Goal: Task Accomplishment & Management: Use online tool/utility

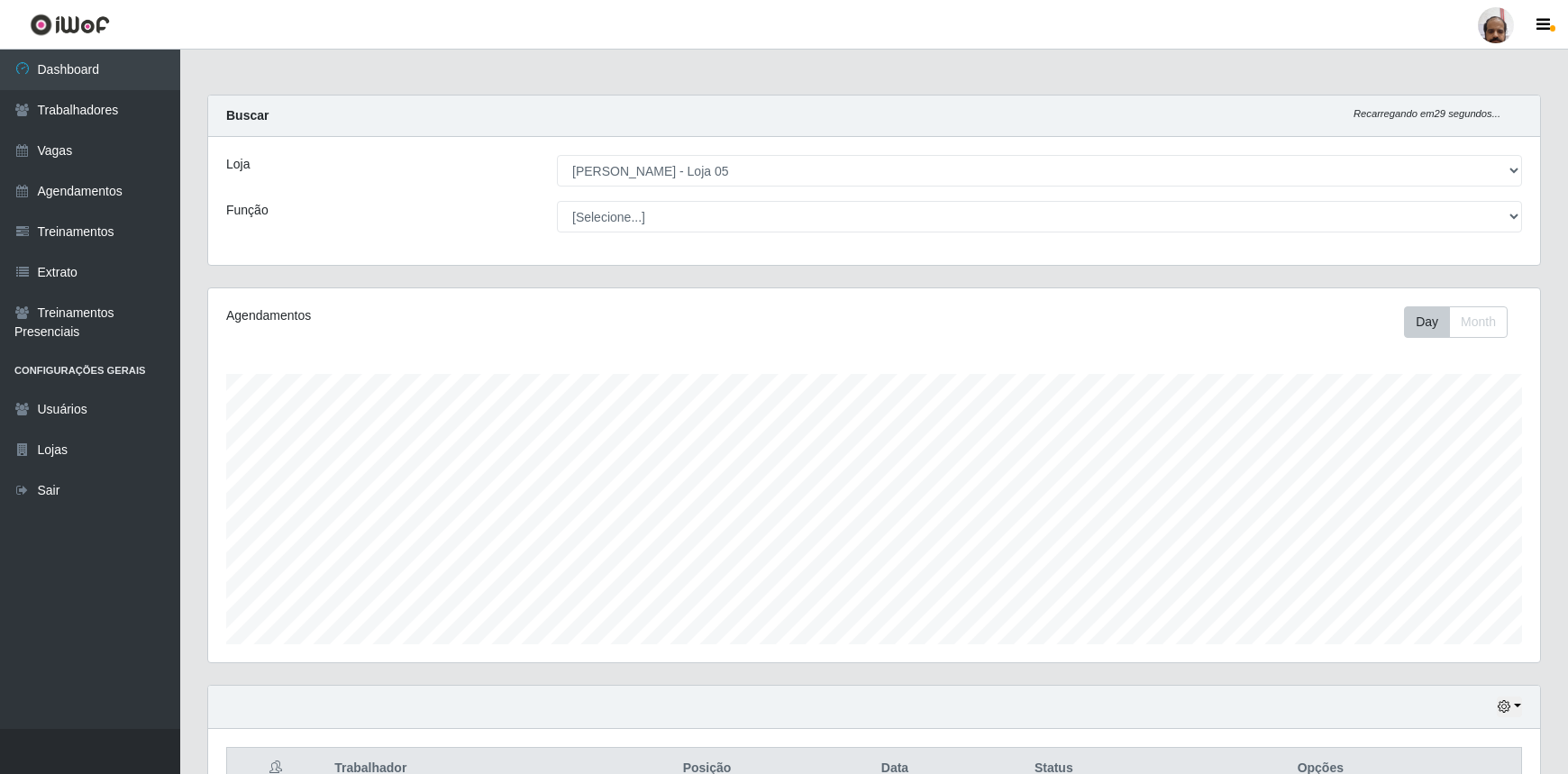
select select "252"
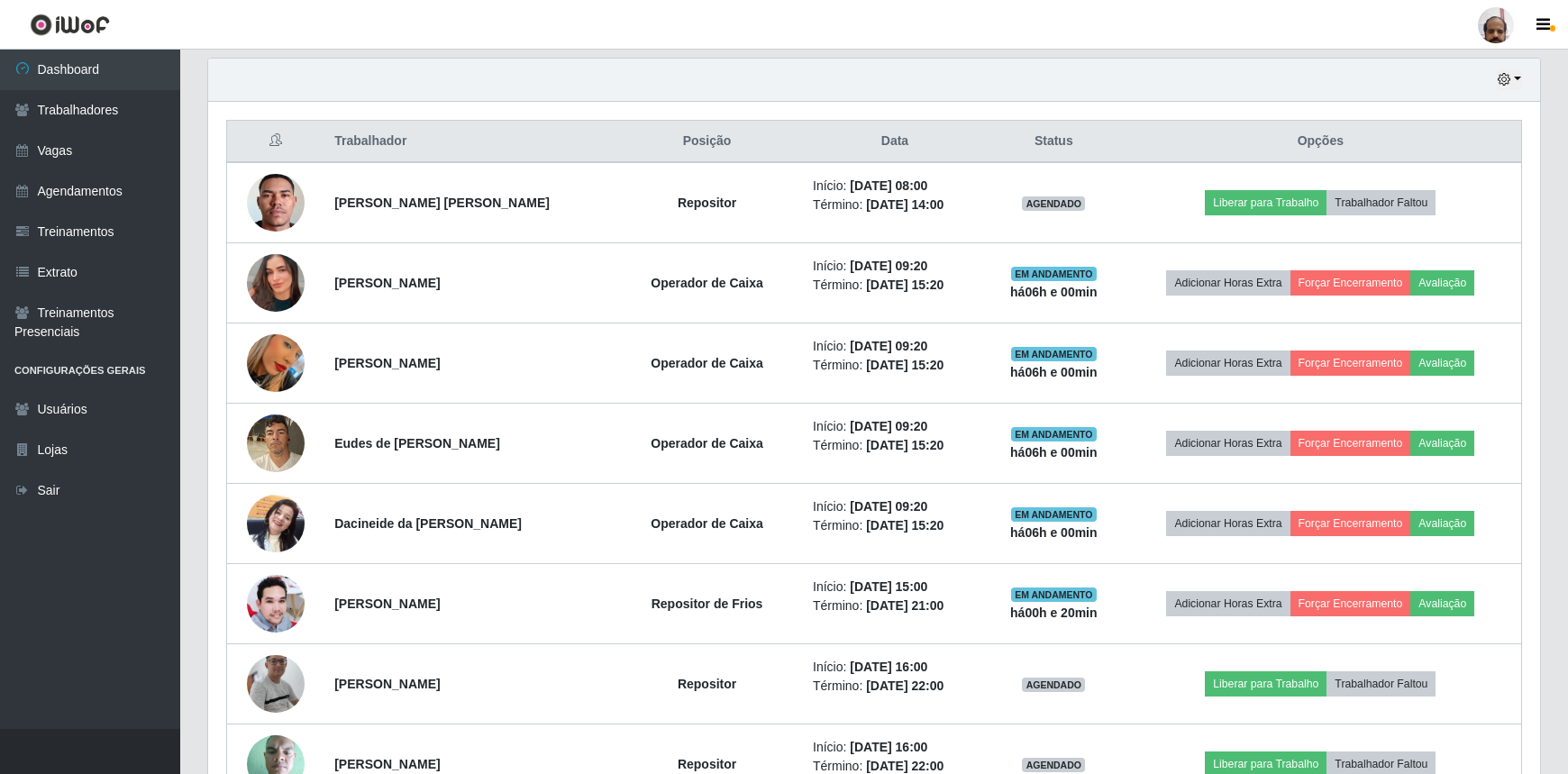
scroll to position [592, 0]
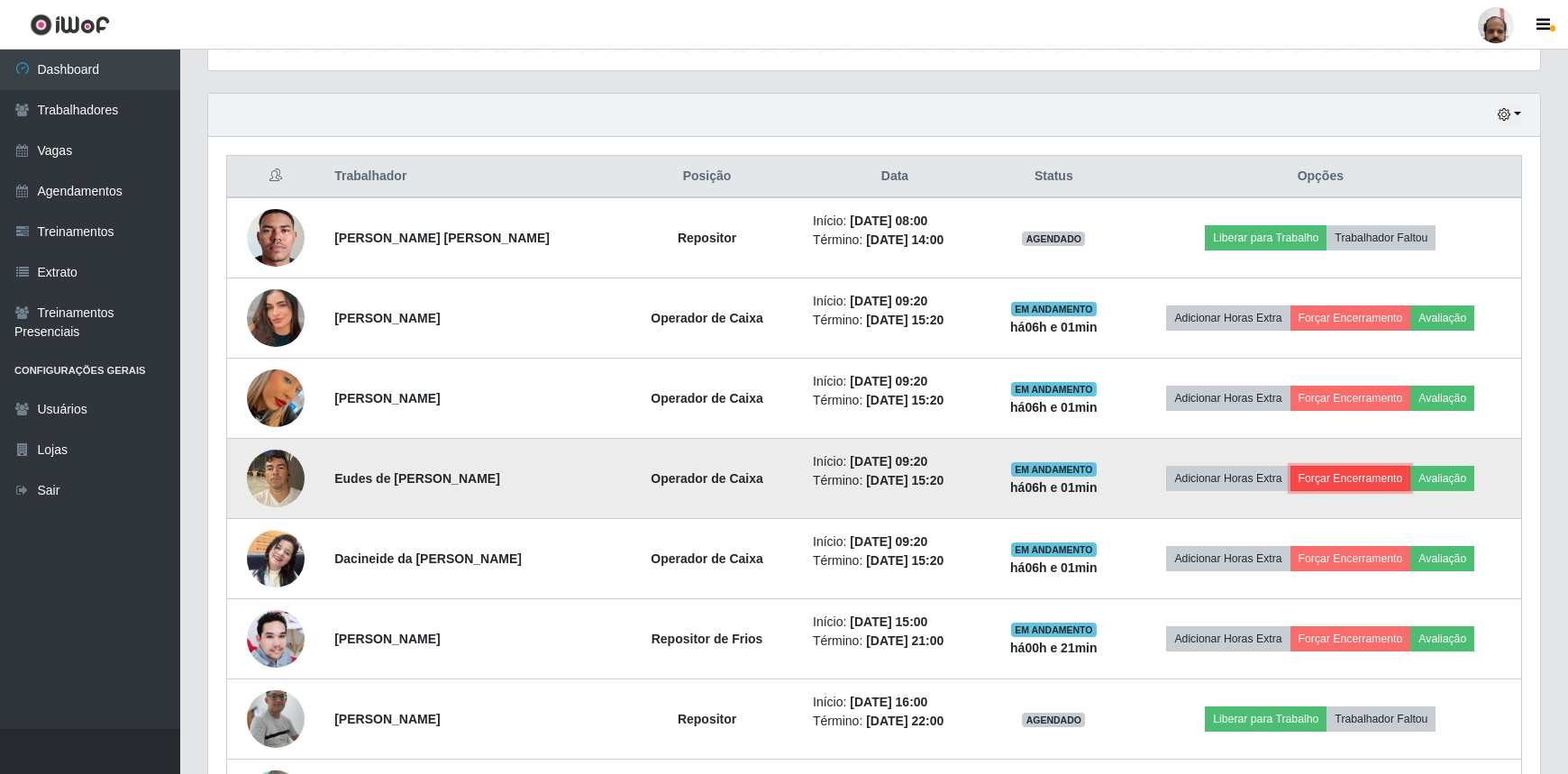
click at [1337, 483] on button "Forçar Encerramento" at bounding box center [1350, 479] width 120 height 26
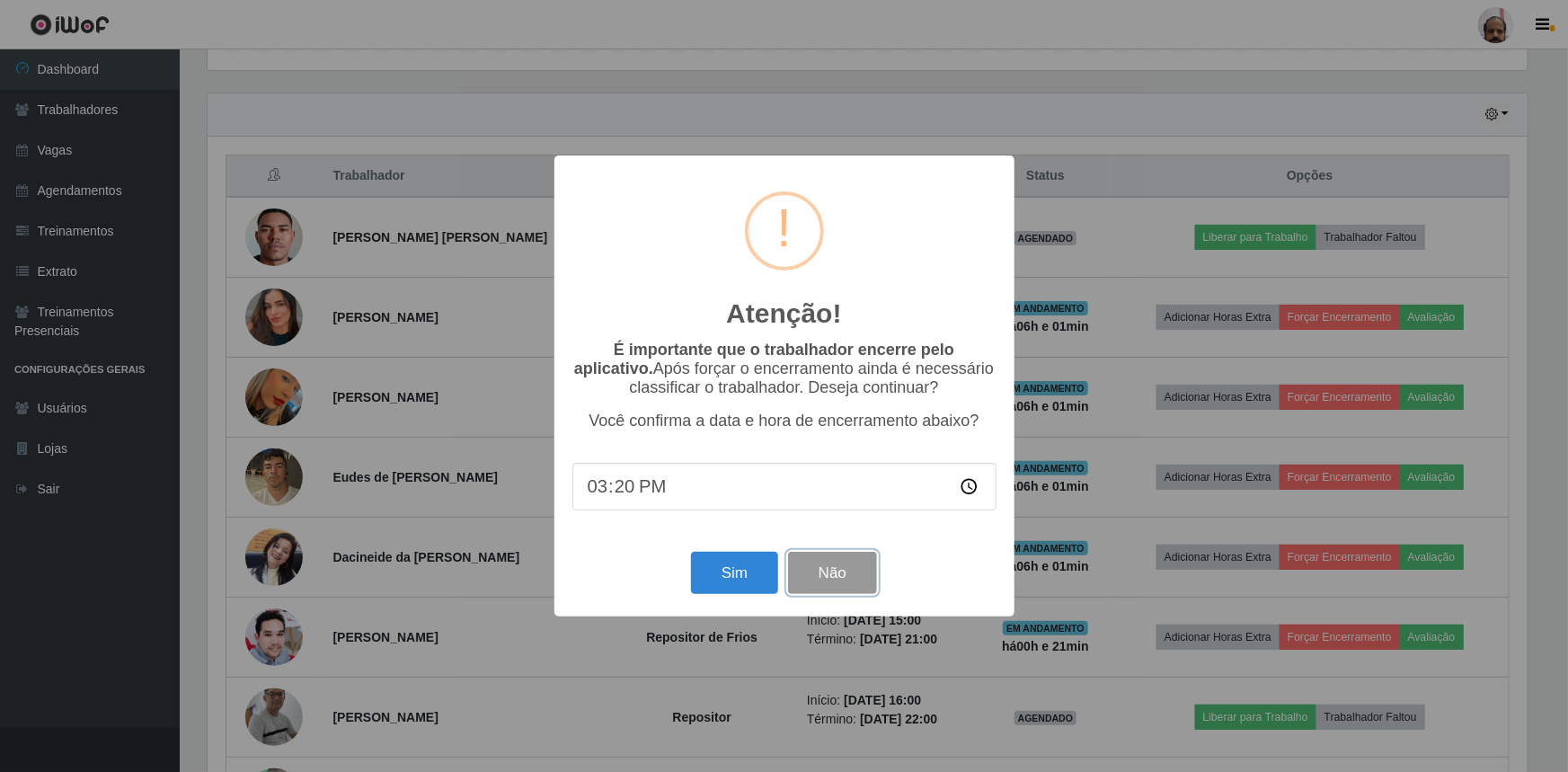
click at [836, 583] on button "Não" at bounding box center [833, 573] width 89 height 42
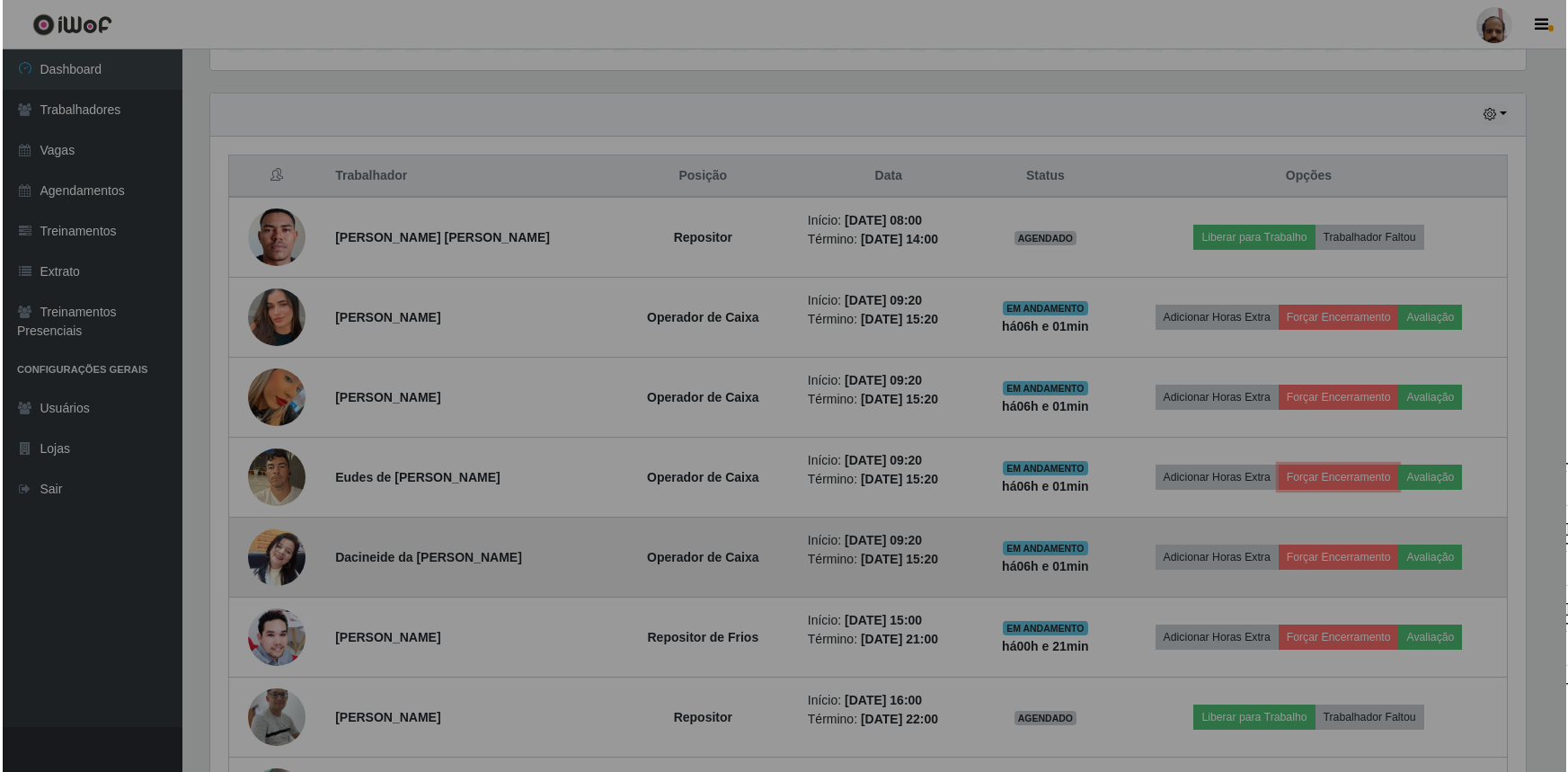
scroll to position [373, 1329]
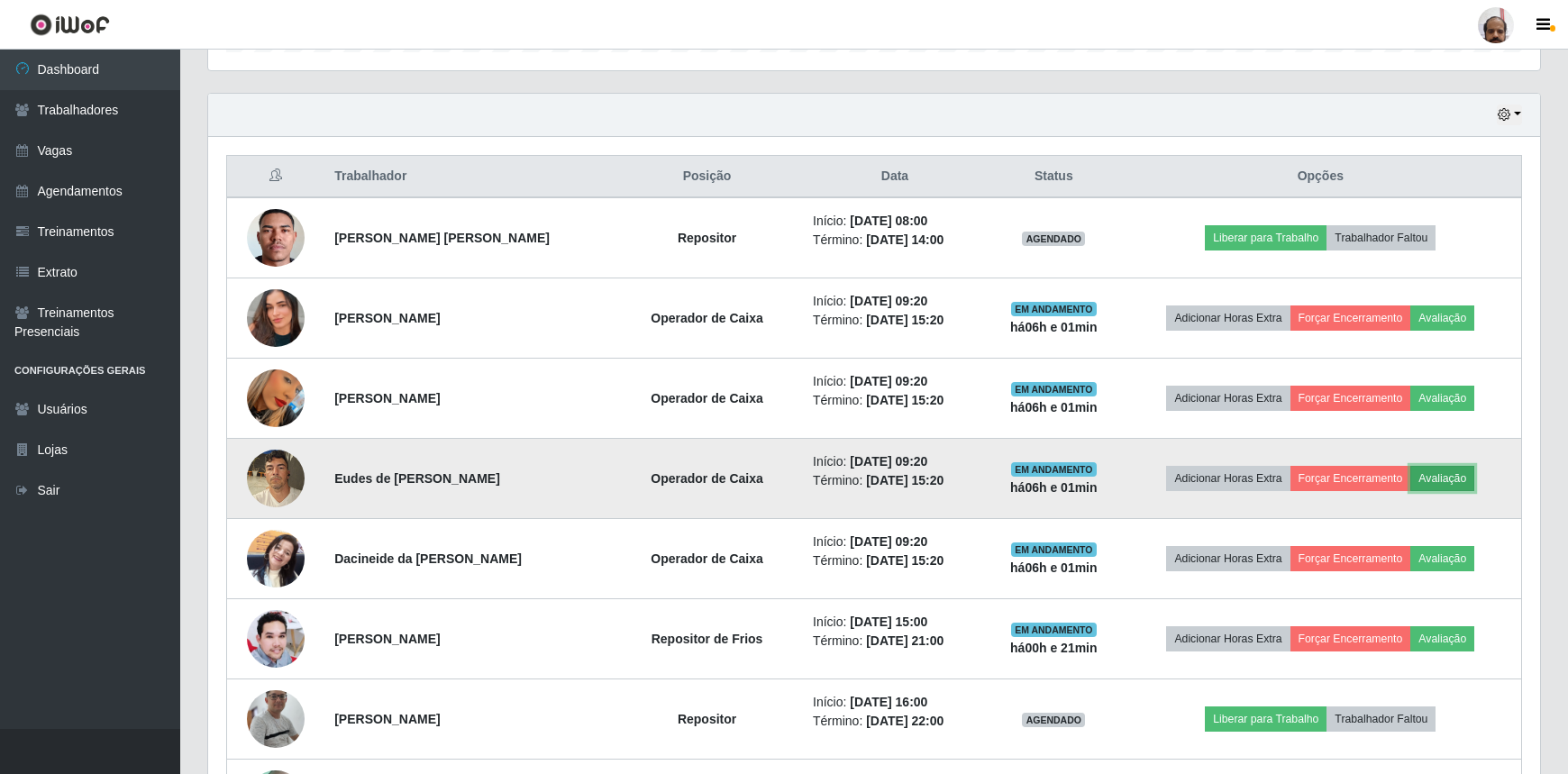
click at [1444, 476] on button "Avaliação" at bounding box center [1442, 479] width 64 height 26
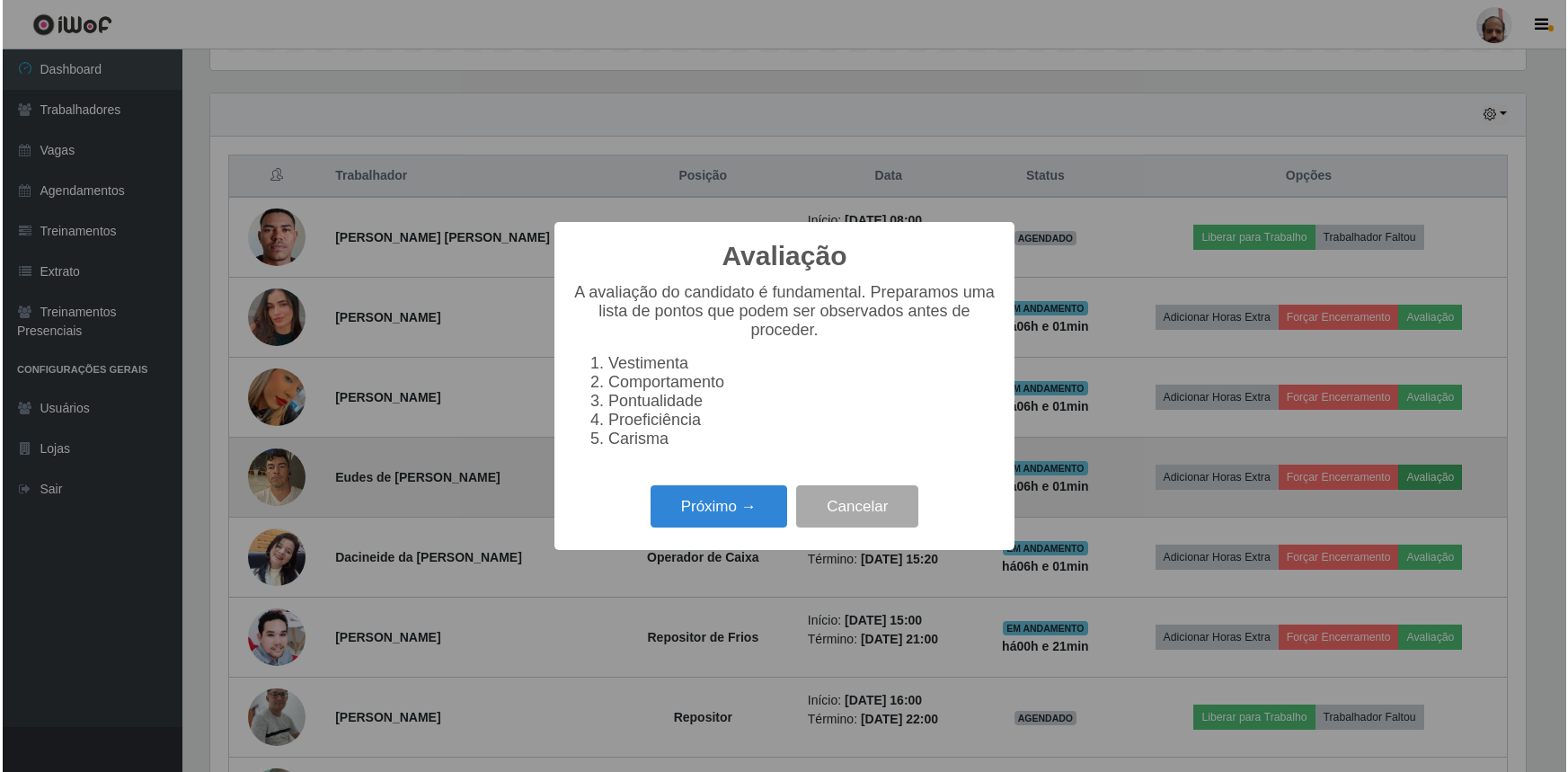
scroll to position [373, 1320]
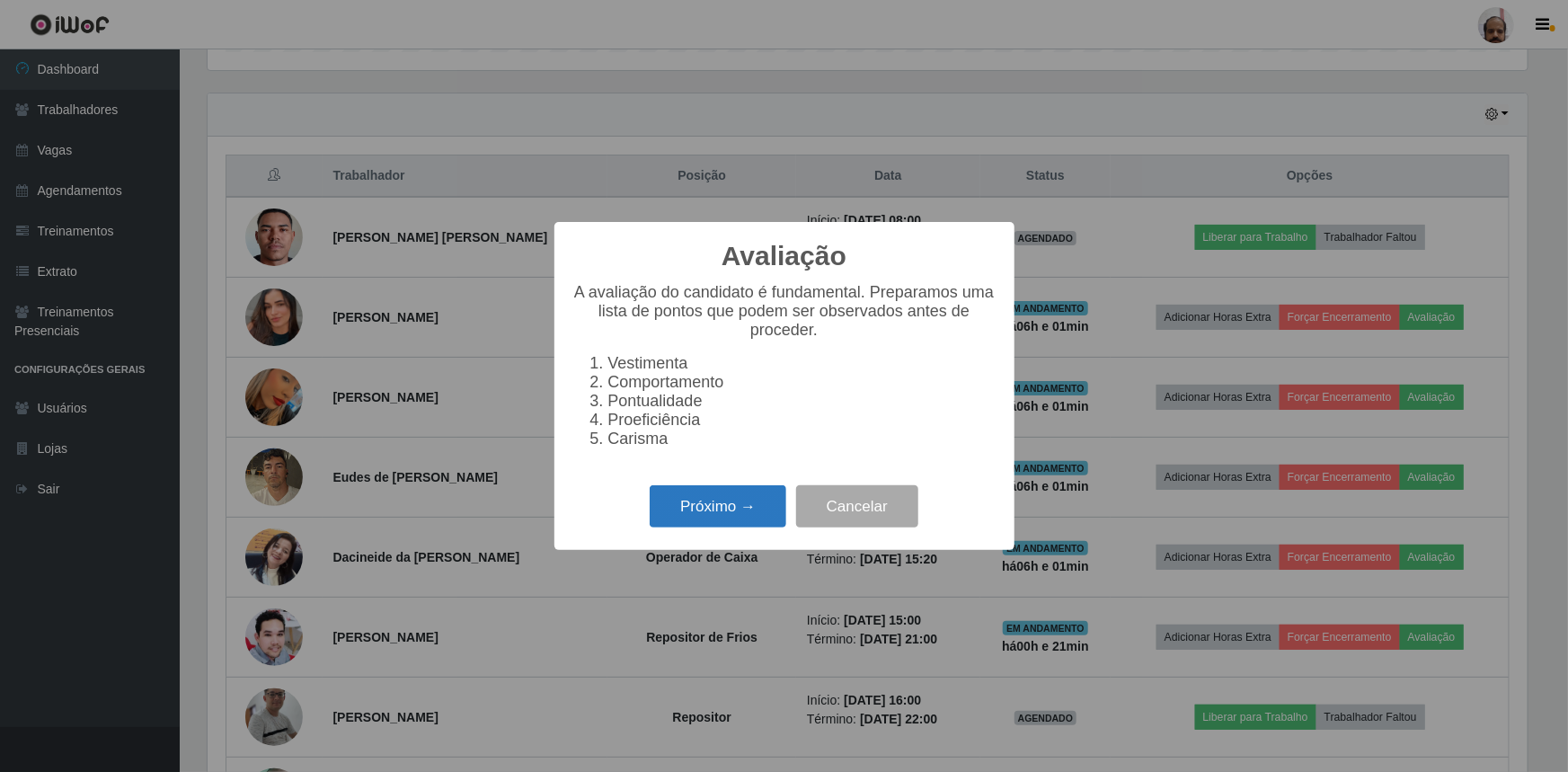
click at [723, 509] on button "Próximo →" at bounding box center [718, 506] width 137 height 42
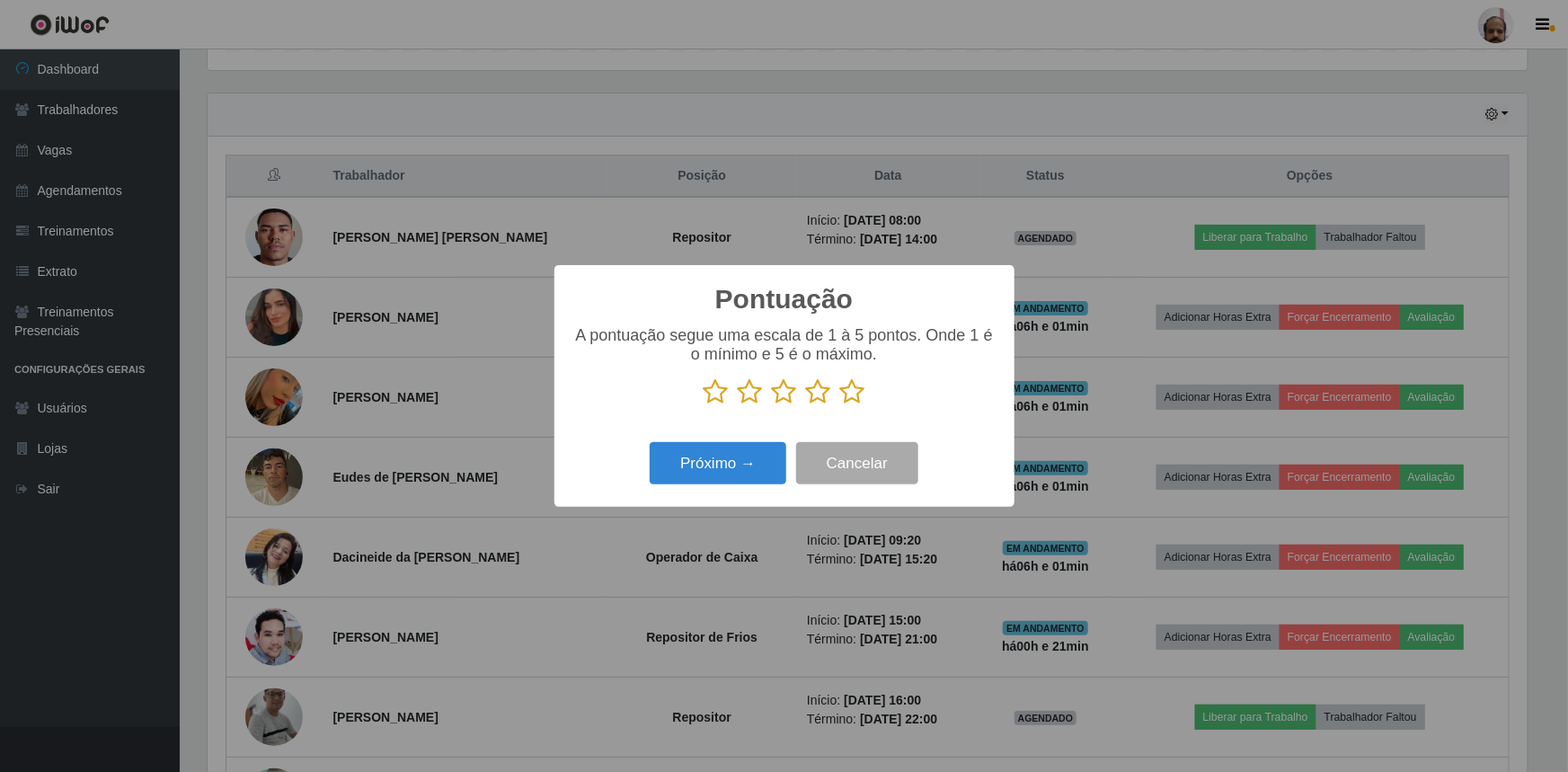
click at [847, 392] on icon at bounding box center [853, 392] width 25 height 27
click at [840, 405] on input "radio" at bounding box center [840, 405] width 0 height 0
click at [742, 466] on button "Próximo →" at bounding box center [718, 463] width 137 height 42
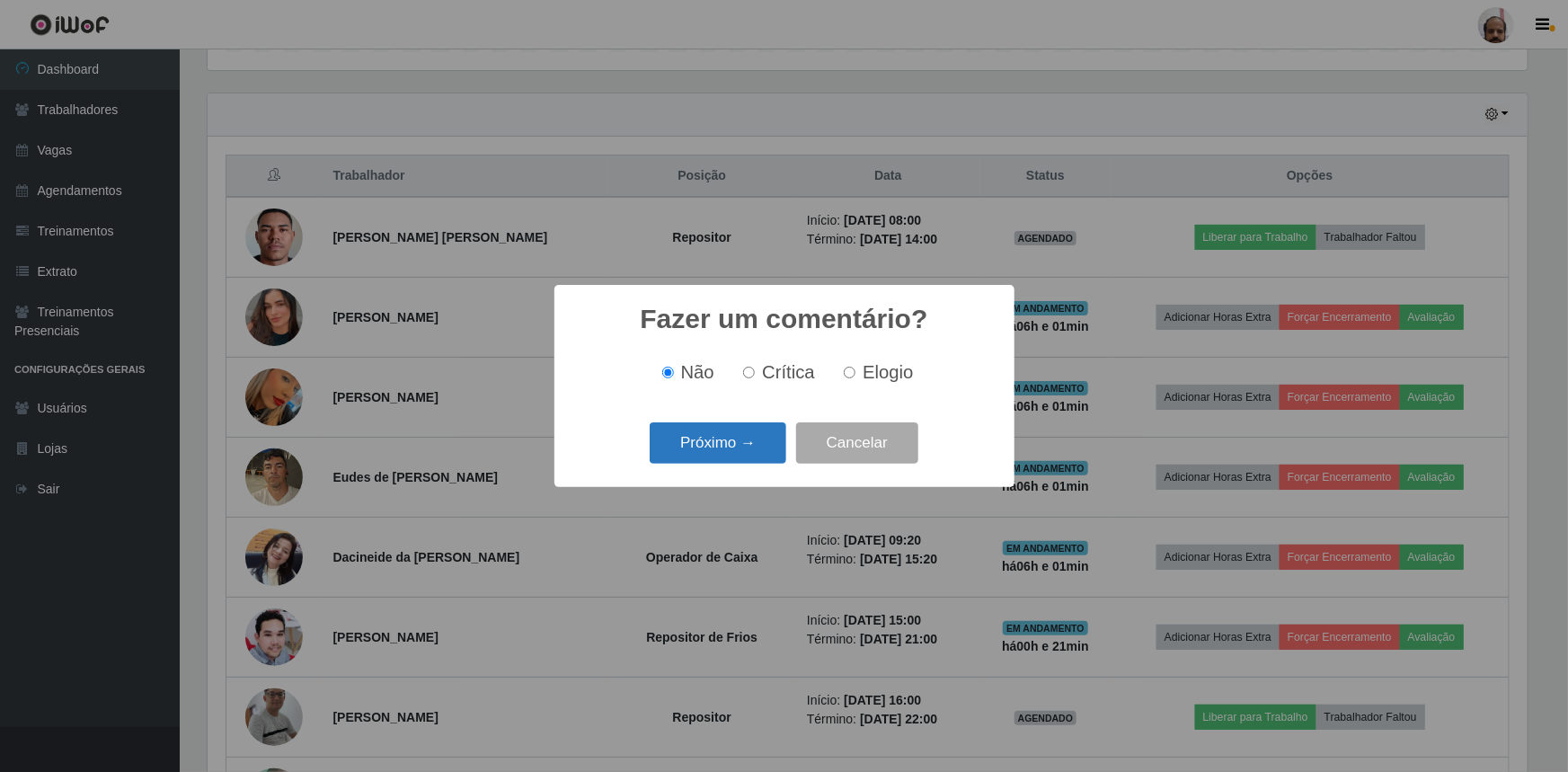
click at [696, 445] on button "Próximo →" at bounding box center [718, 443] width 137 height 42
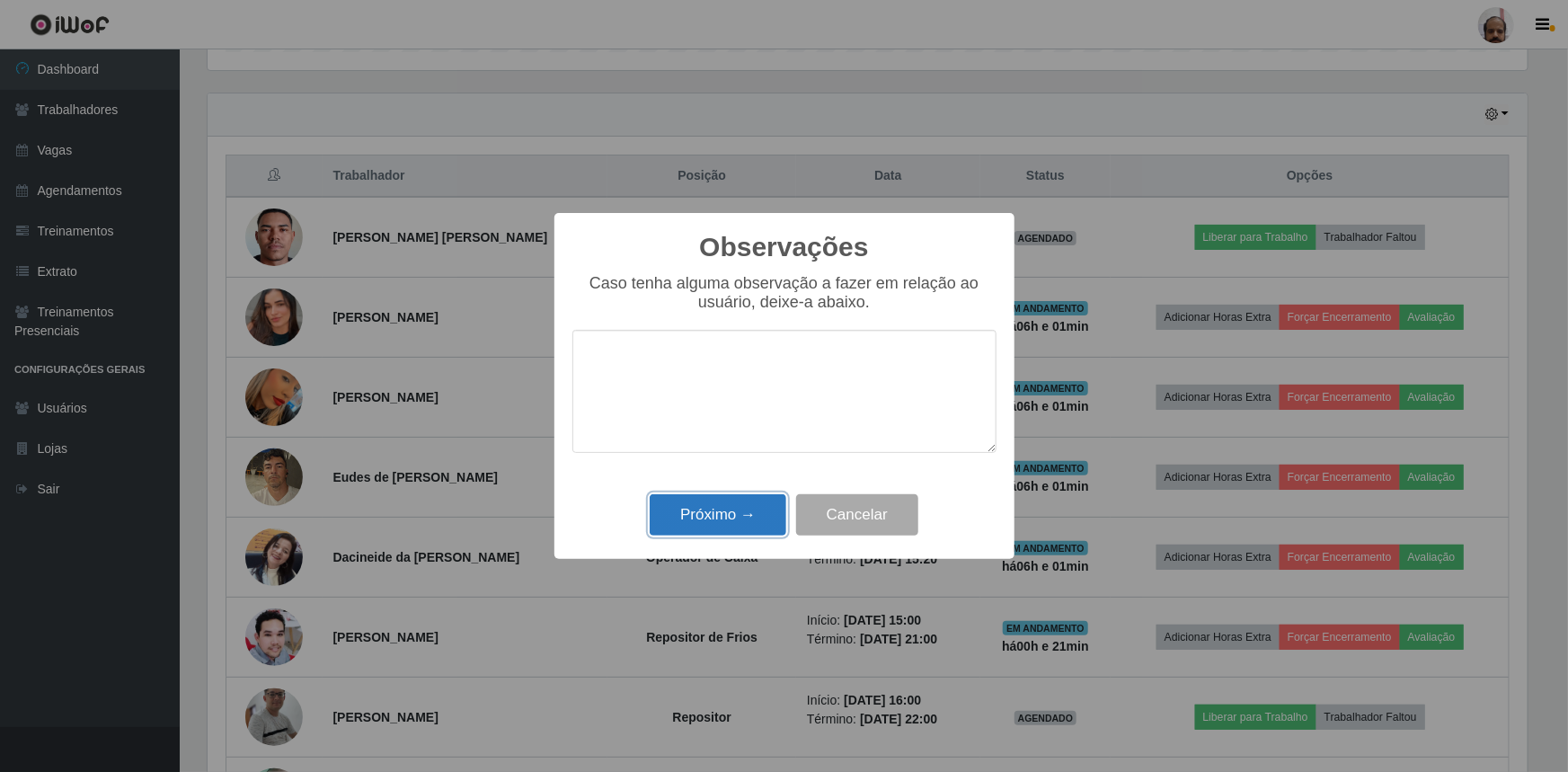
click at [696, 513] on button "Próximo →" at bounding box center [718, 515] width 137 height 42
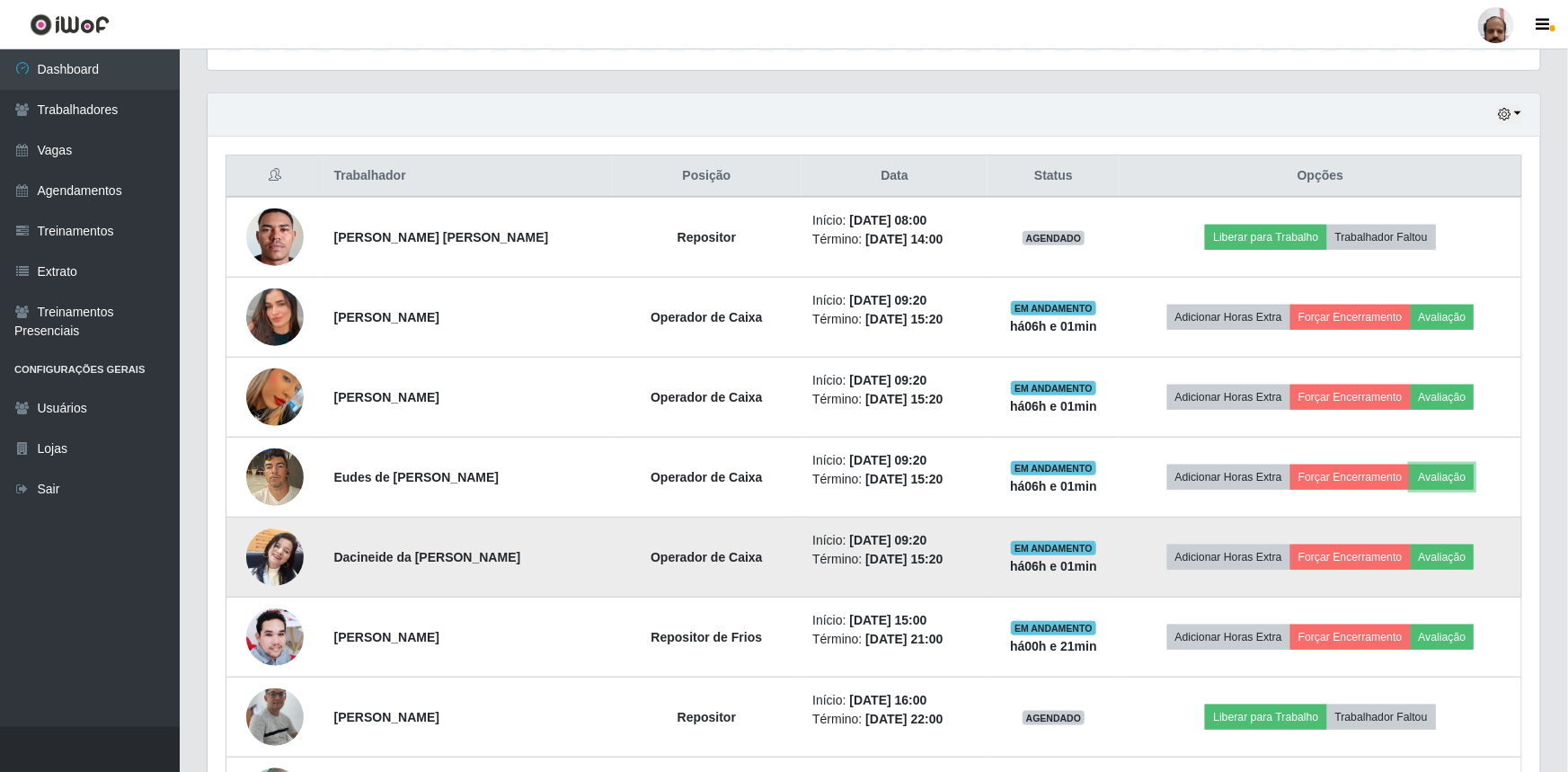
scroll to position [373, 1329]
click at [1442, 556] on button "Avaliação" at bounding box center [1439, 558] width 64 height 25
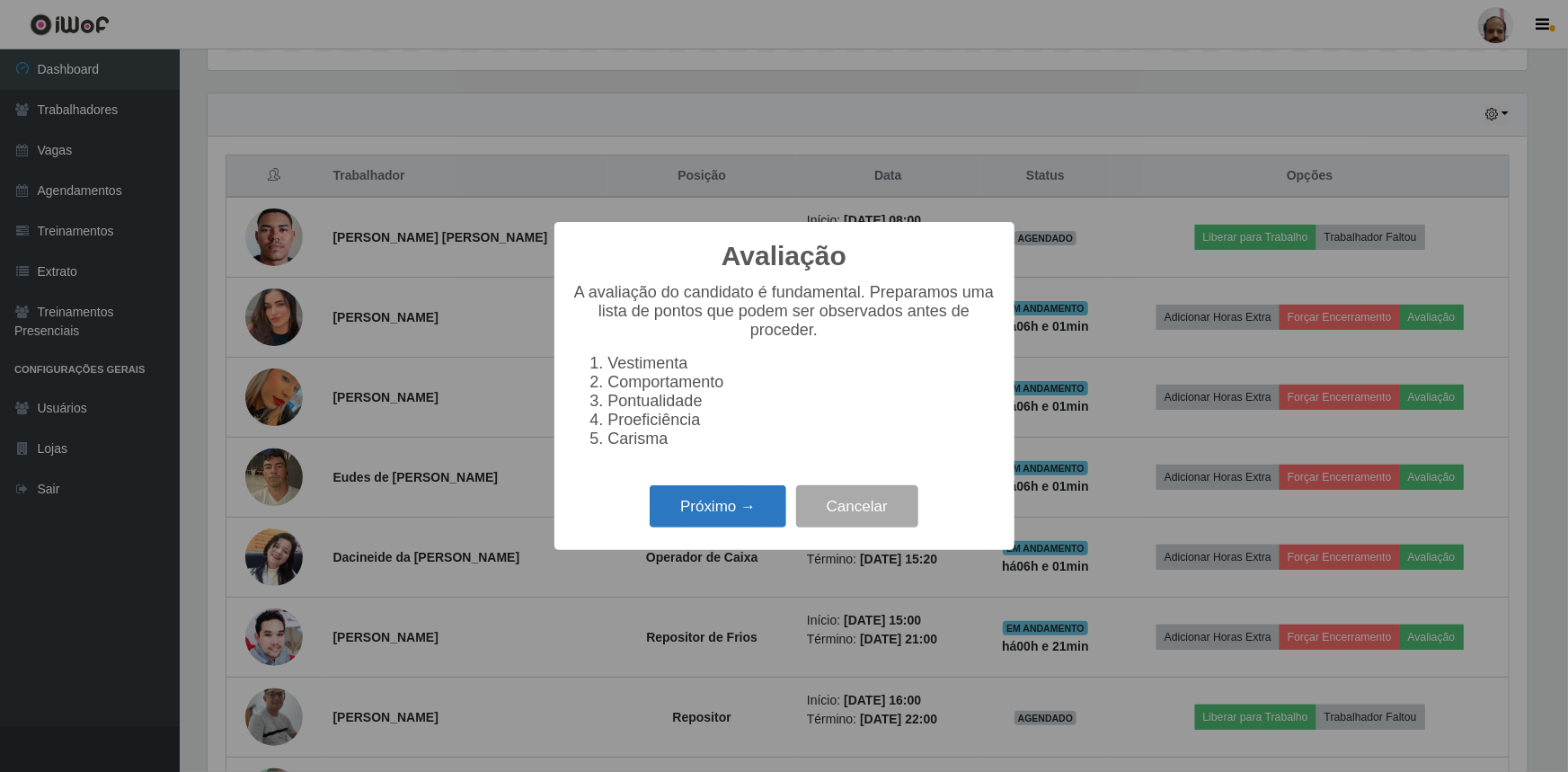
click at [749, 513] on button "Próximo →" at bounding box center [718, 506] width 137 height 42
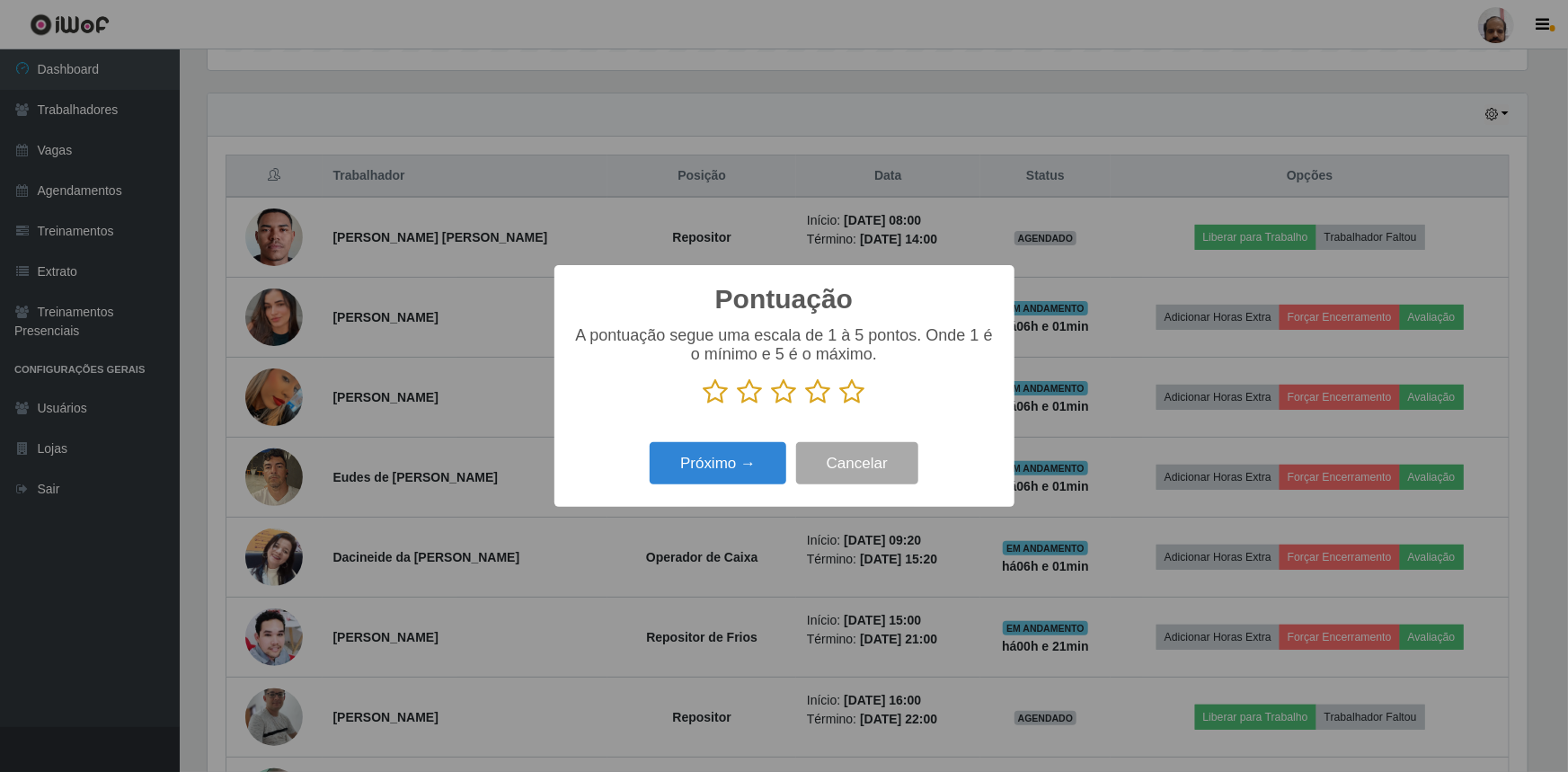
drag, startPoint x: 860, startPoint y: 382, endPoint x: 839, endPoint y: 395, distance: 24.7
click at [861, 382] on icon at bounding box center [853, 392] width 25 height 27
click at [840, 405] on input "radio" at bounding box center [840, 405] width 0 height 0
click at [731, 456] on button "Próximo →" at bounding box center [718, 463] width 137 height 42
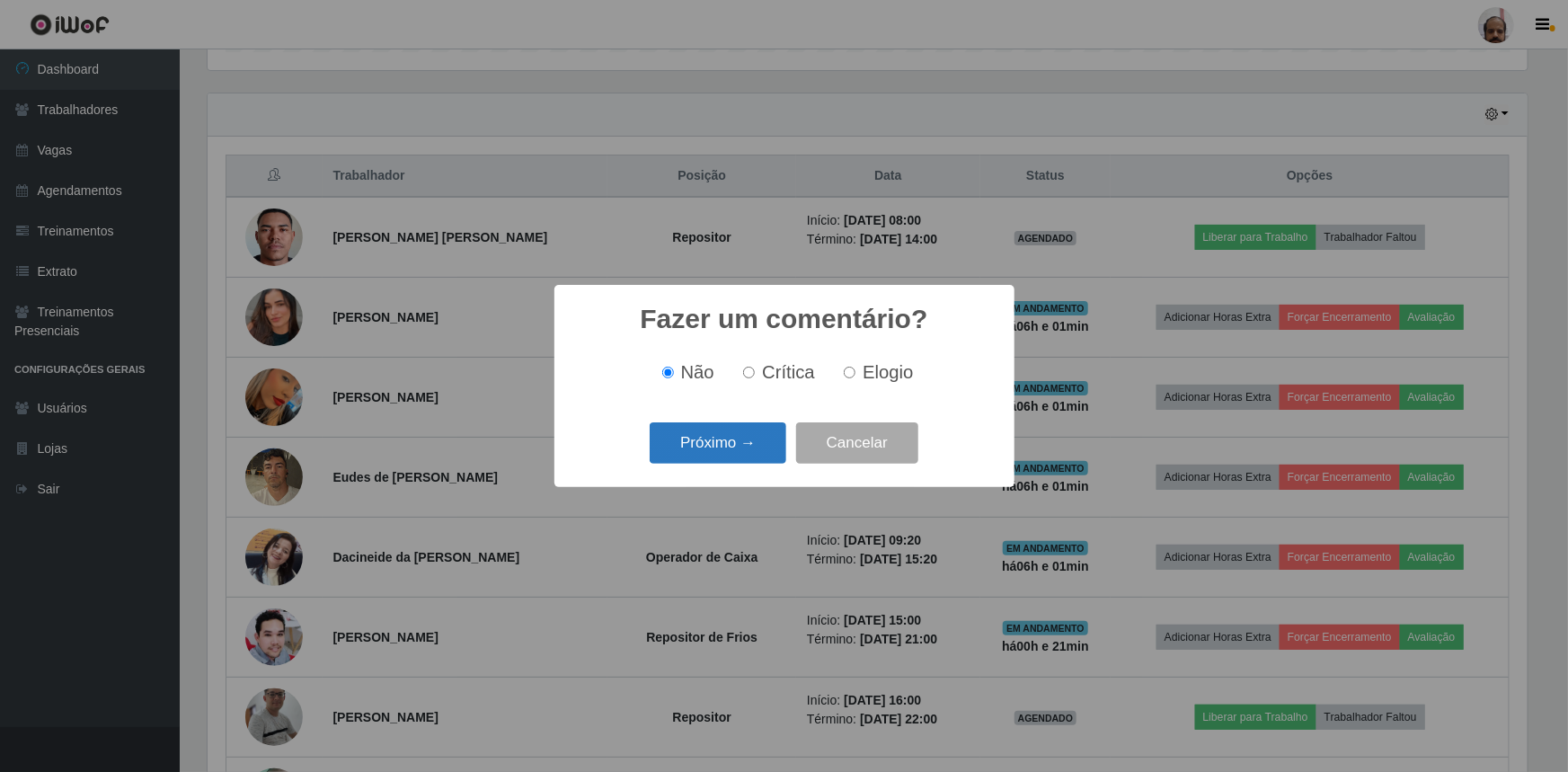
click at [733, 447] on button "Próximo →" at bounding box center [718, 443] width 137 height 42
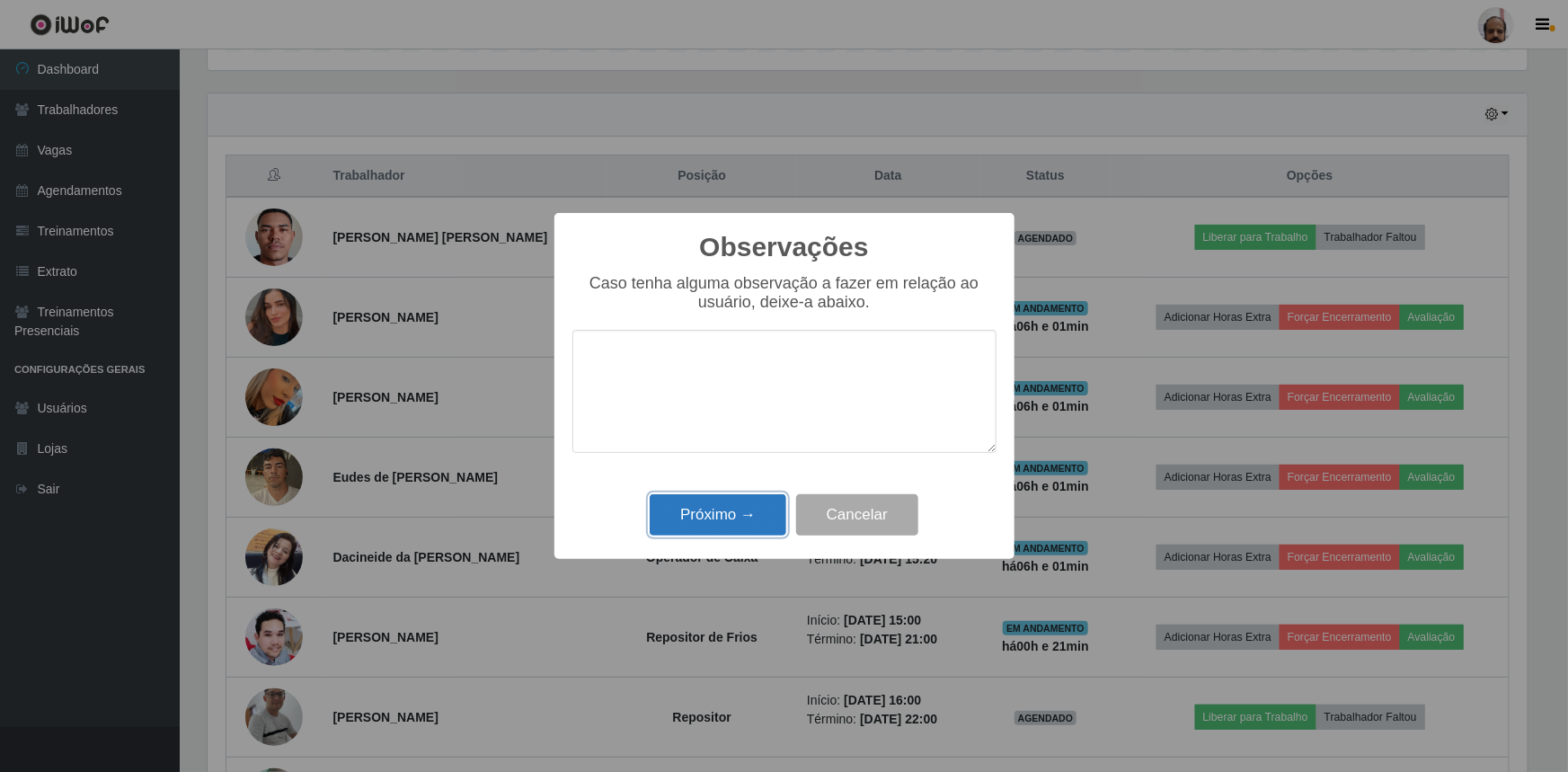
click at [703, 524] on button "Próximo →" at bounding box center [718, 515] width 137 height 42
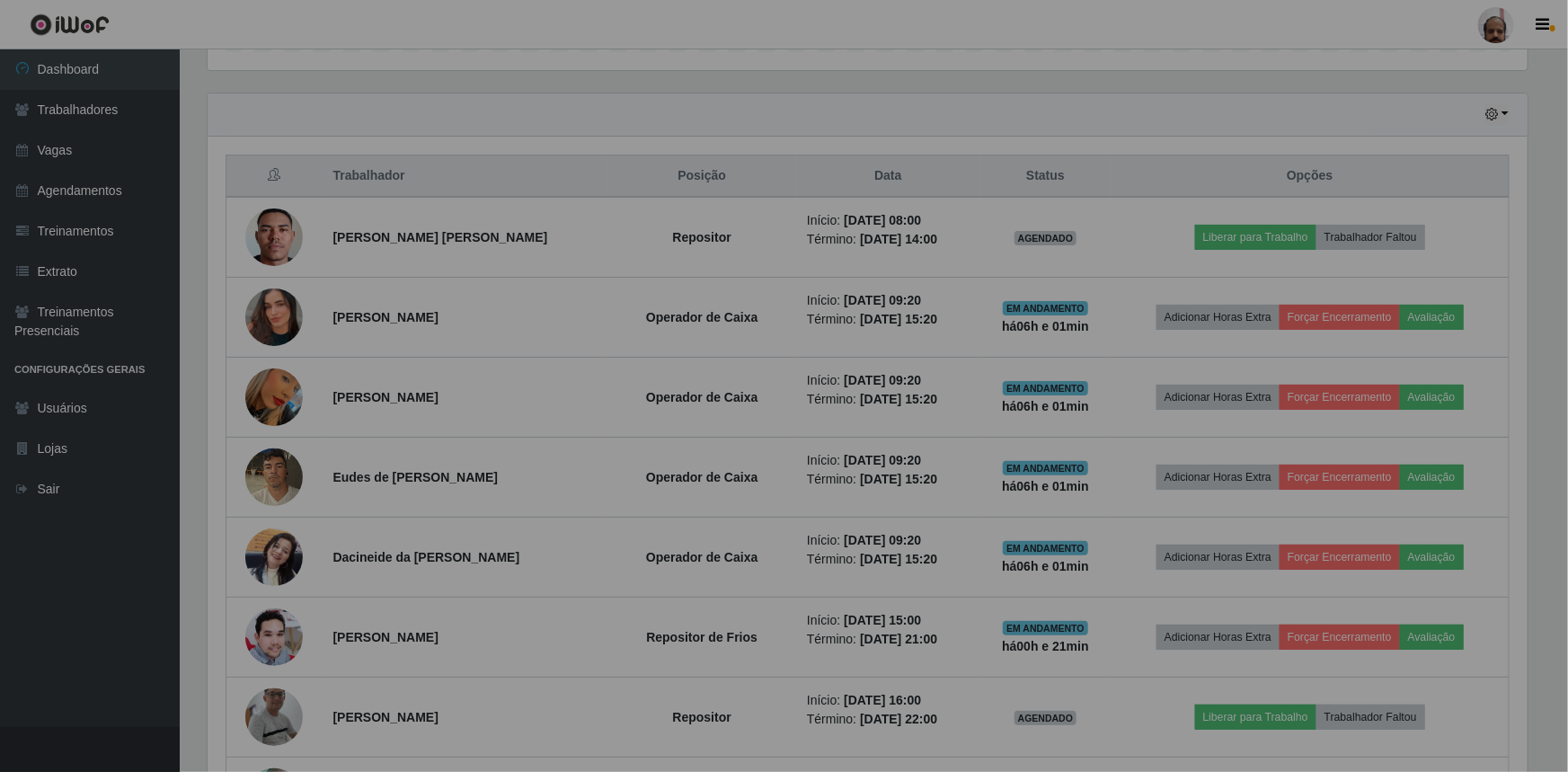
scroll to position [373, 1329]
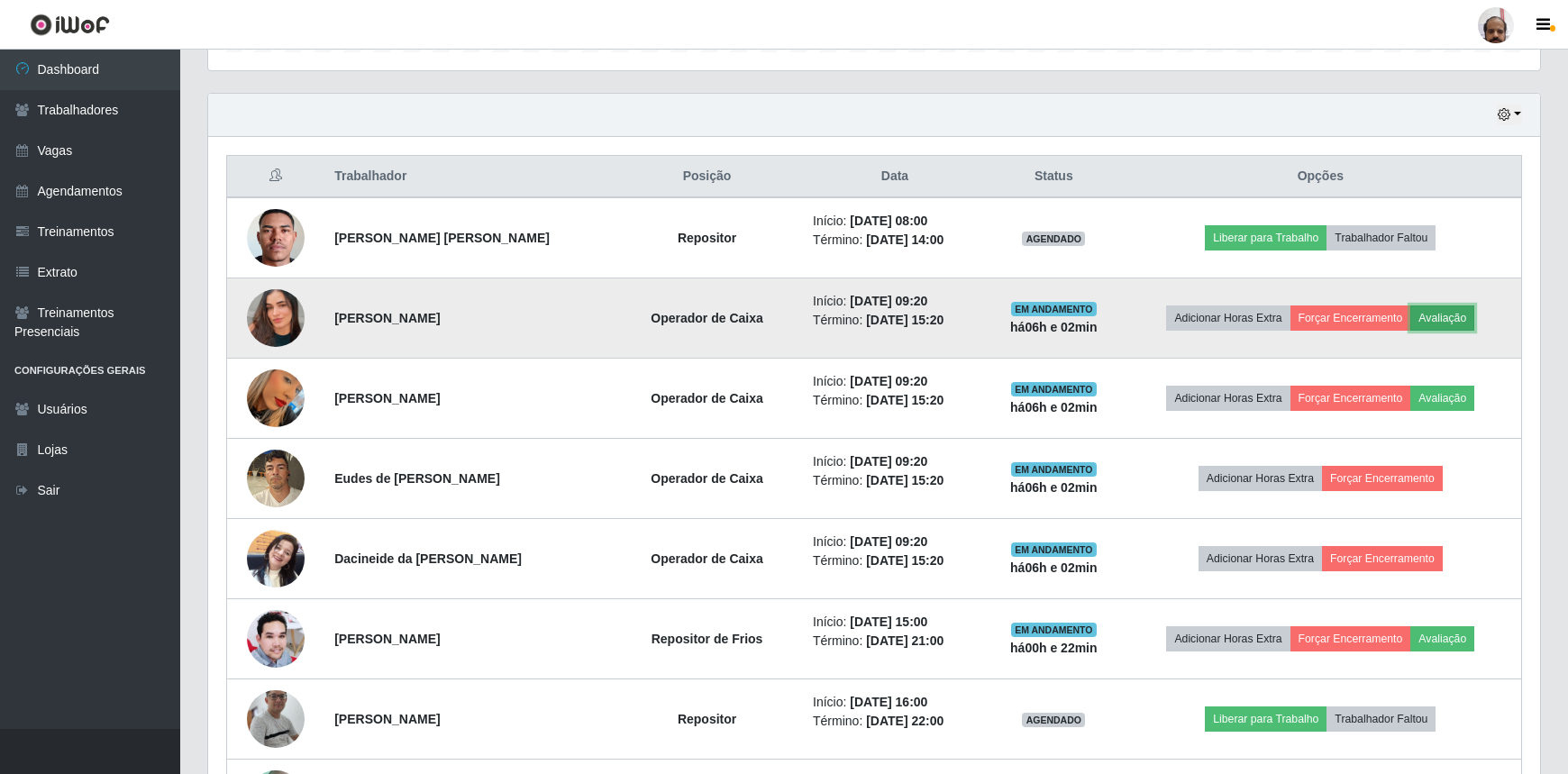
click at [1454, 318] on button "Avaliação" at bounding box center [1442, 319] width 64 height 26
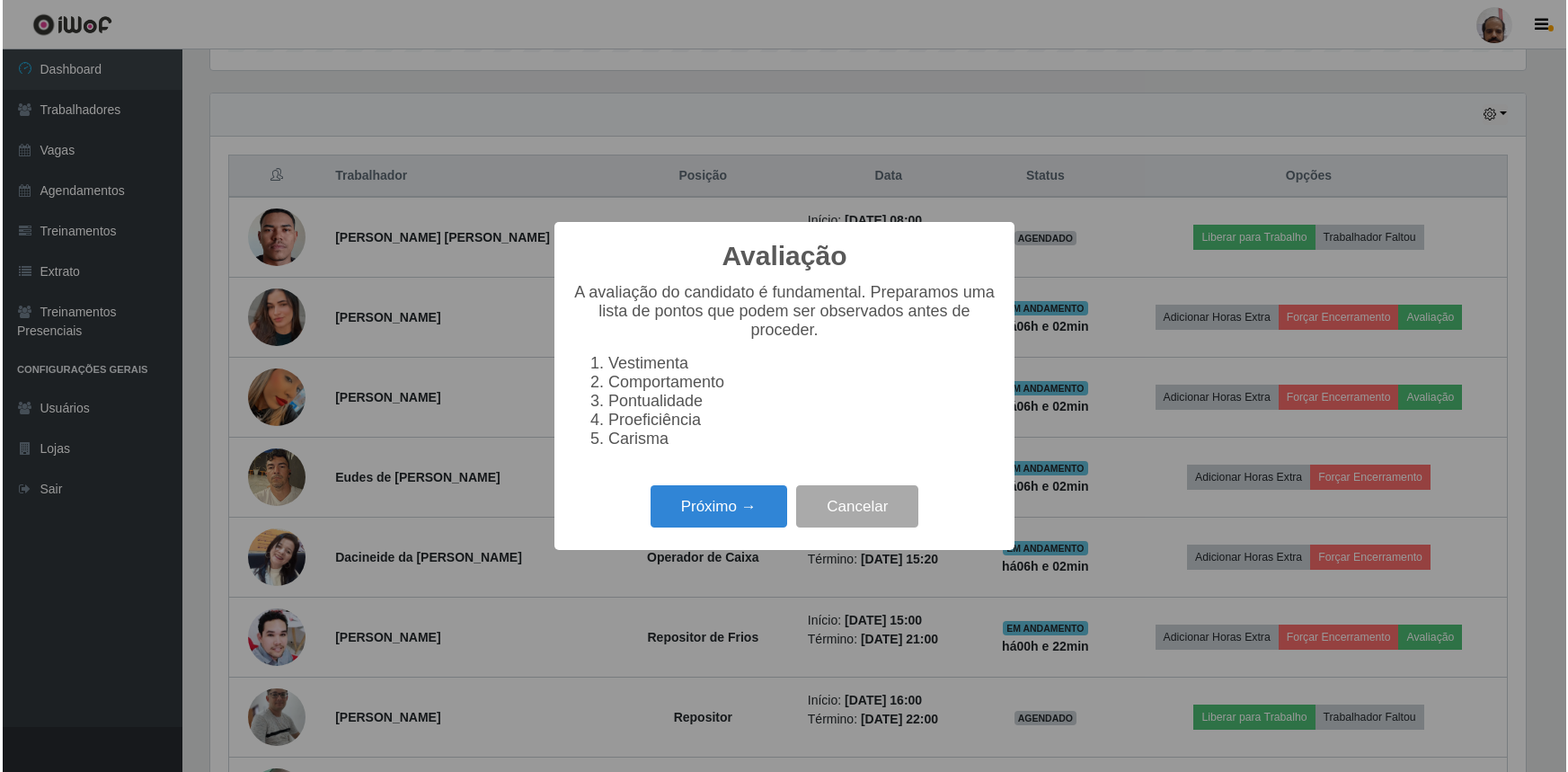
scroll to position [373, 1320]
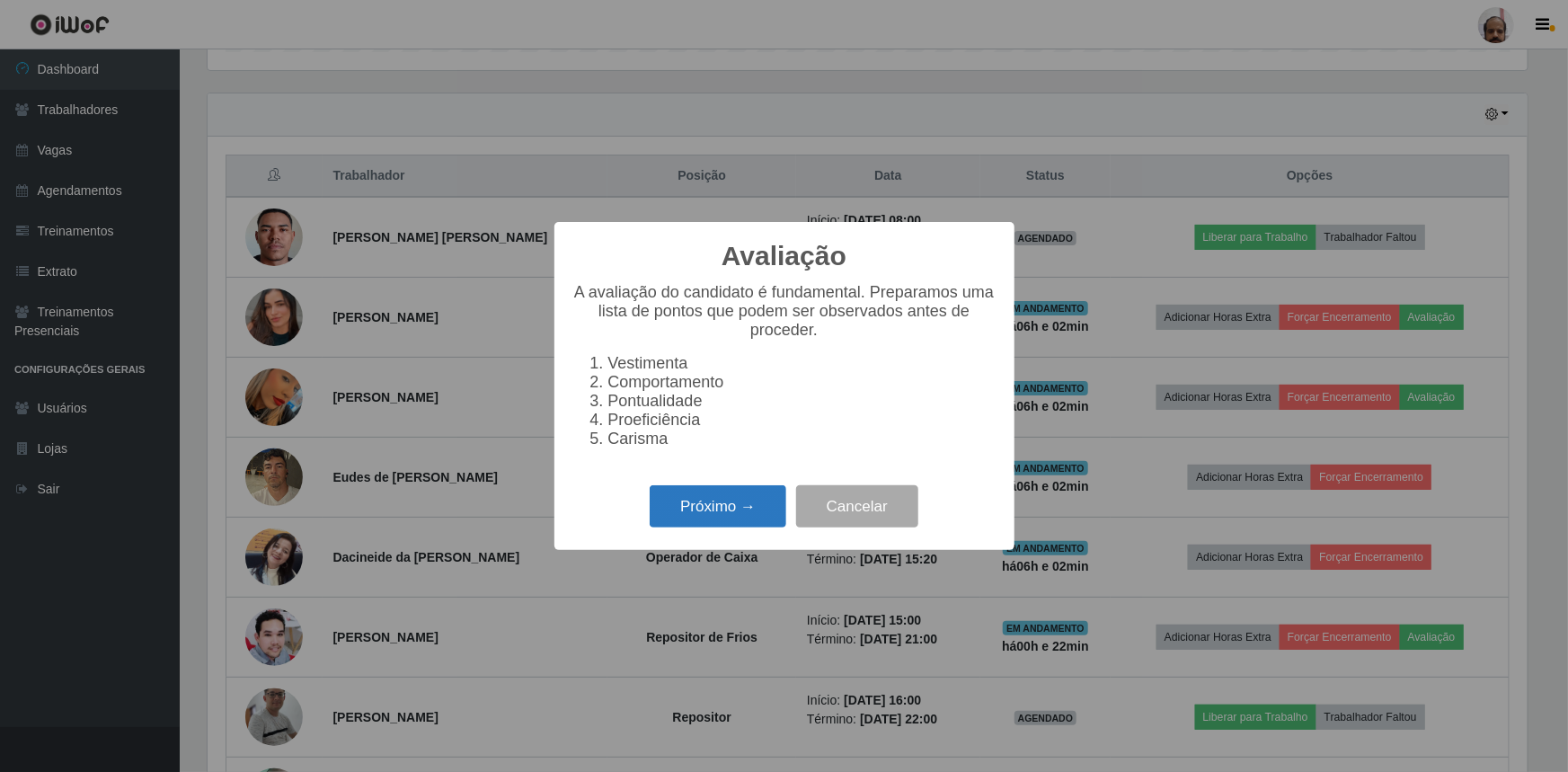
click at [723, 515] on button "Próximo →" at bounding box center [718, 506] width 137 height 42
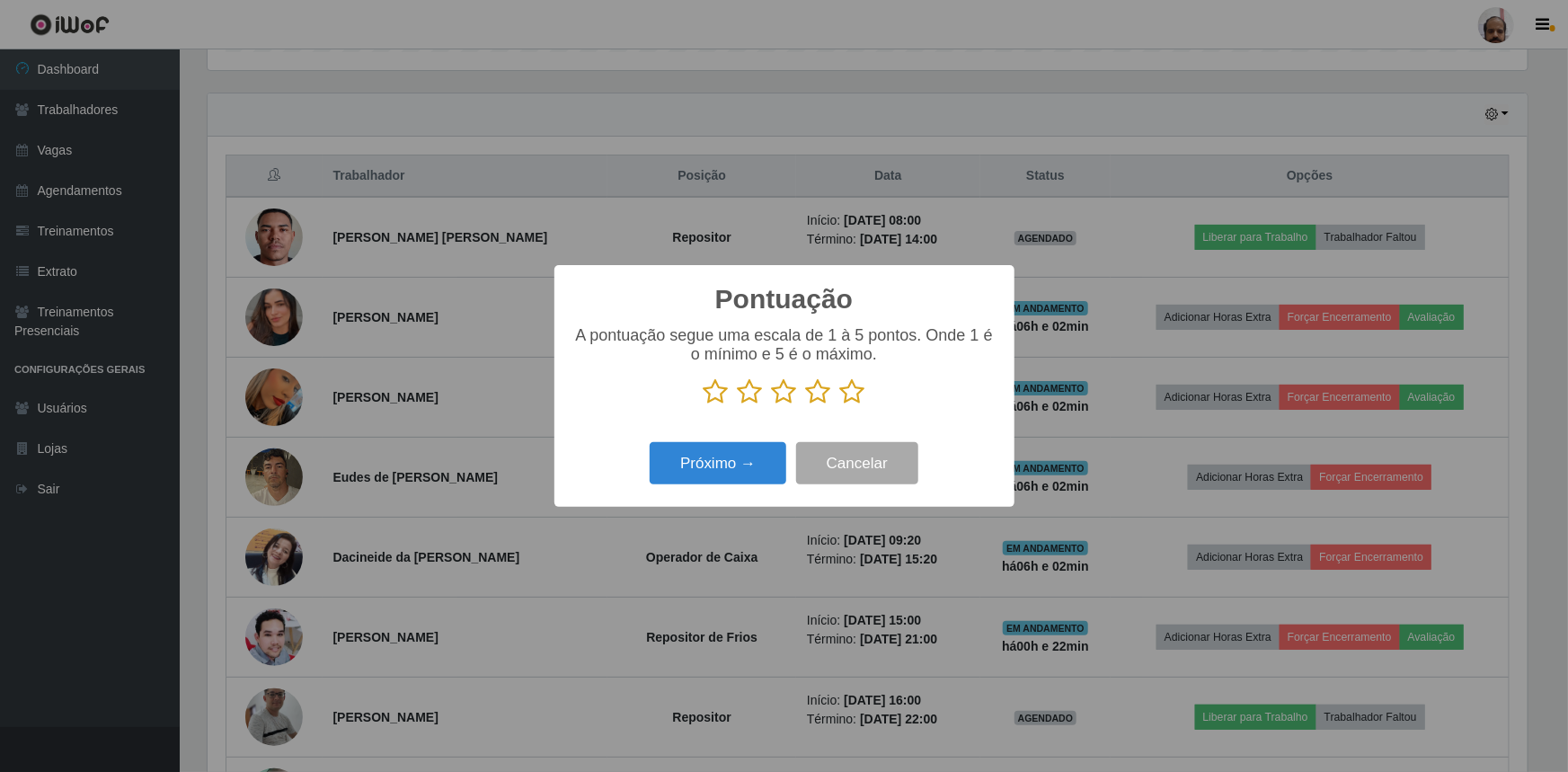
click at [859, 392] on icon at bounding box center [853, 392] width 25 height 27
click at [840, 405] on input "radio" at bounding box center [840, 405] width 0 height 0
click at [746, 469] on button "Próximo →" at bounding box center [718, 463] width 137 height 42
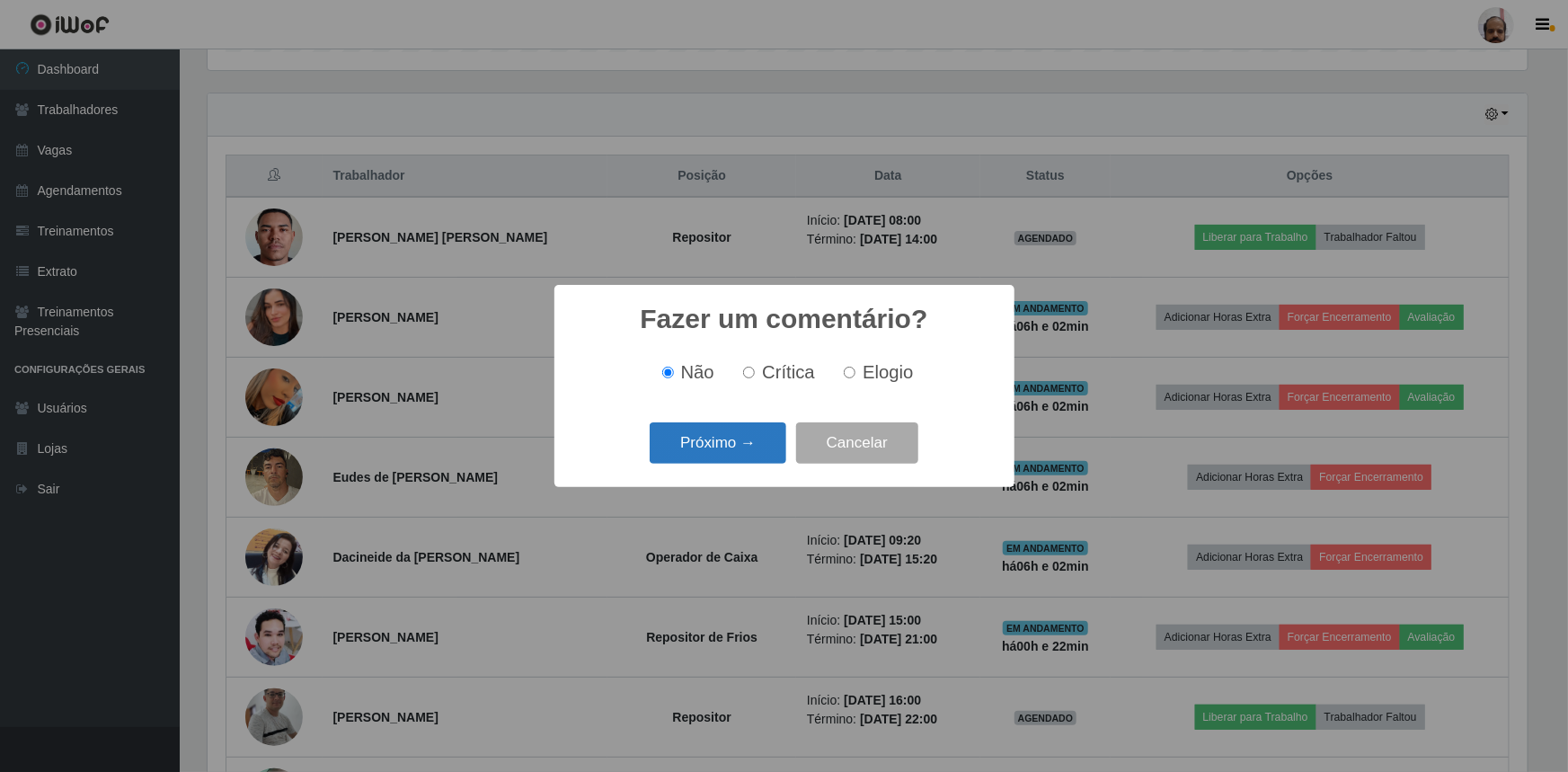
click at [741, 453] on button "Próximo →" at bounding box center [718, 443] width 137 height 42
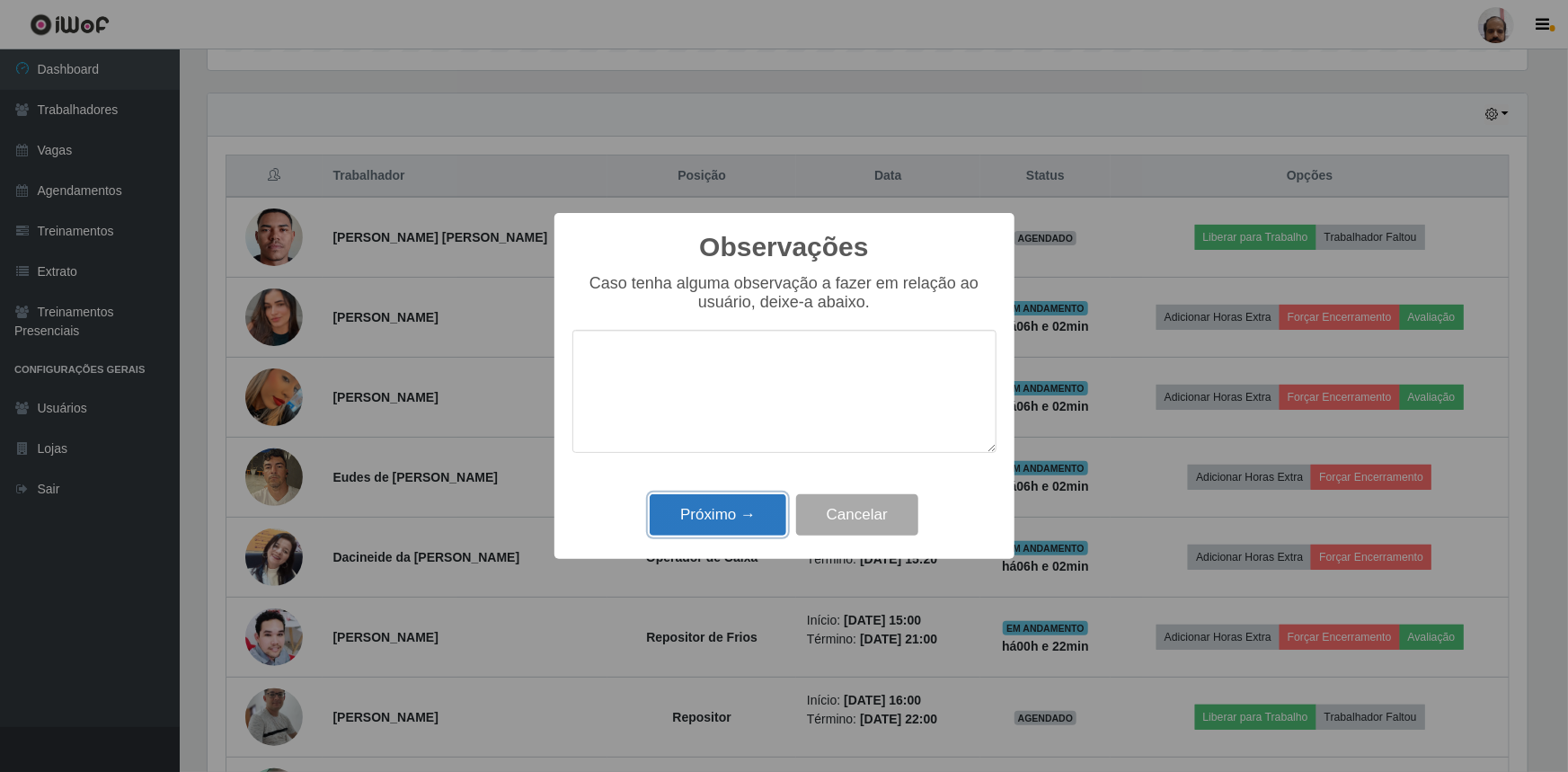
click at [733, 514] on button "Próximo →" at bounding box center [718, 515] width 137 height 42
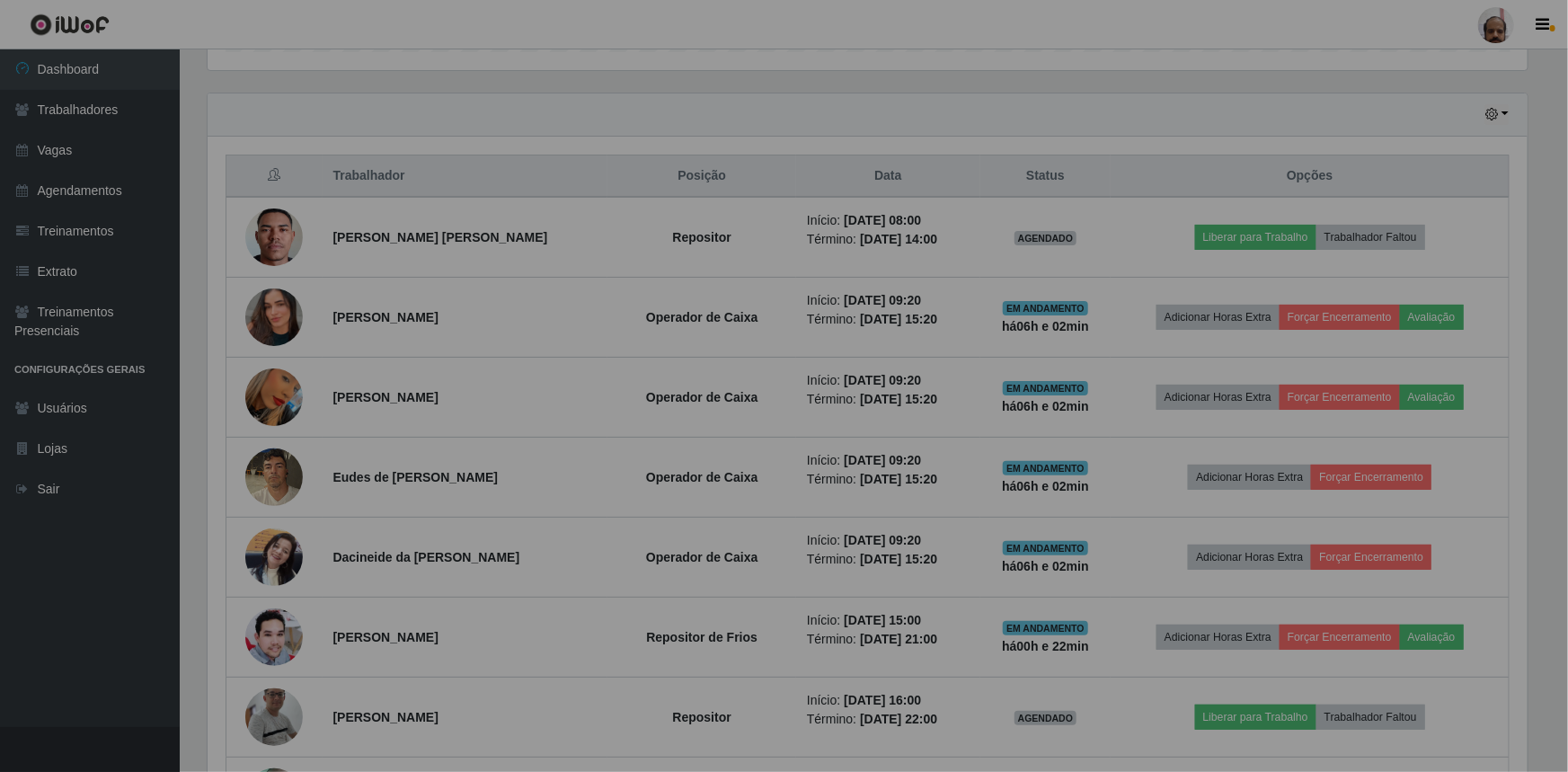
scroll to position [373, 1329]
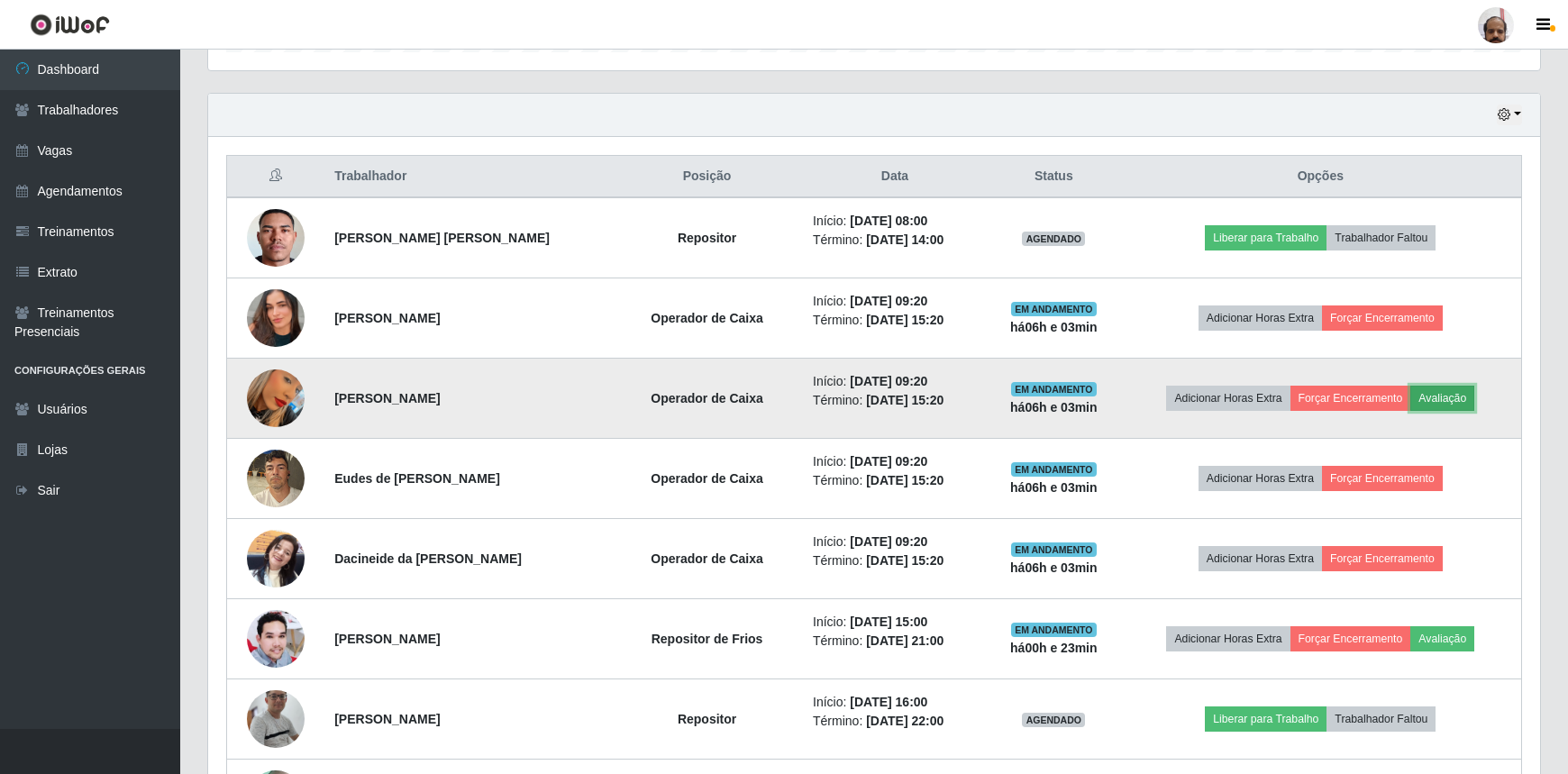
click at [1451, 394] on button "Avaliação" at bounding box center [1442, 399] width 64 height 26
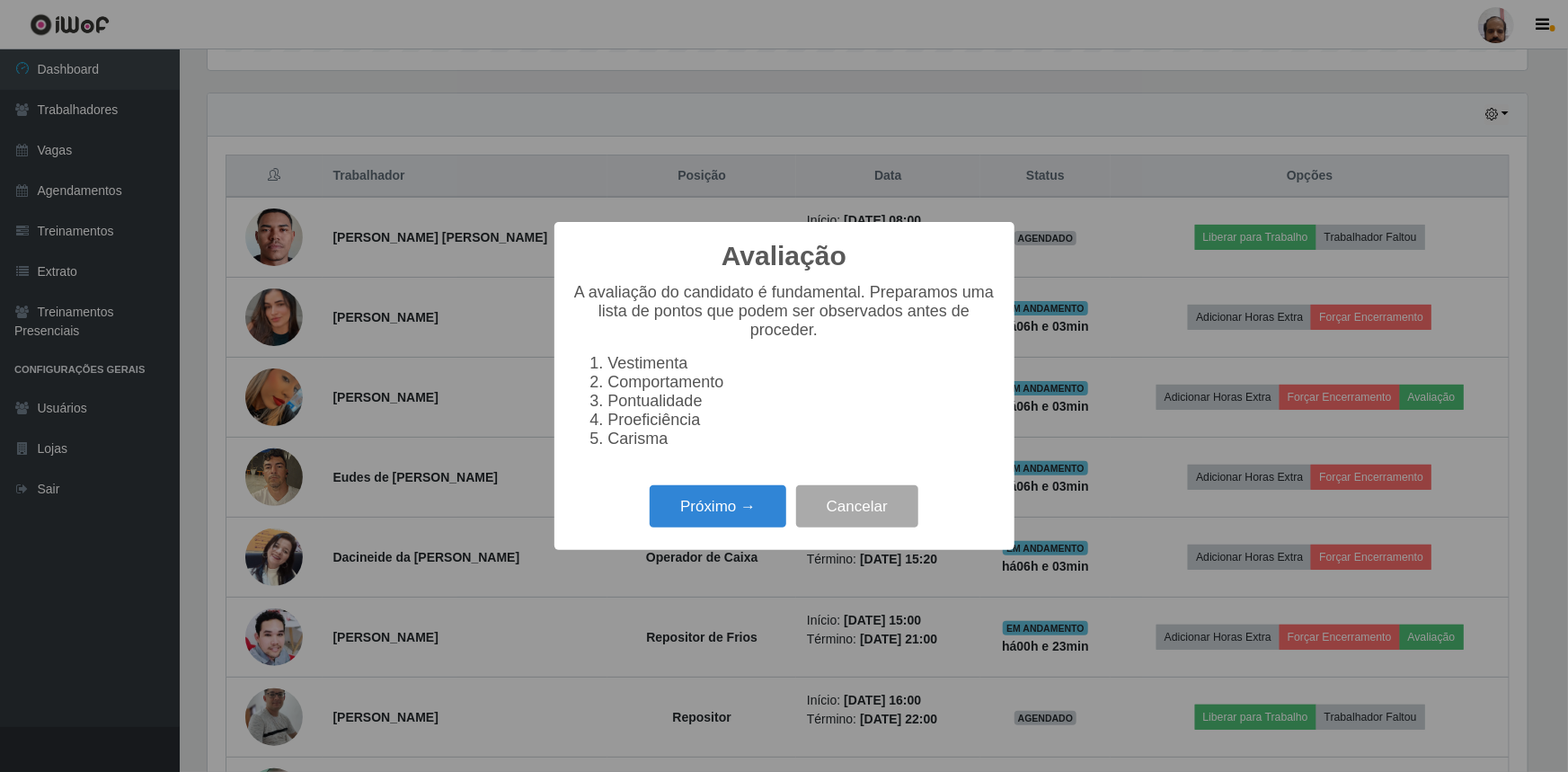
scroll to position [373, 1320]
click at [732, 507] on button "Próximo →" at bounding box center [718, 506] width 137 height 42
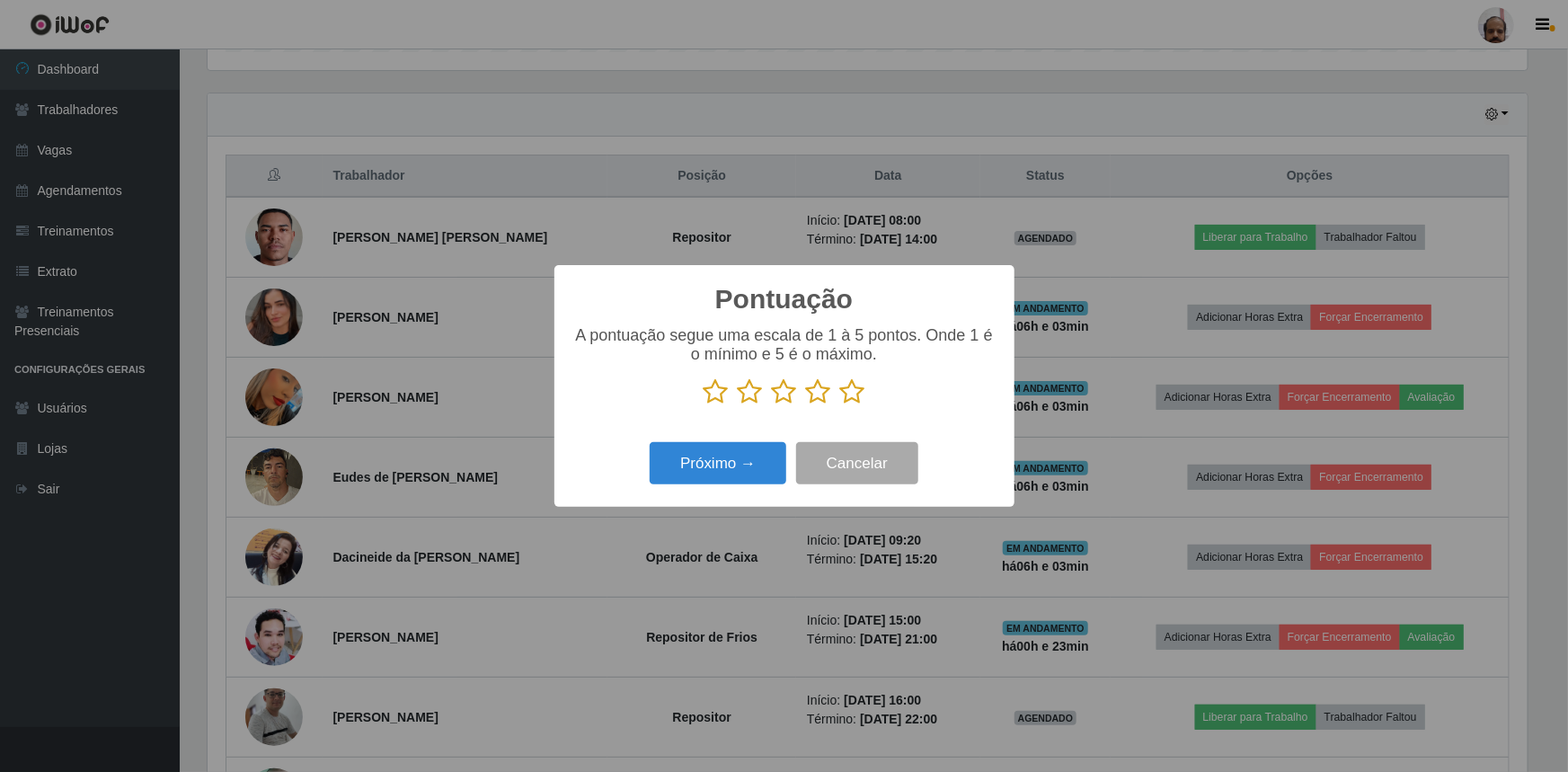
scroll to position [898778, 897498]
click at [847, 396] on icon at bounding box center [853, 392] width 25 height 27
click at [840, 405] on input "radio" at bounding box center [840, 405] width 0 height 0
click at [764, 461] on button "Próximo →" at bounding box center [718, 463] width 137 height 42
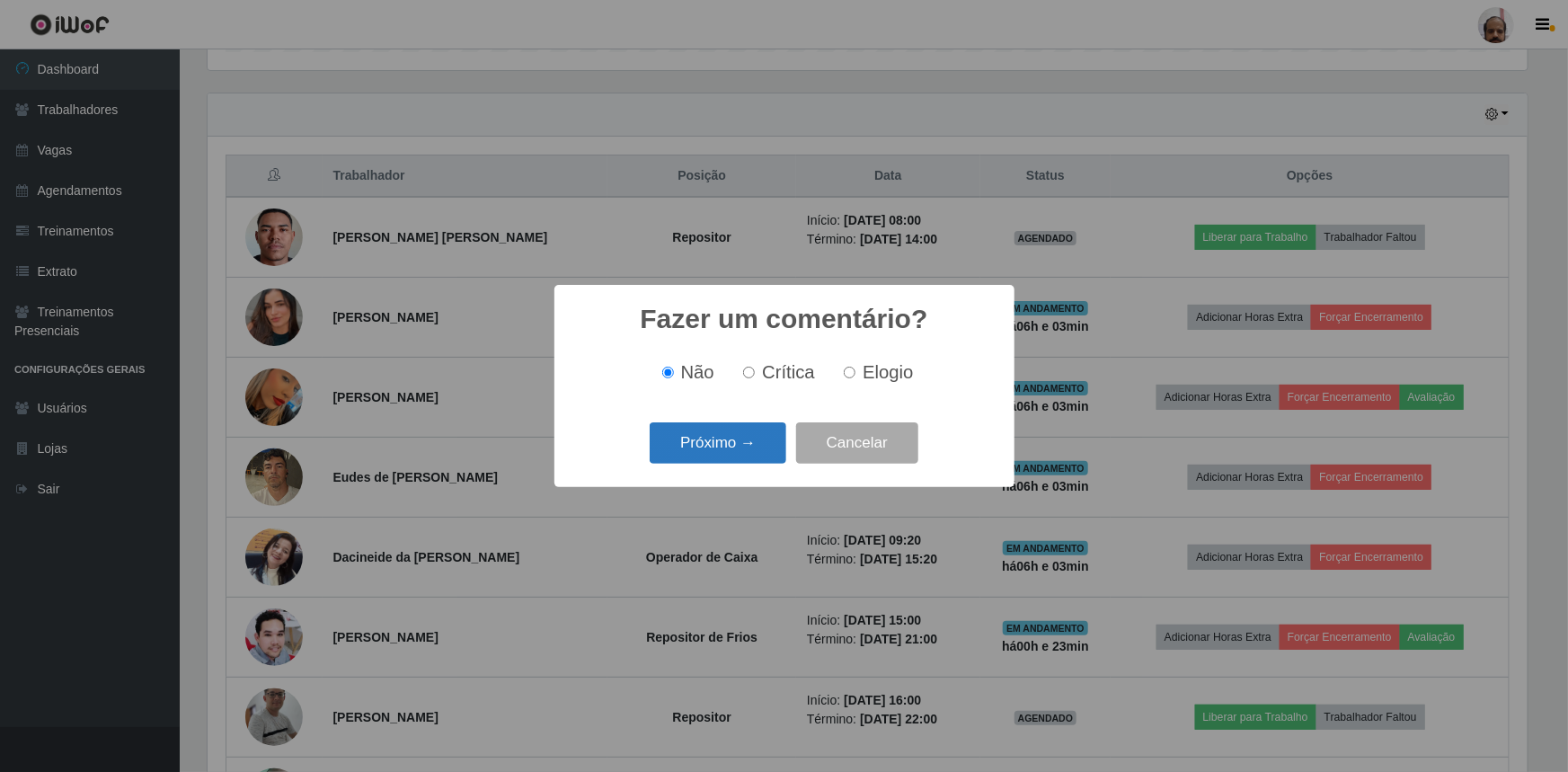
click at [746, 449] on button "Próximo →" at bounding box center [718, 443] width 137 height 42
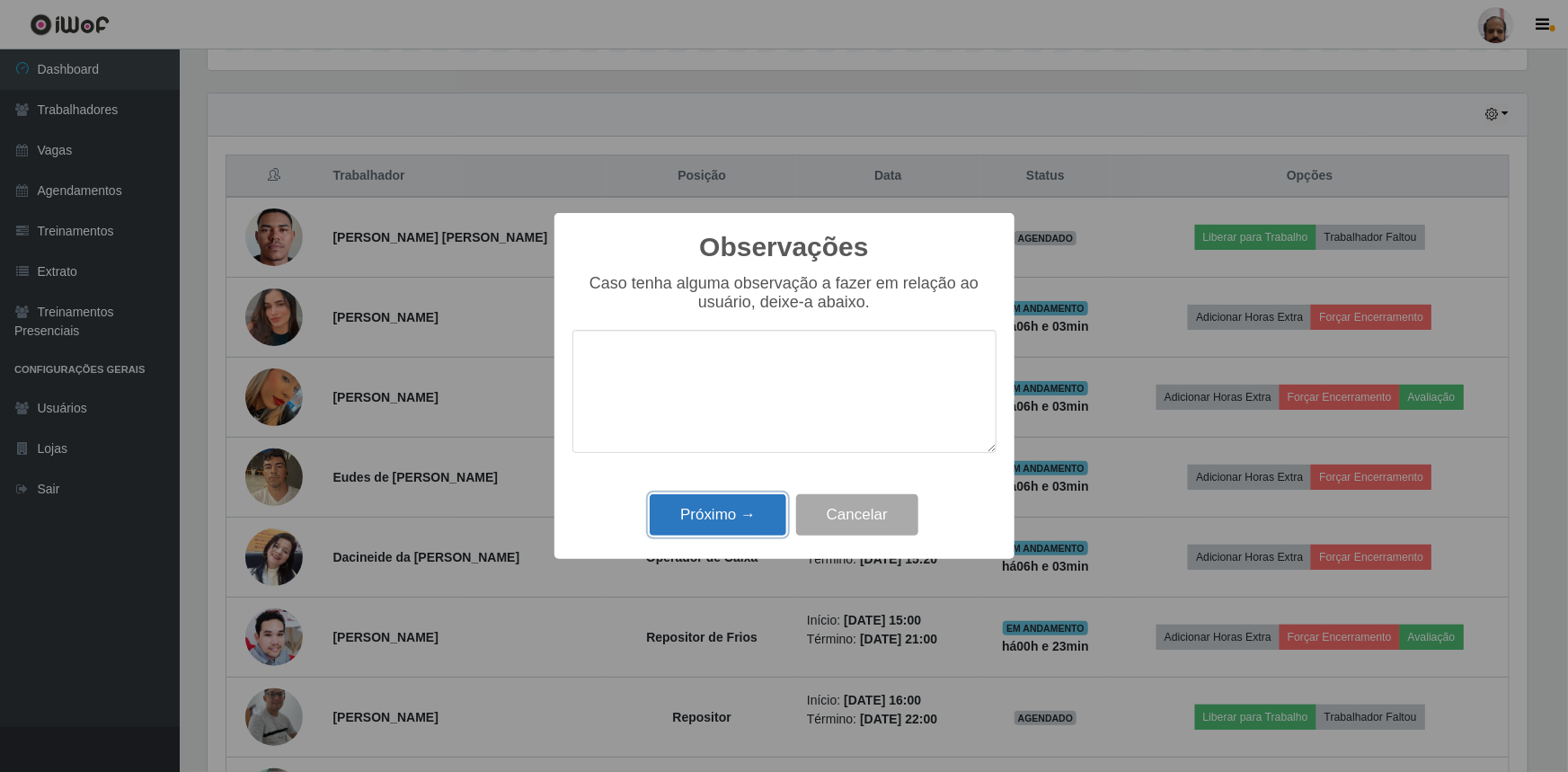
click at [733, 522] on button "Próximo →" at bounding box center [718, 515] width 137 height 42
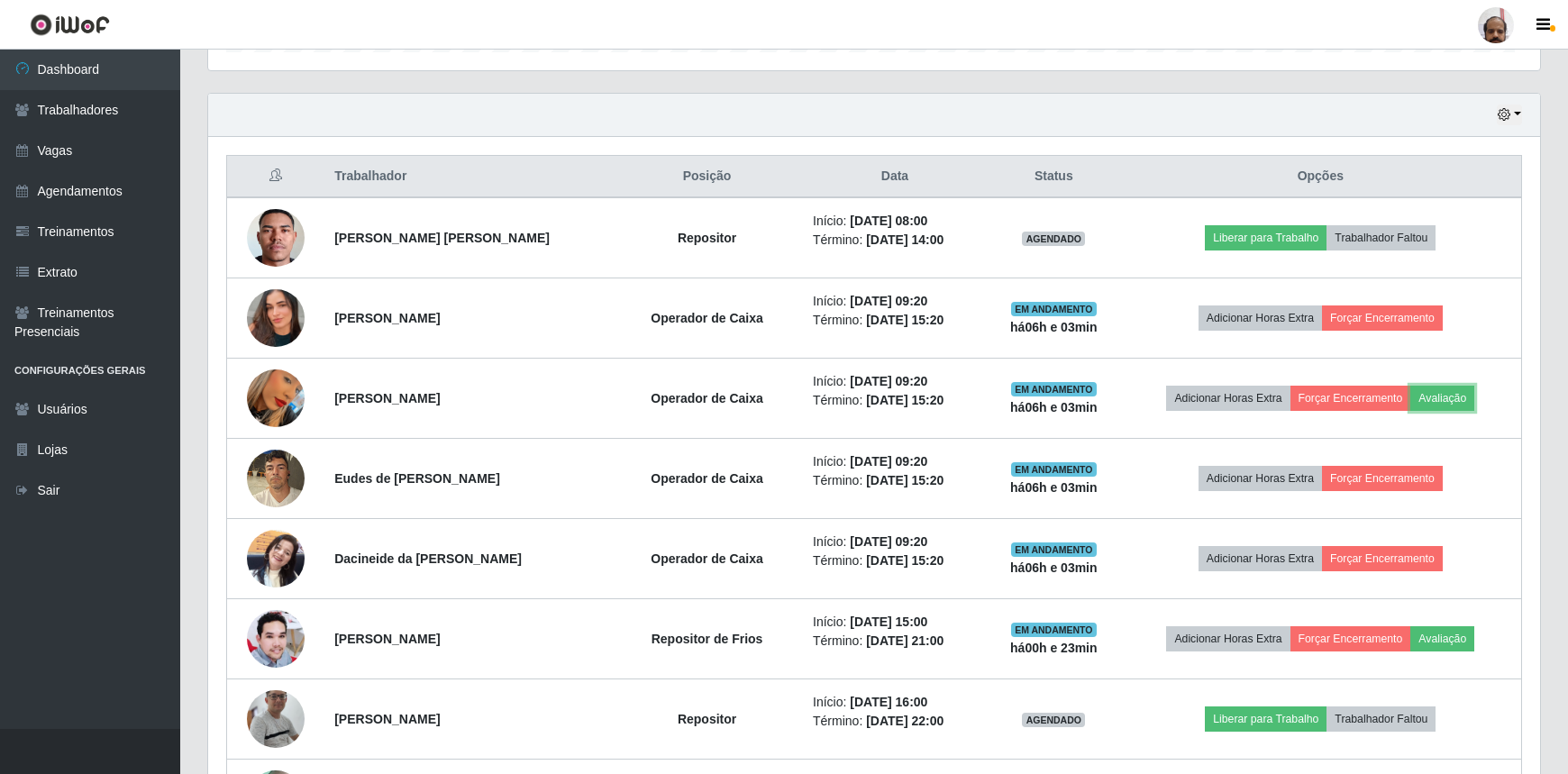
scroll to position [374, 1332]
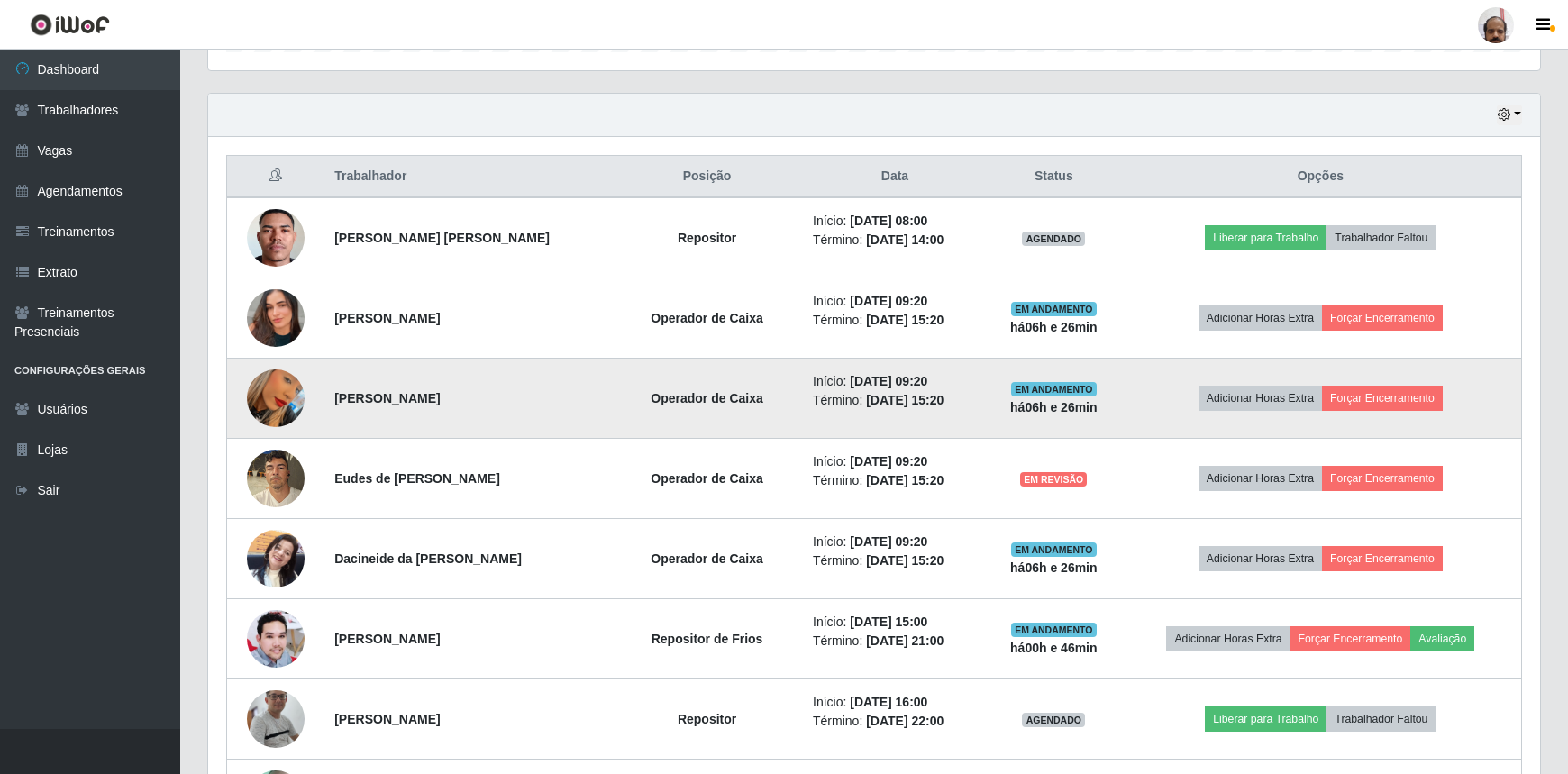
drag, startPoint x: 373, startPoint y: 426, endPoint x: 360, endPoint y: 424, distance: 13.2
click at [362, 424] on td "[PERSON_NAME]" at bounding box center [468, 399] width 288 height 80
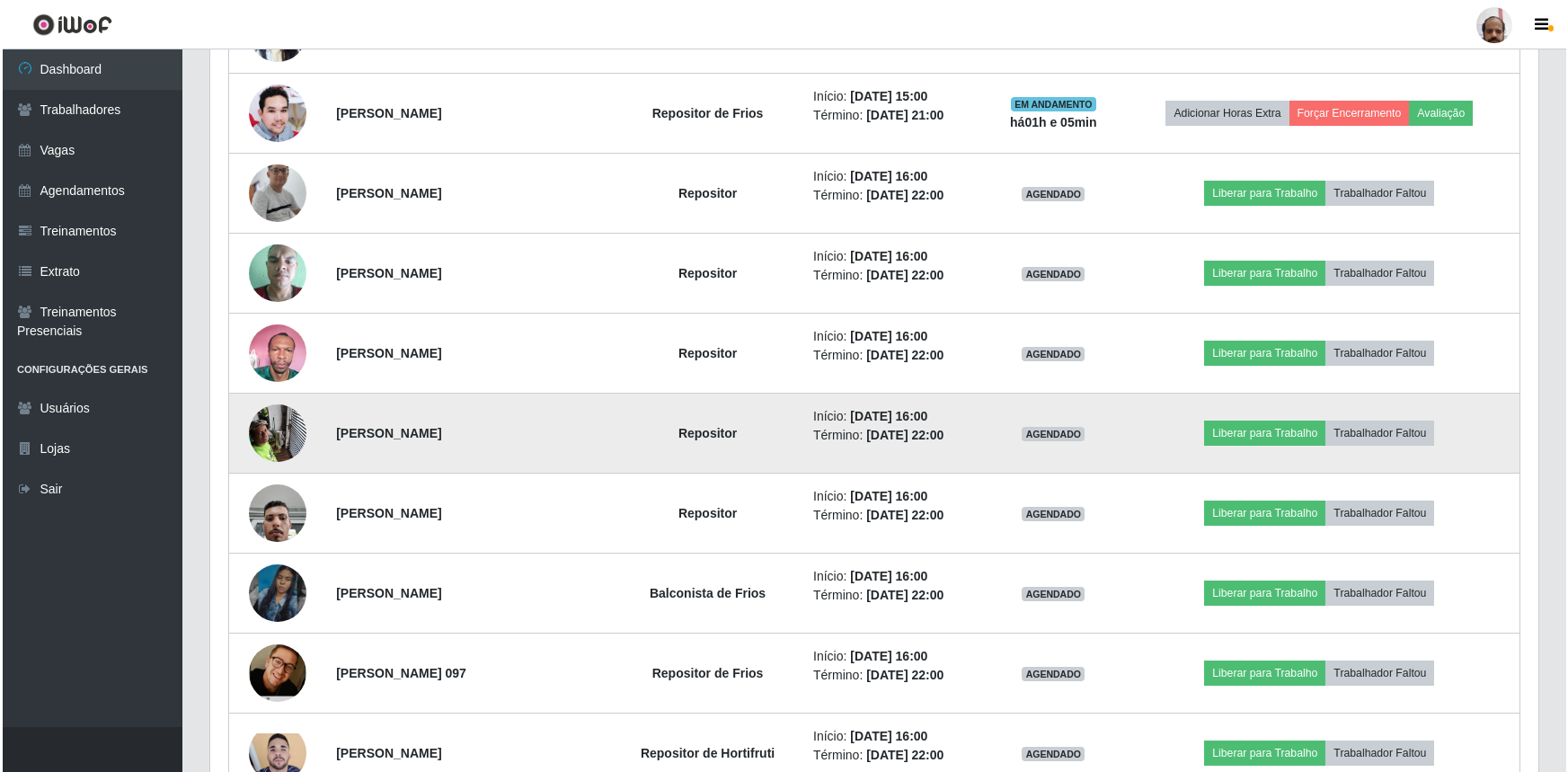
scroll to position [1143, 0]
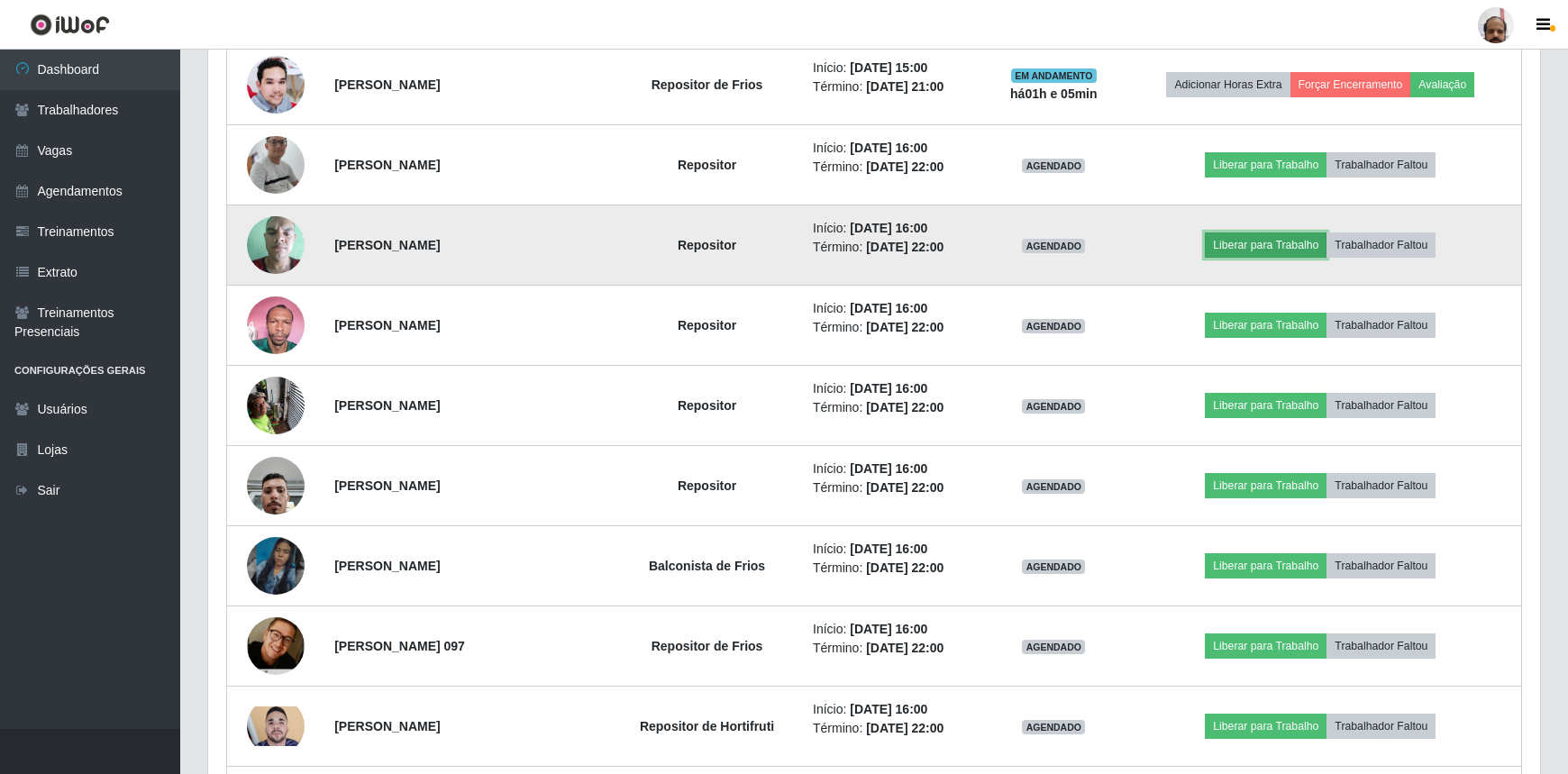
click at [1295, 236] on button "Liberar para Trabalho" at bounding box center [1265, 246] width 121 height 26
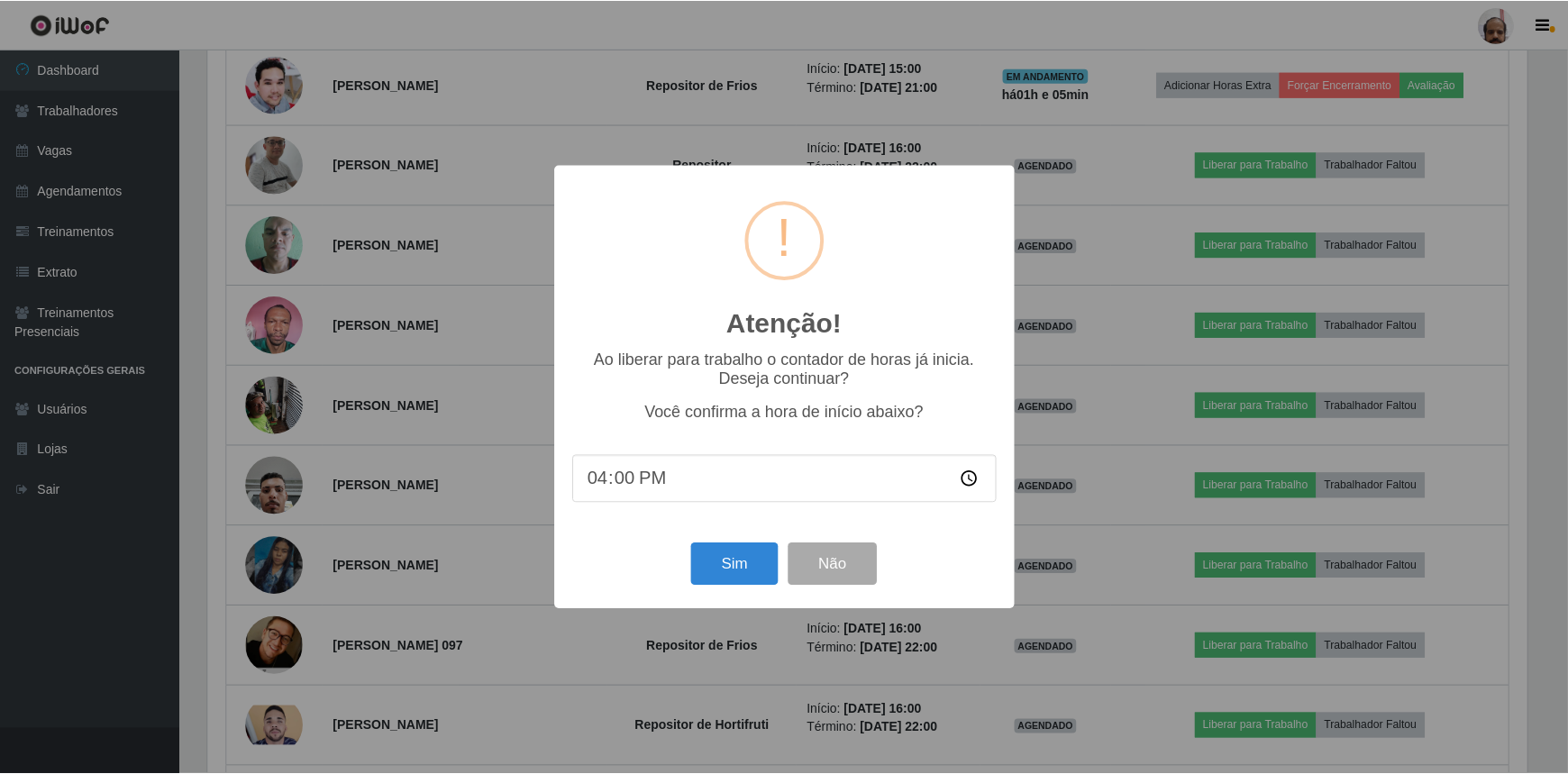
scroll to position [374, 1324]
click at [732, 560] on button "Sim" at bounding box center [737, 565] width 88 height 42
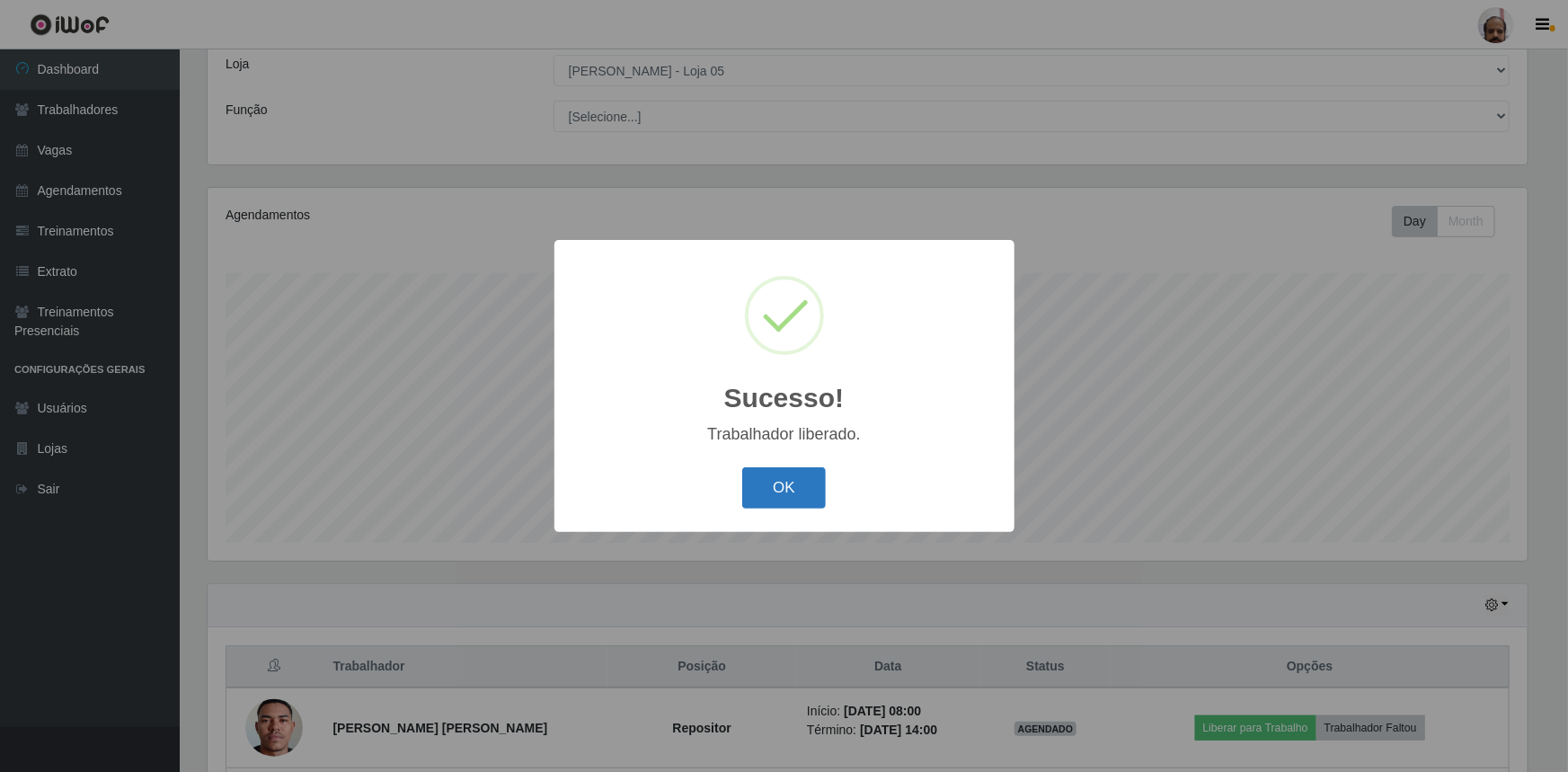
click at [788, 493] on button "OK" at bounding box center [784, 489] width 84 height 42
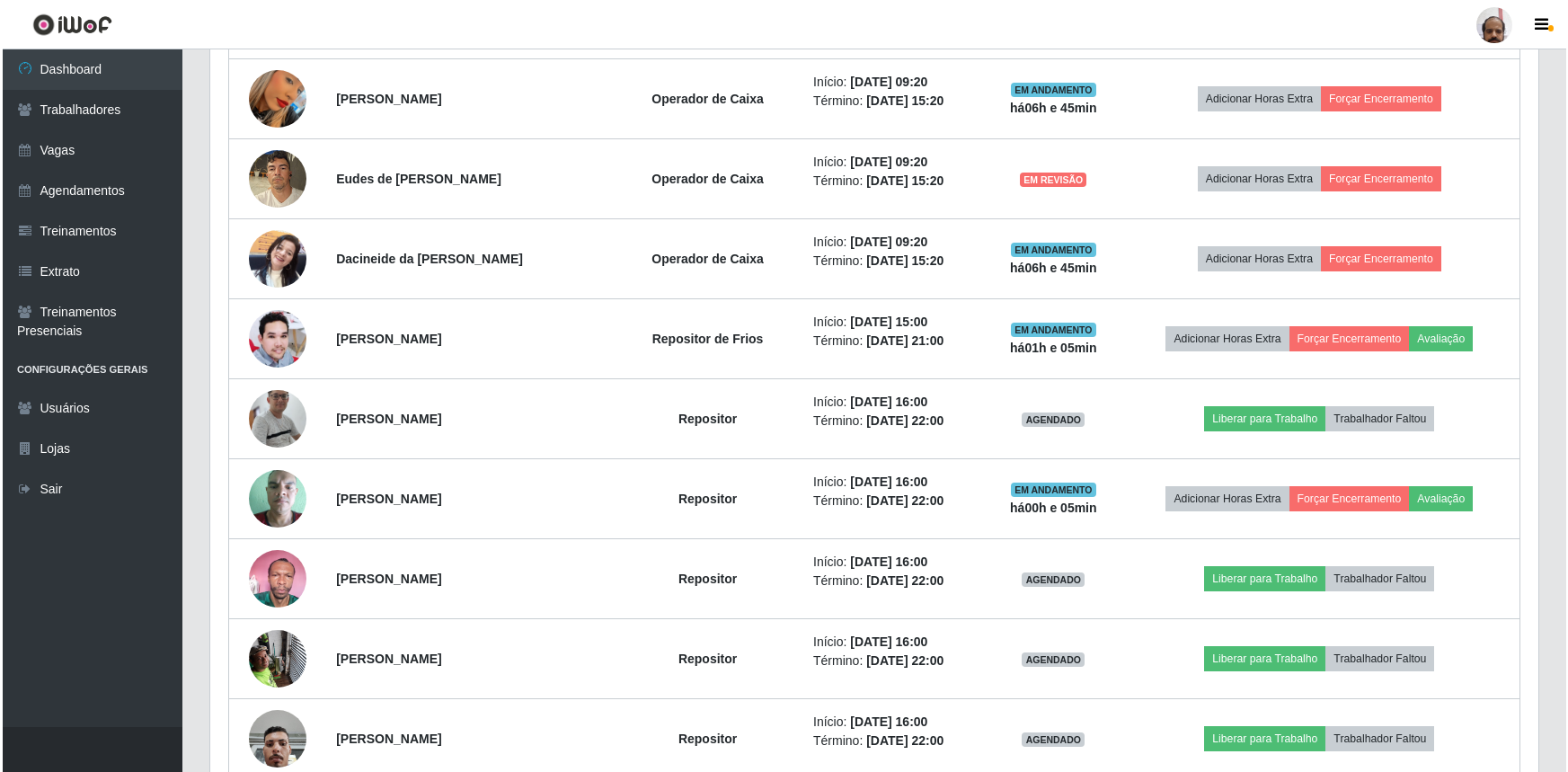
scroll to position [917, 0]
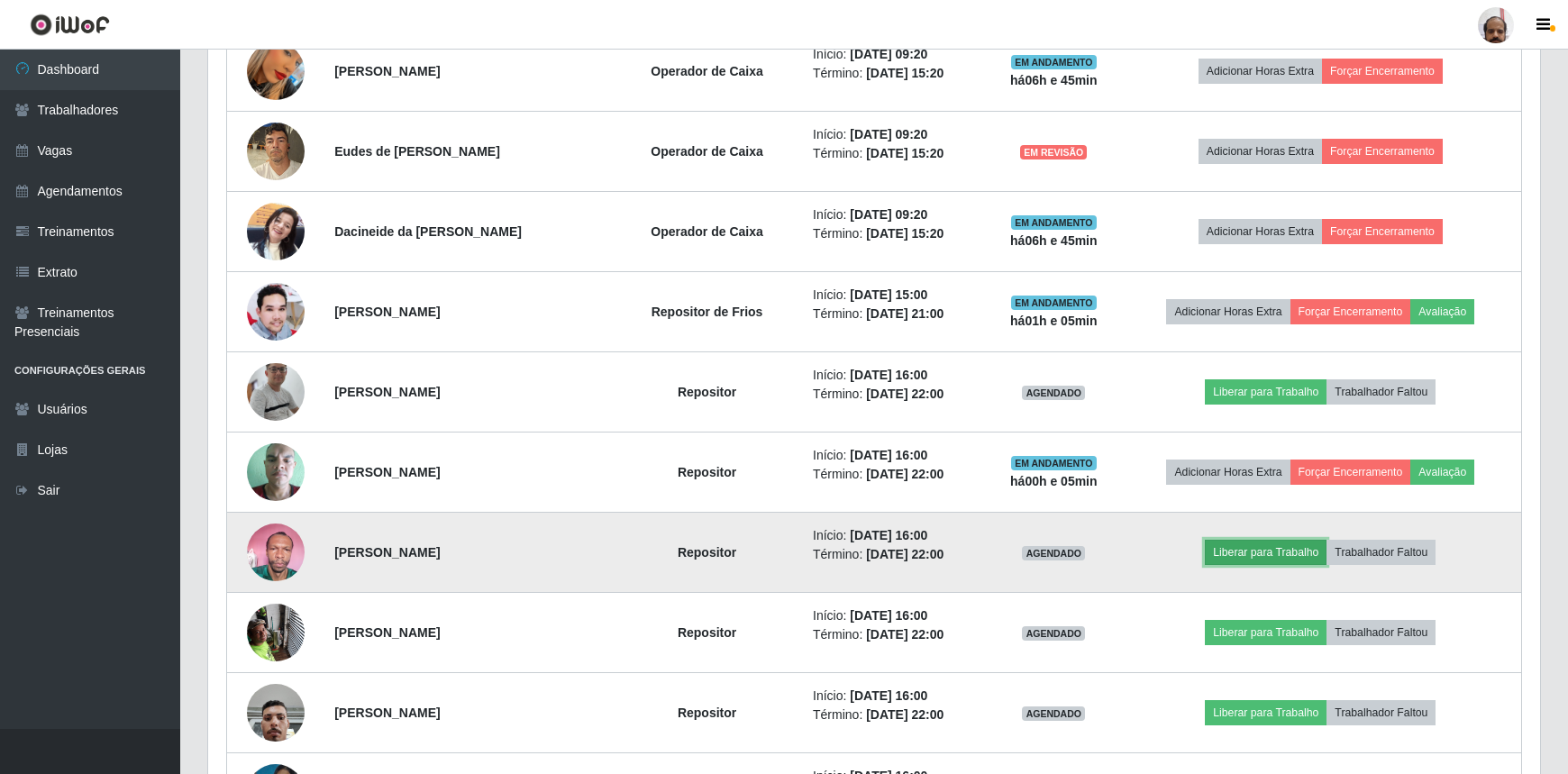
click at [1252, 548] on button "Liberar para Trabalho" at bounding box center [1265, 553] width 121 height 26
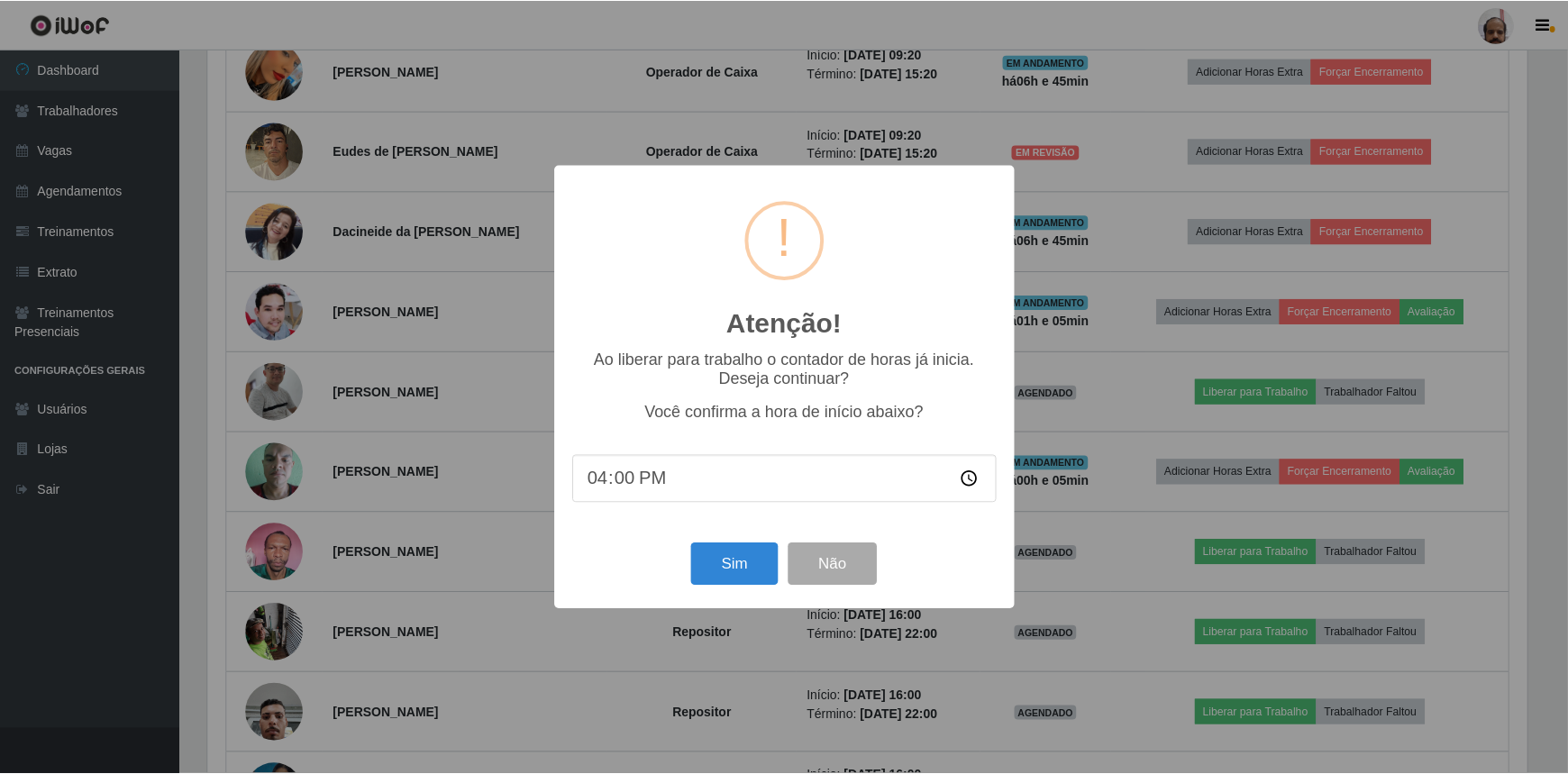
scroll to position [374, 1324]
click at [759, 570] on button "Sim" at bounding box center [737, 565] width 88 height 42
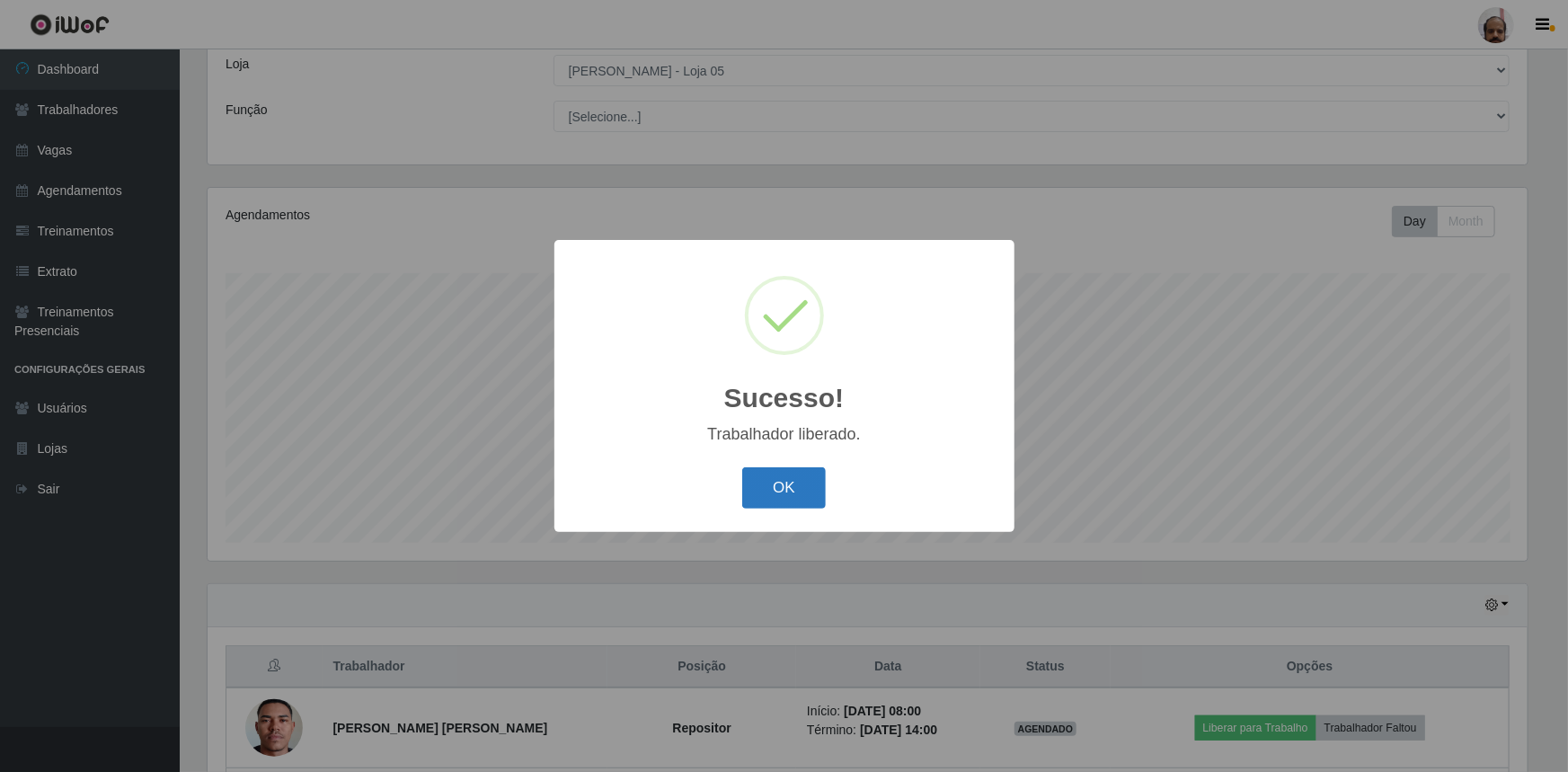
click at [767, 483] on button "OK" at bounding box center [784, 489] width 84 height 42
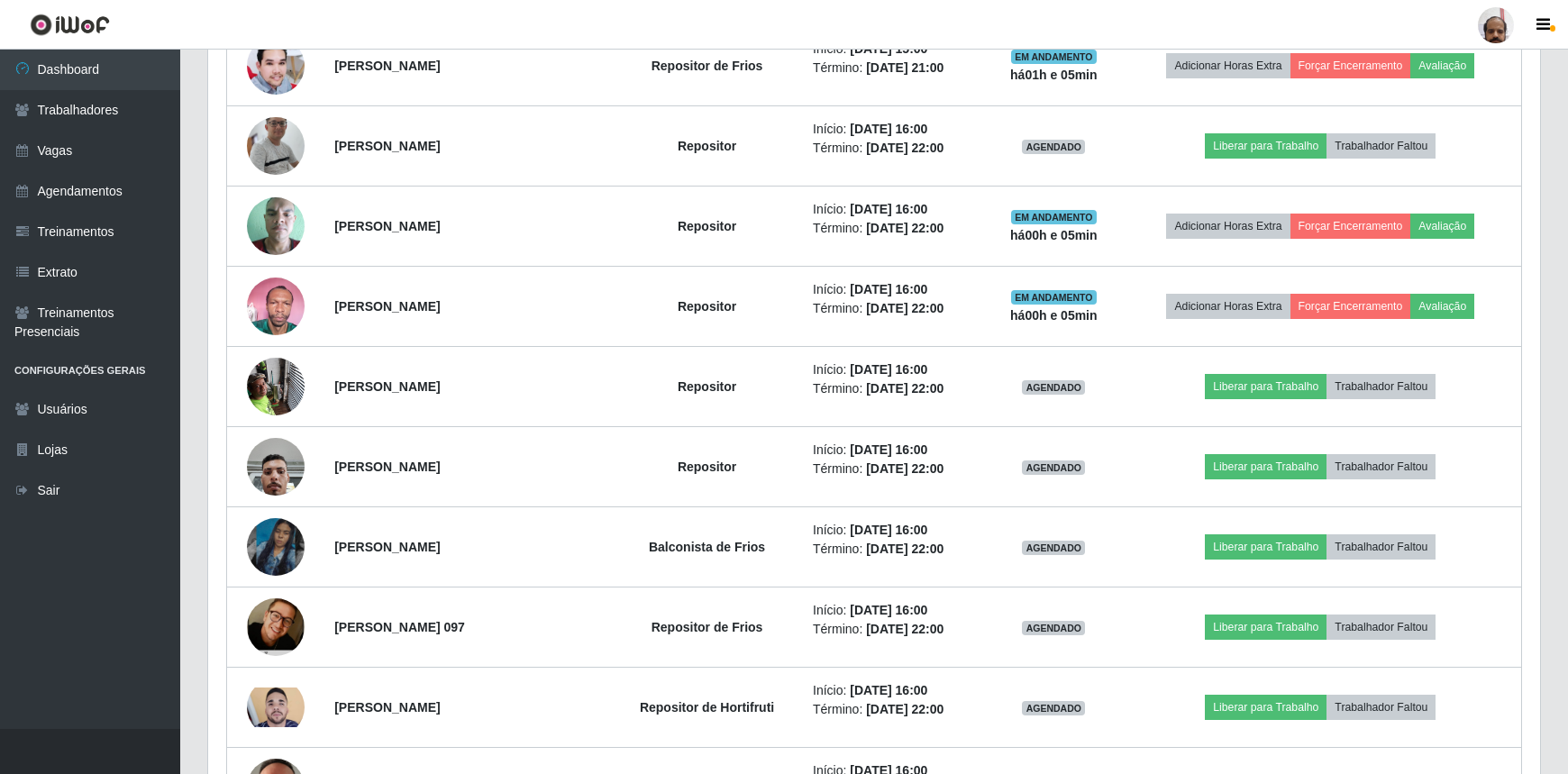
scroll to position [1248, 0]
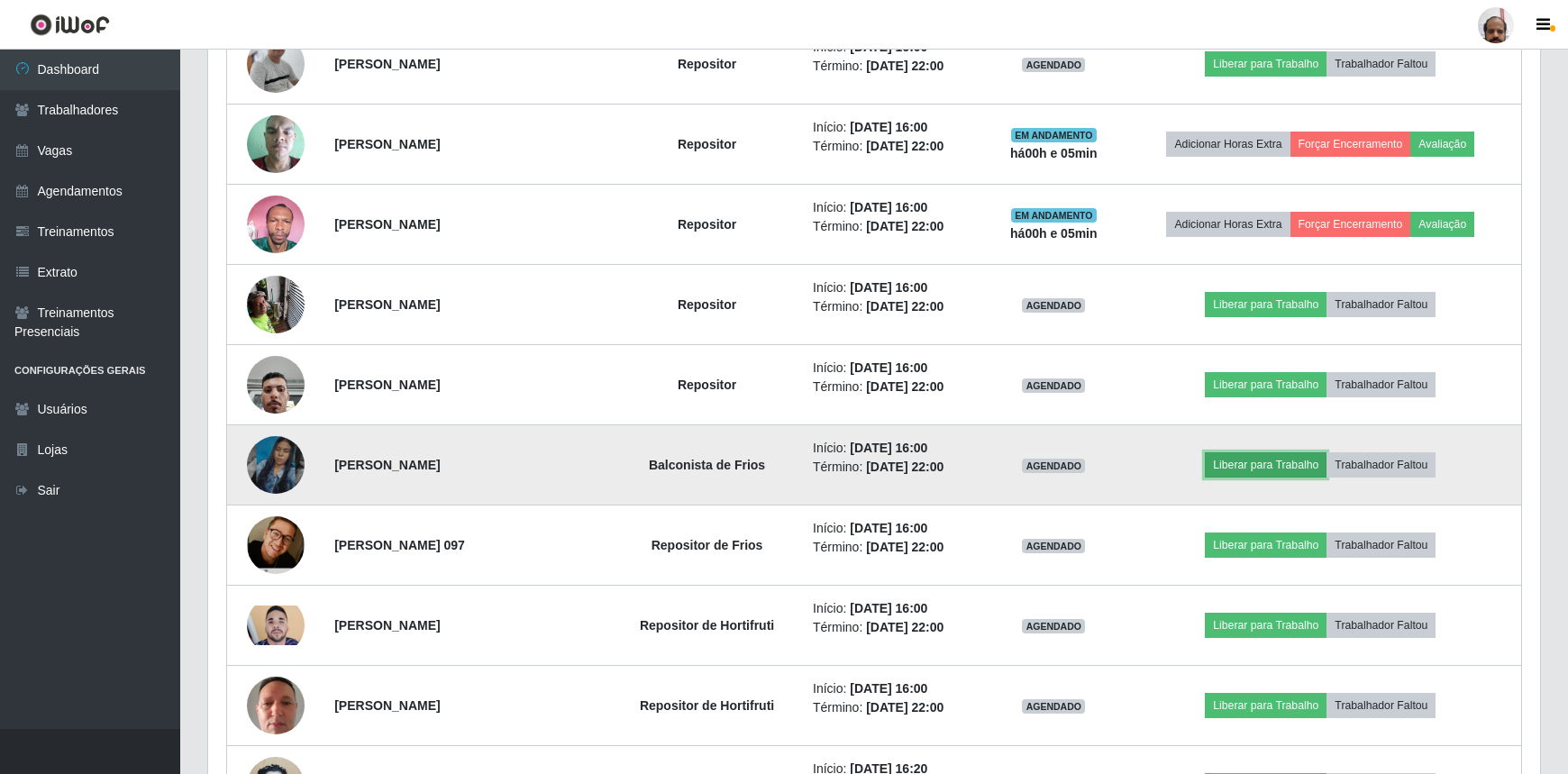
click at [1253, 455] on button "Liberar para Trabalho" at bounding box center [1265, 465] width 121 height 26
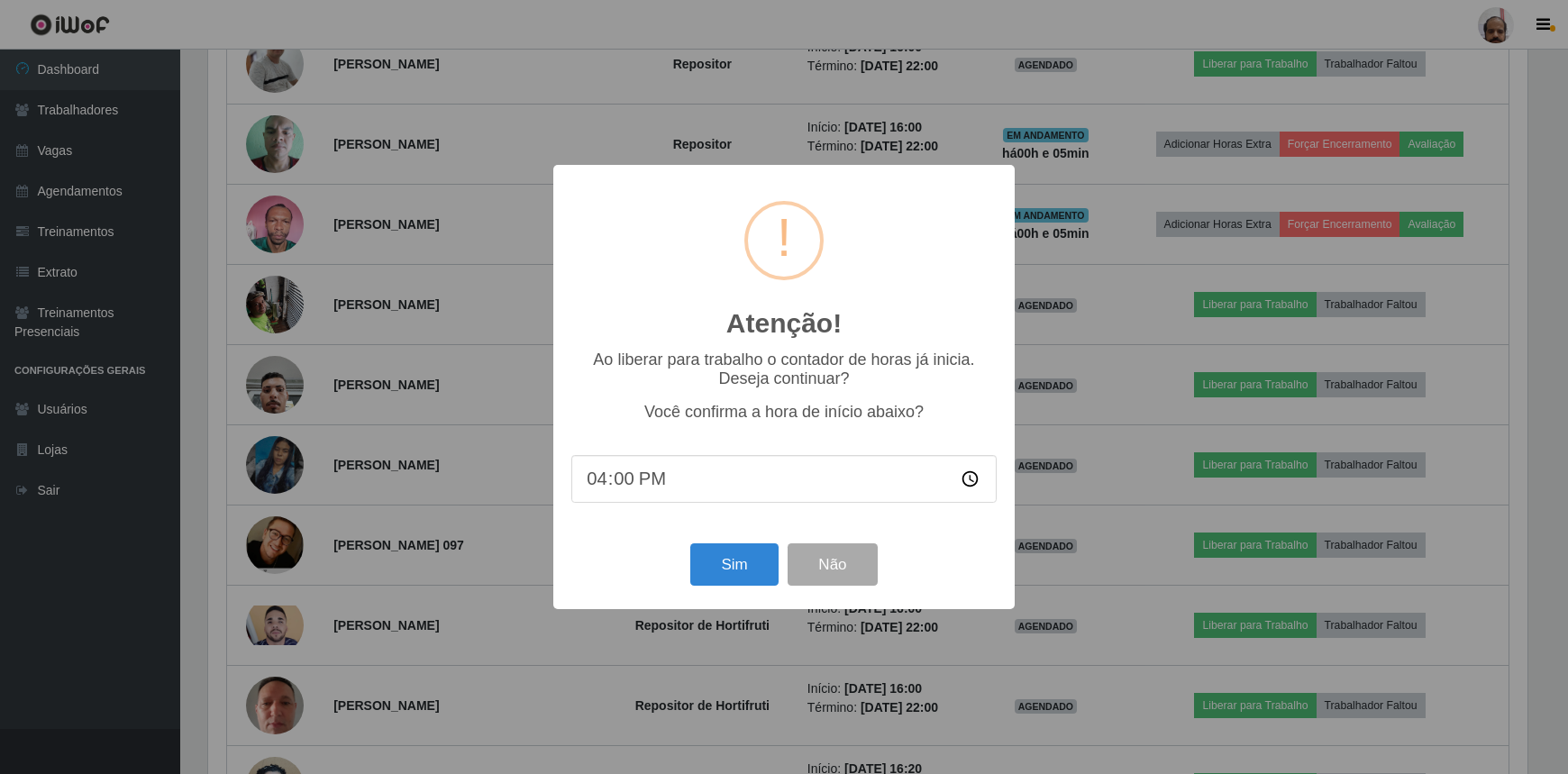
scroll to position [374, 1324]
click at [735, 561] on button "Sim" at bounding box center [737, 565] width 88 height 42
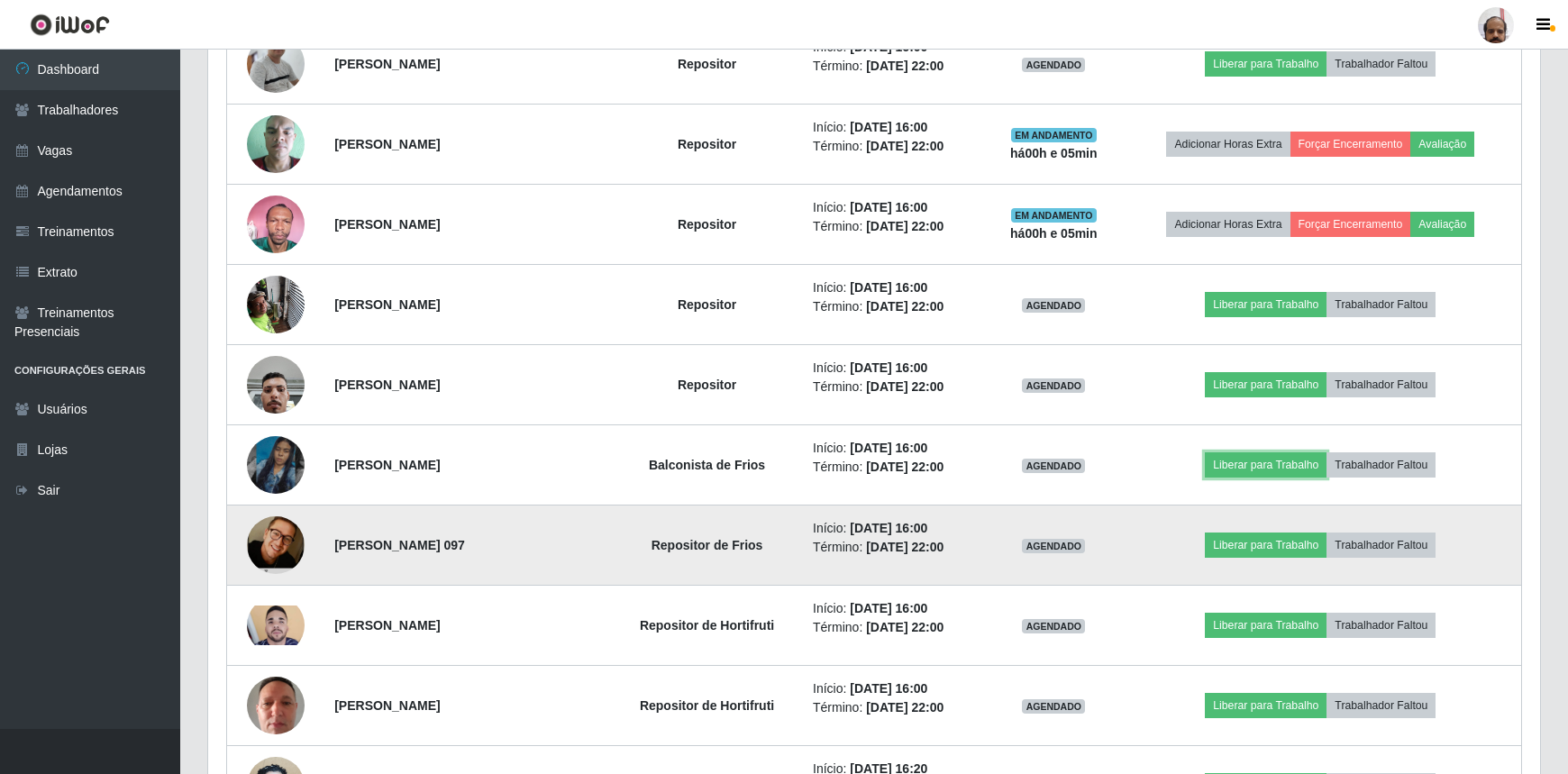
scroll to position [0, 0]
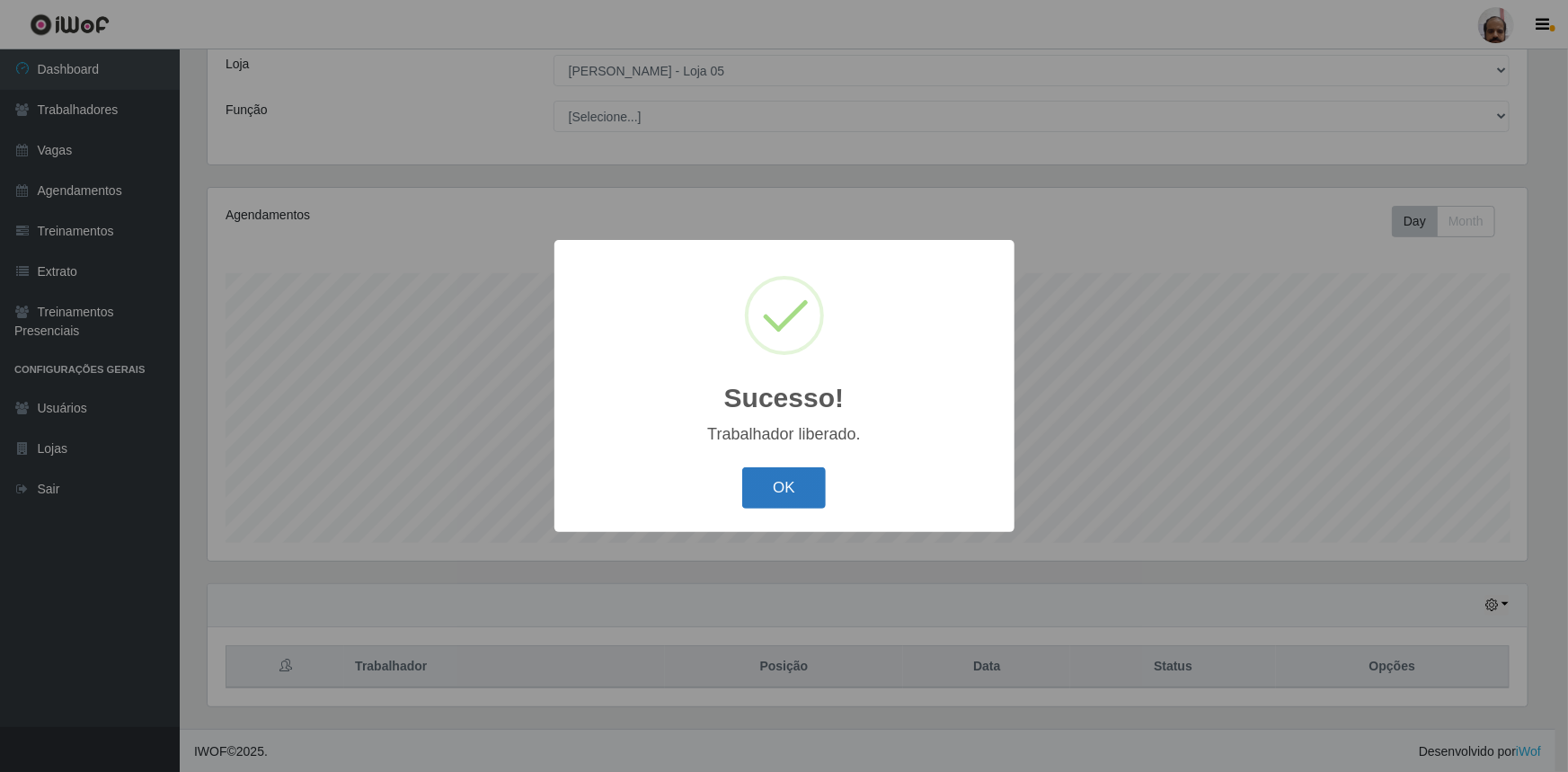
click at [800, 490] on button "OK" at bounding box center [784, 489] width 84 height 42
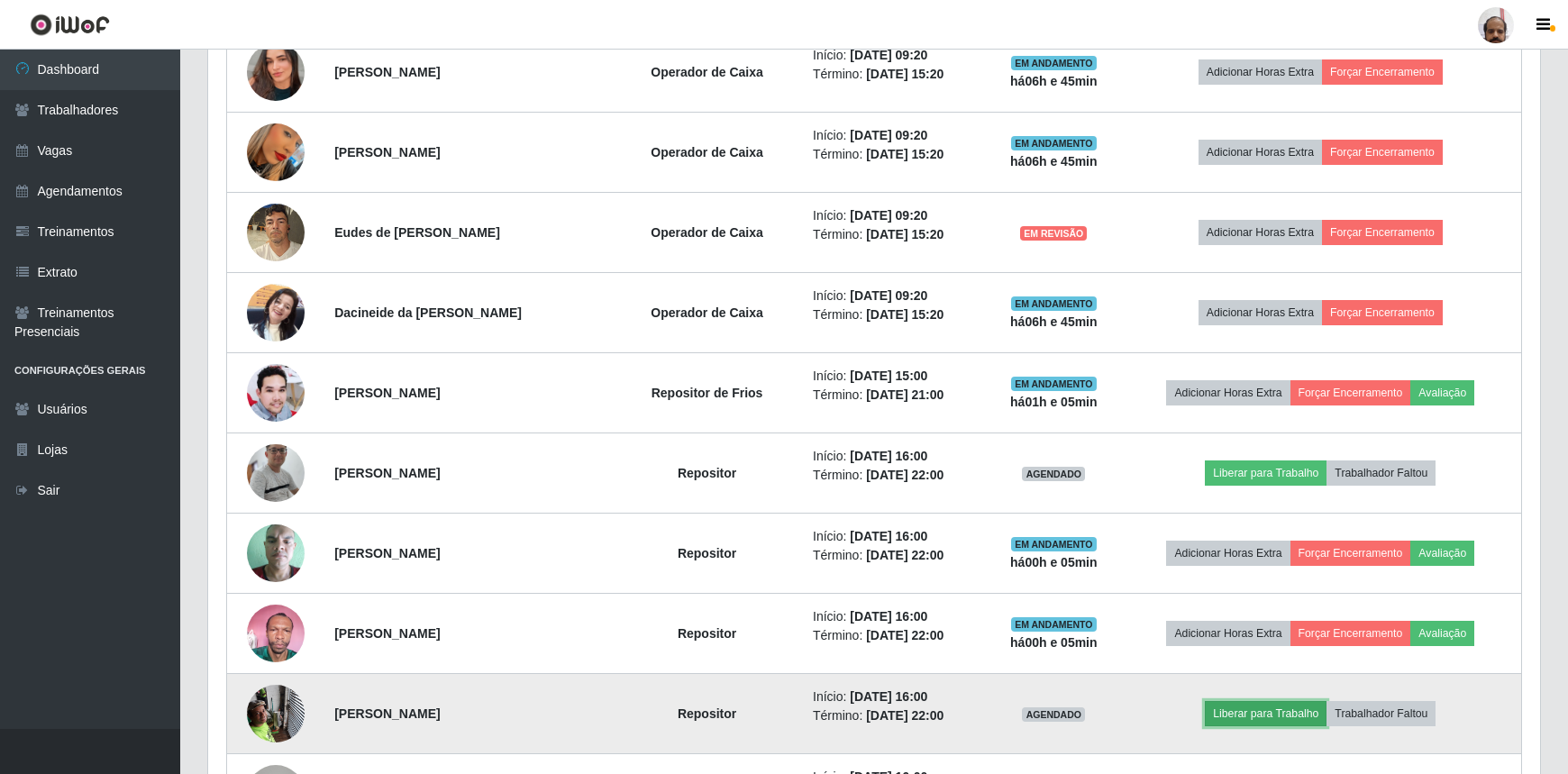
click at [1252, 709] on button "Liberar para Trabalho" at bounding box center [1265, 714] width 121 height 26
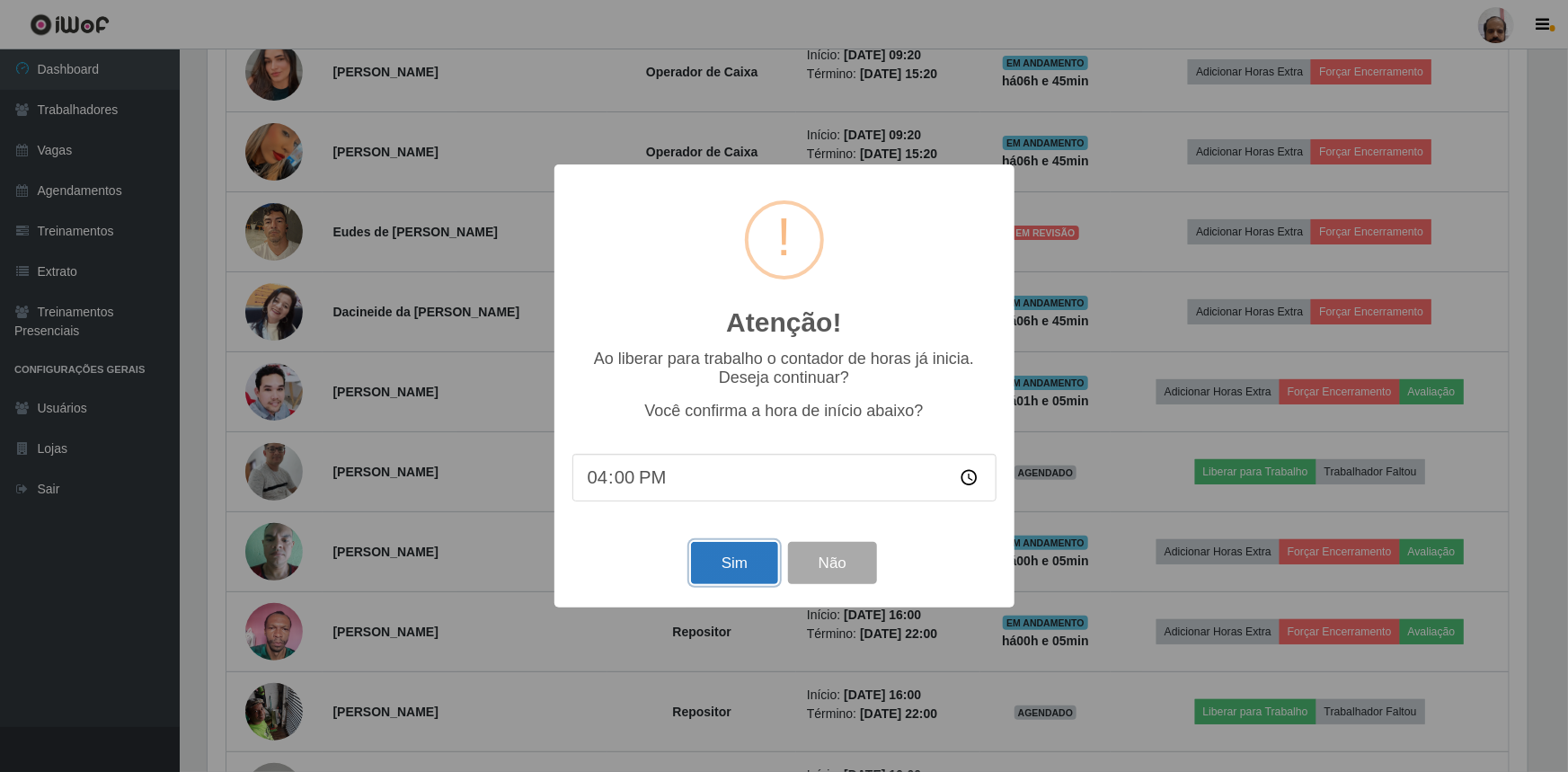
click at [743, 575] on button "Sim" at bounding box center [735, 564] width 87 height 42
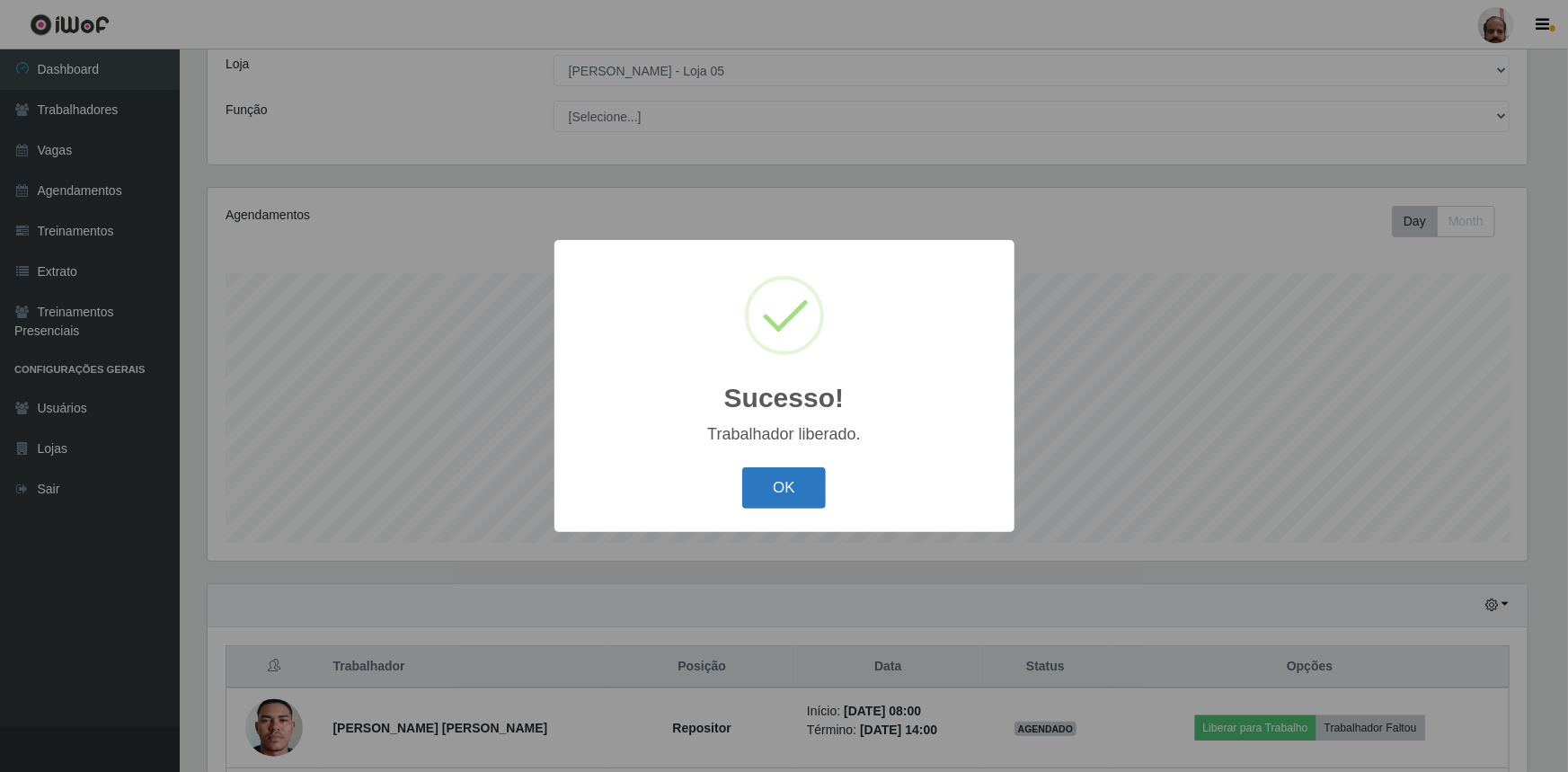
click at [784, 495] on button "OK" at bounding box center [784, 489] width 84 height 42
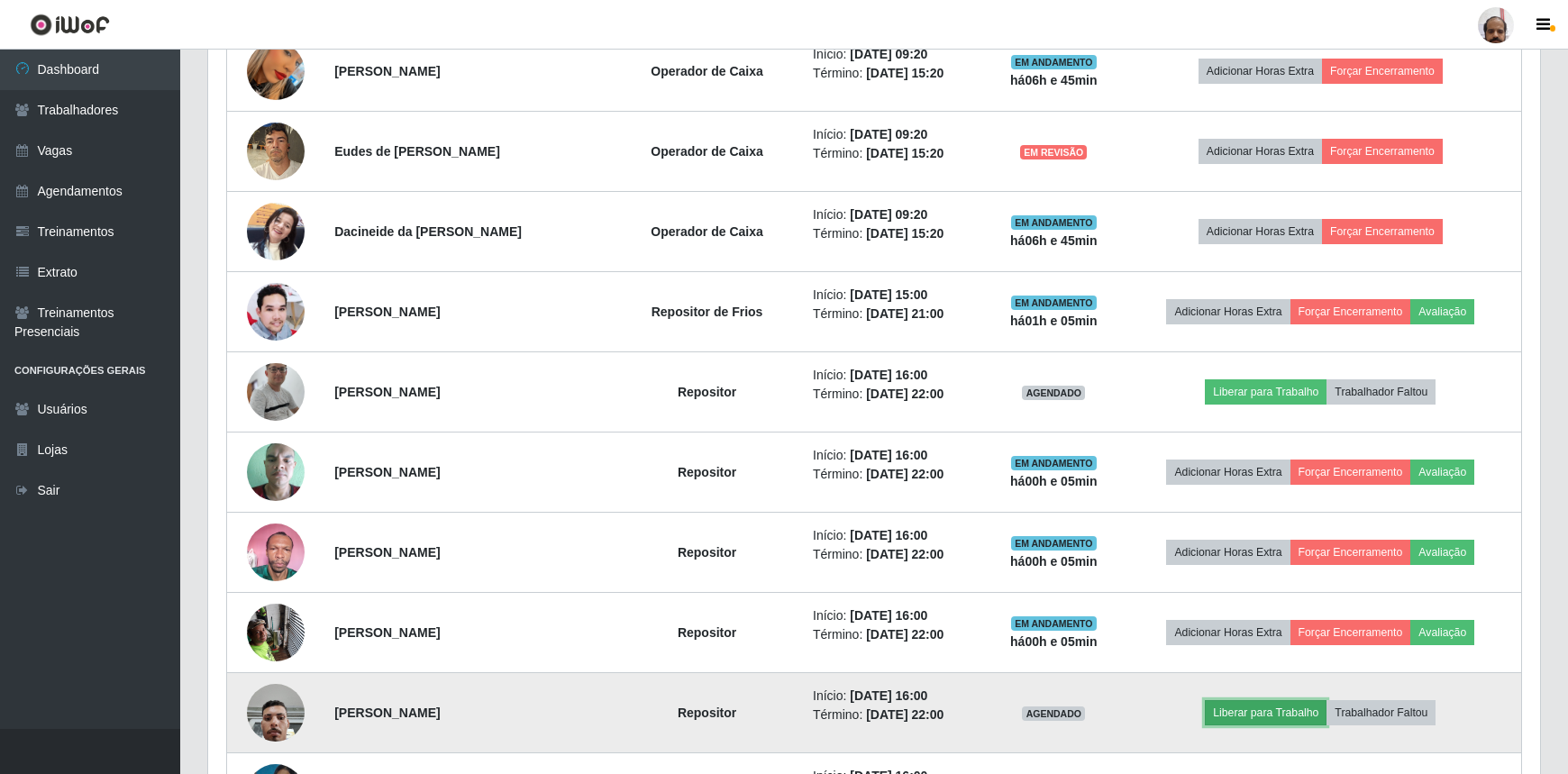
click at [1247, 708] on button "Liberar para Trabalho" at bounding box center [1265, 713] width 121 height 26
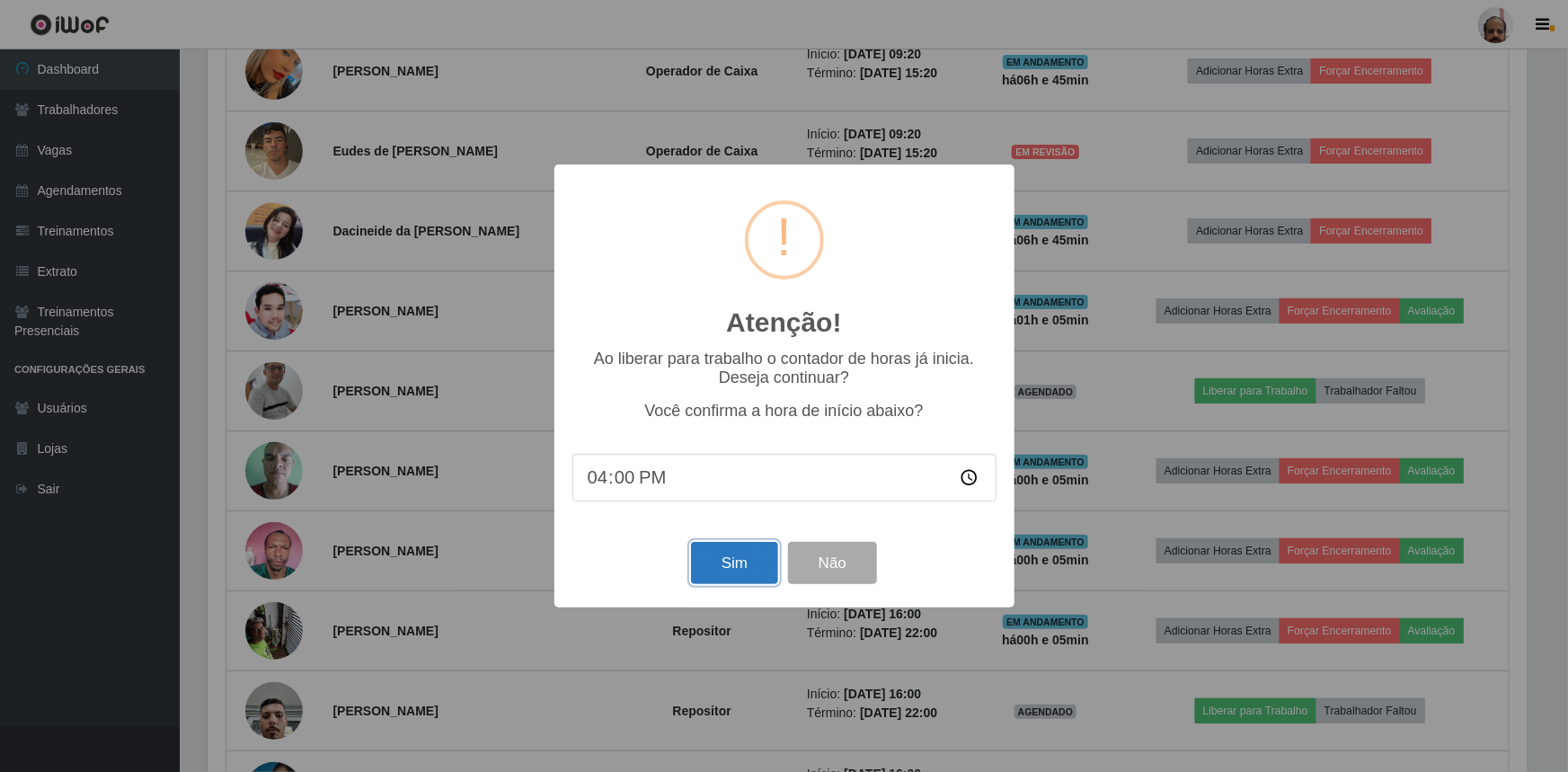
click at [733, 566] on button "Sim" at bounding box center [735, 564] width 87 height 42
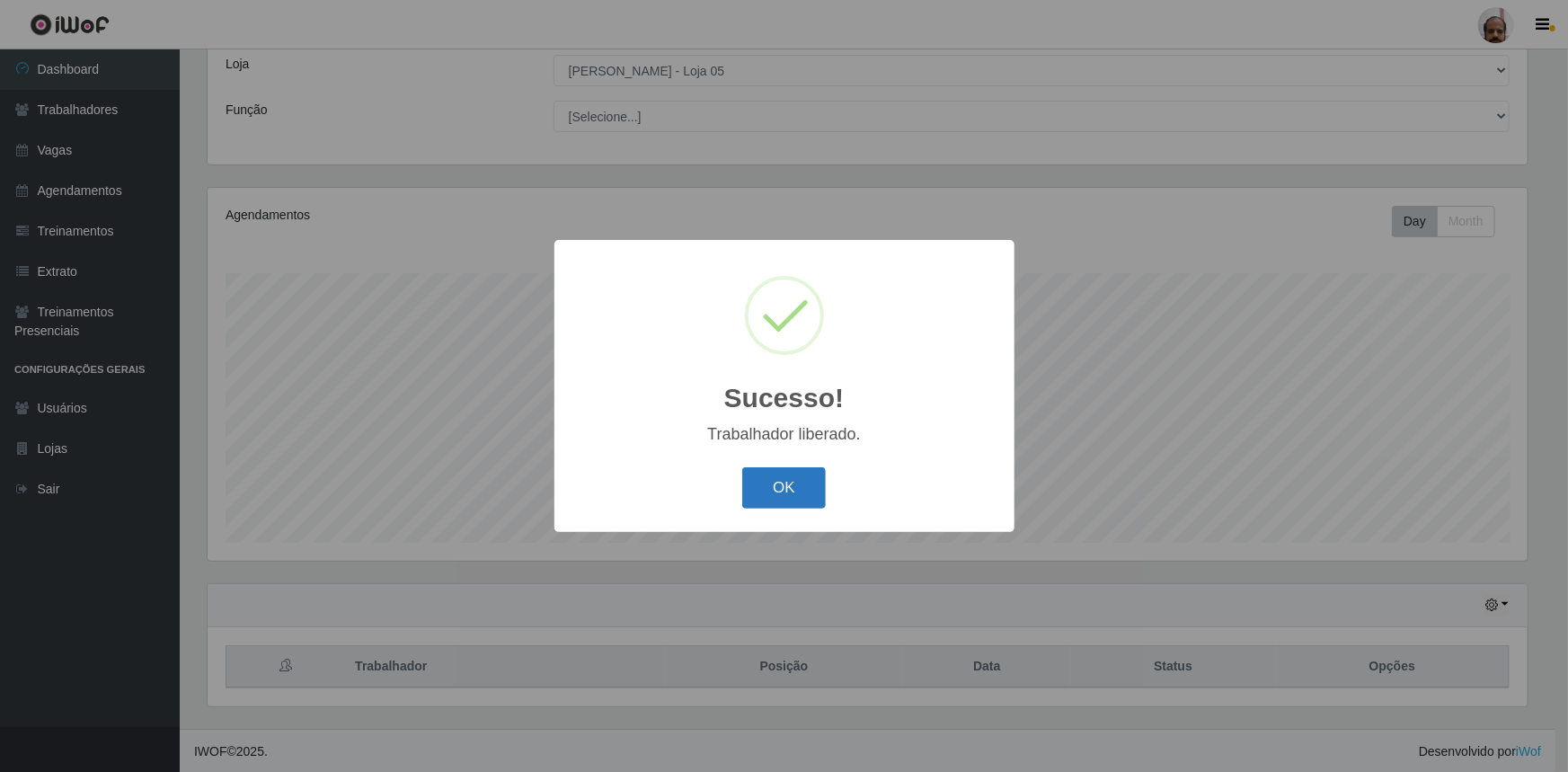
click at [788, 483] on button "OK" at bounding box center [784, 489] width 84 height 42
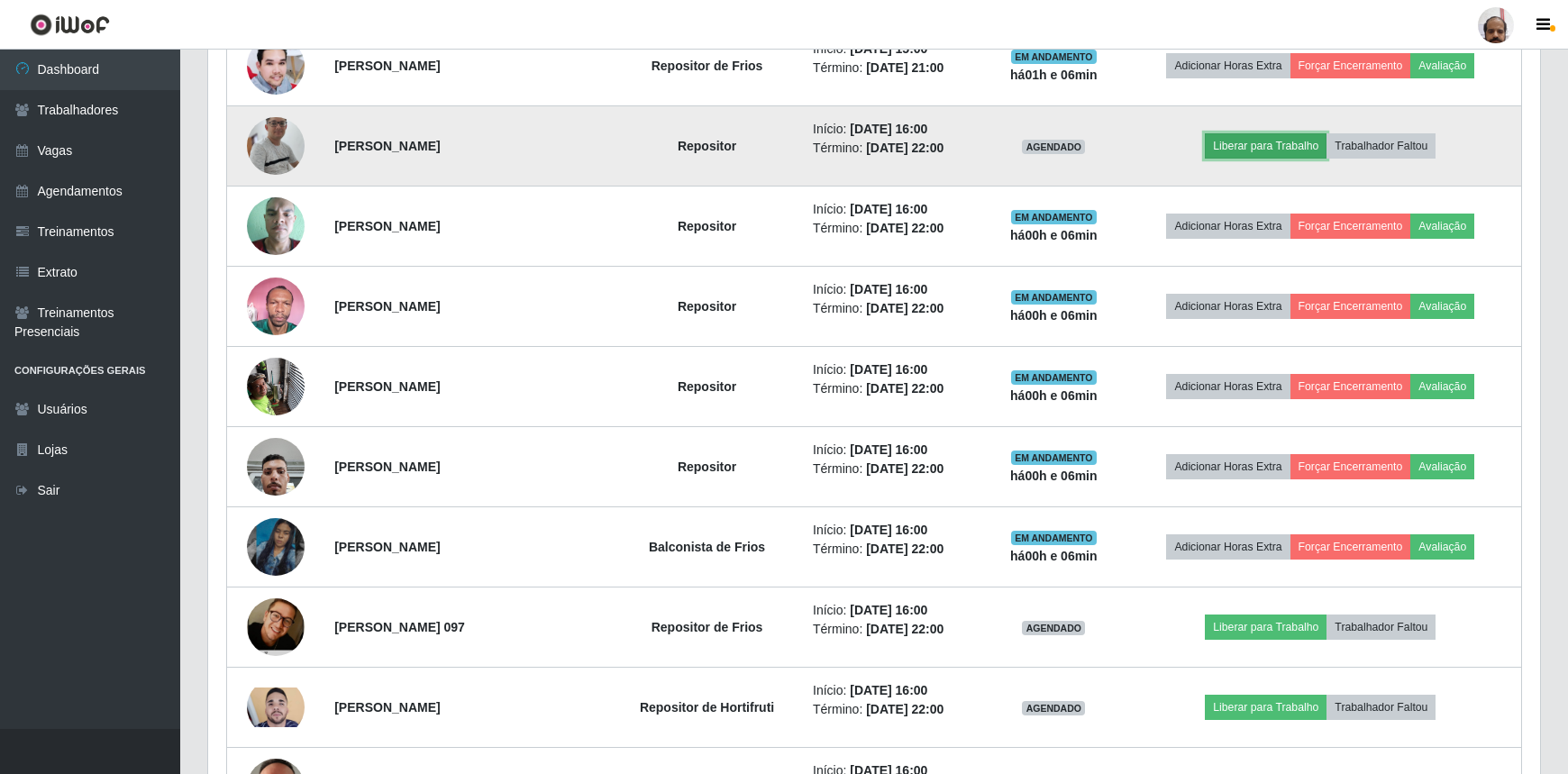
click at [1283, 144] on button "Liberar para Trabalho" at bounding box center [1265, 146] width 121 height 26
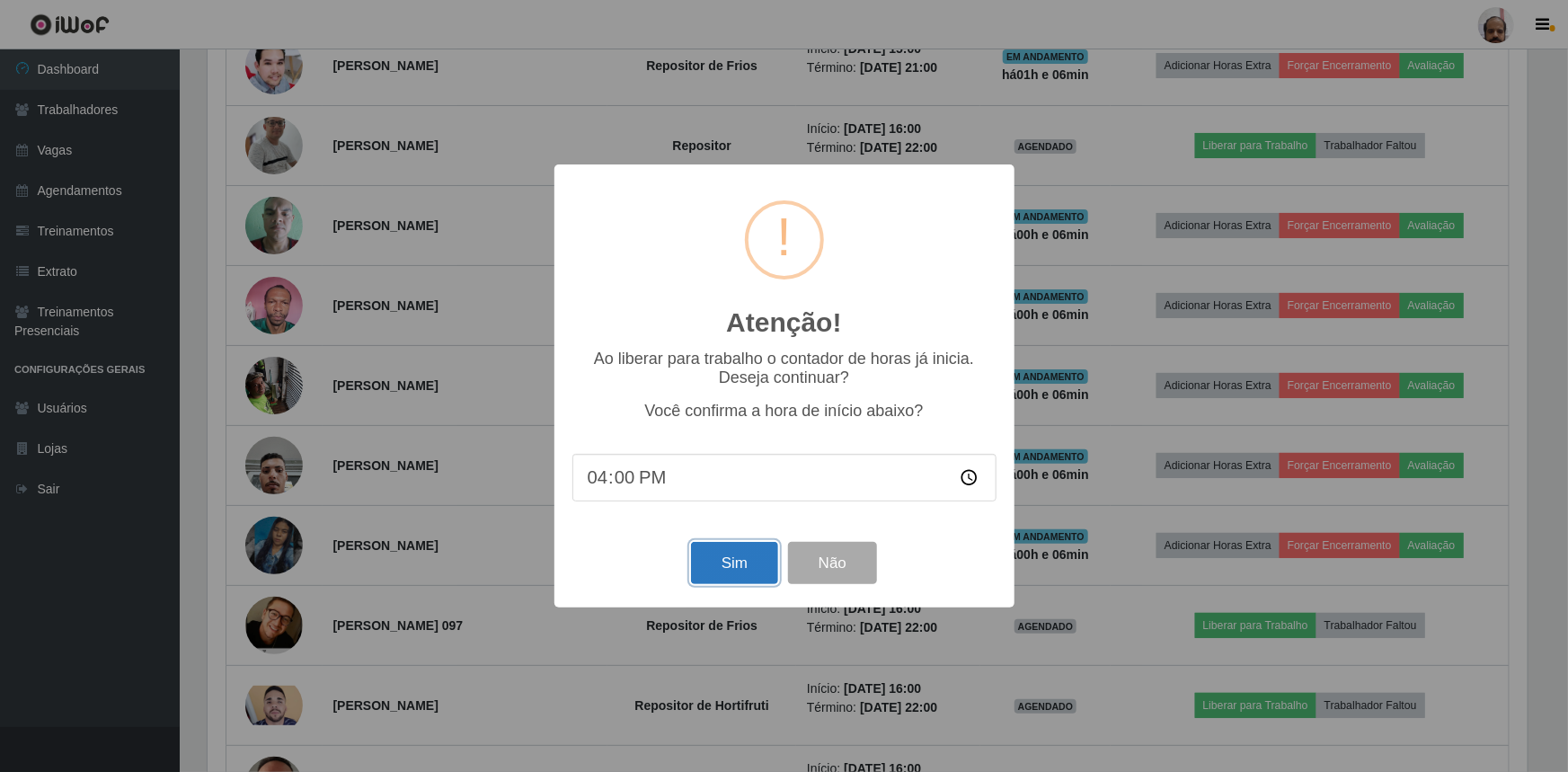
click at [735, 562] on button "Sim" at bounding box center [735, 564] width 87 height 42
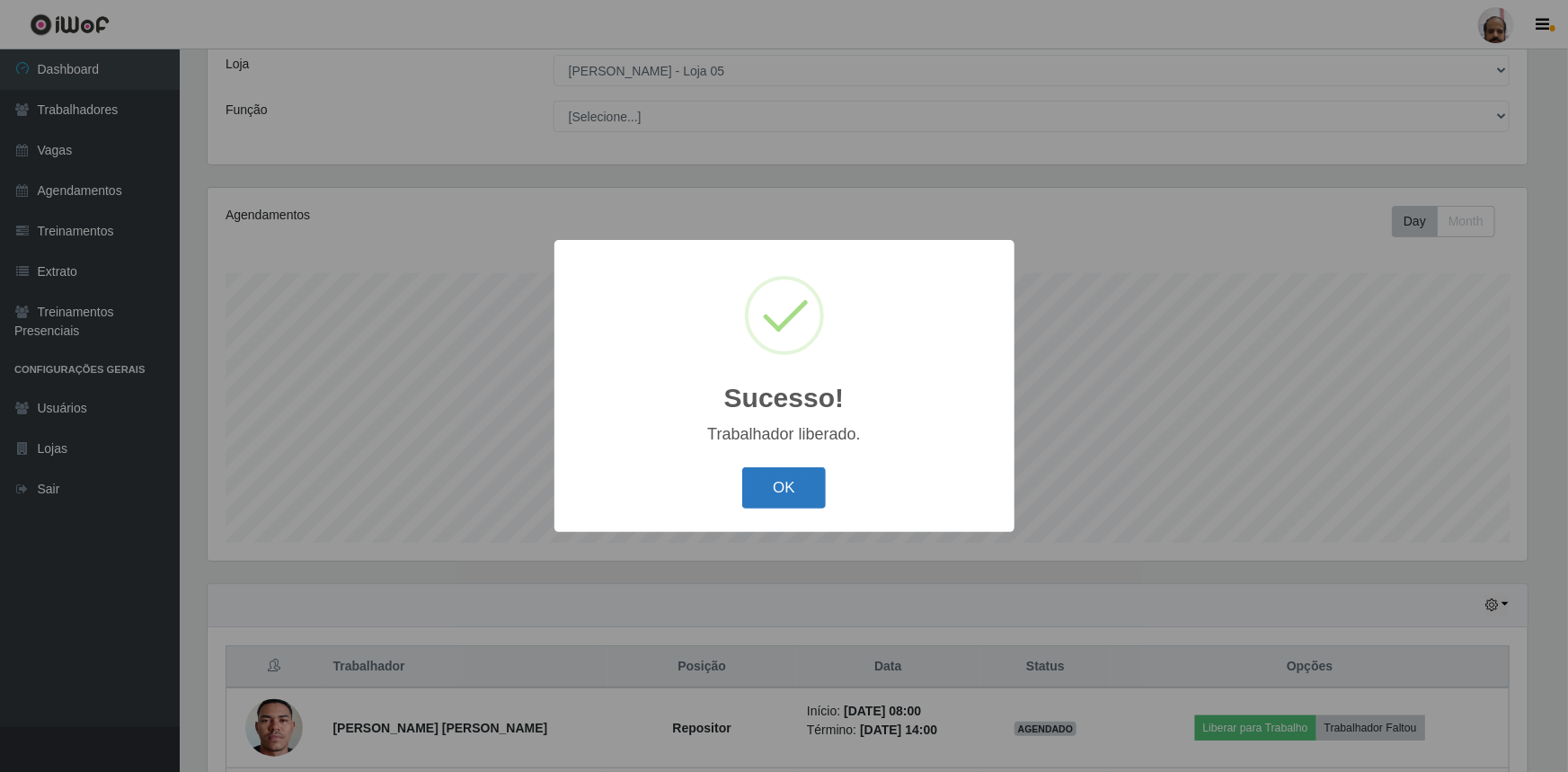
click at [778, 480] on button "OK" at bounding box center [784, 489] width 84 height 42
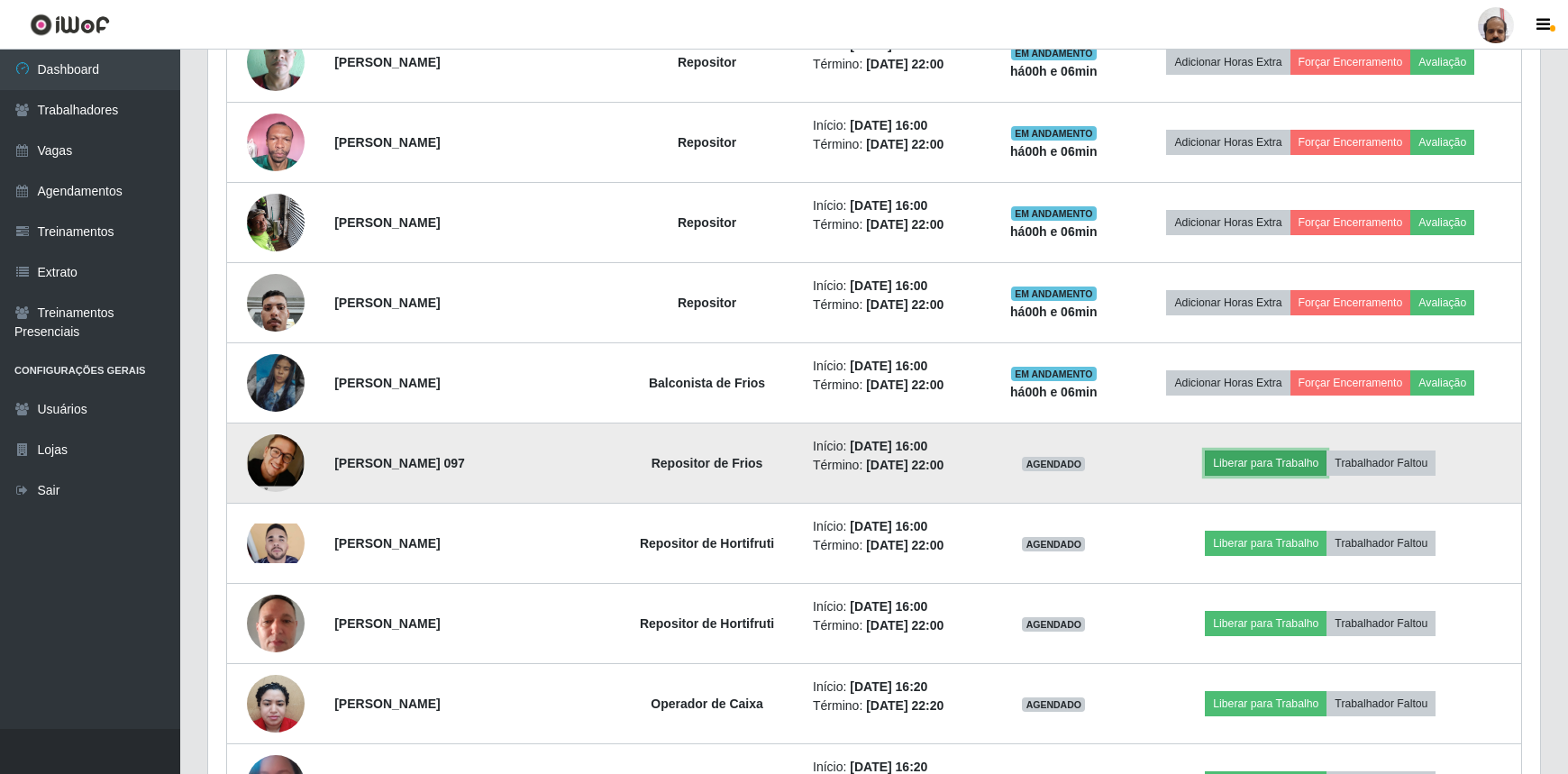
click at [1287, 460] on button "Liberar para Trabalho" at bounding box center [1265, 464] width 121 height 26
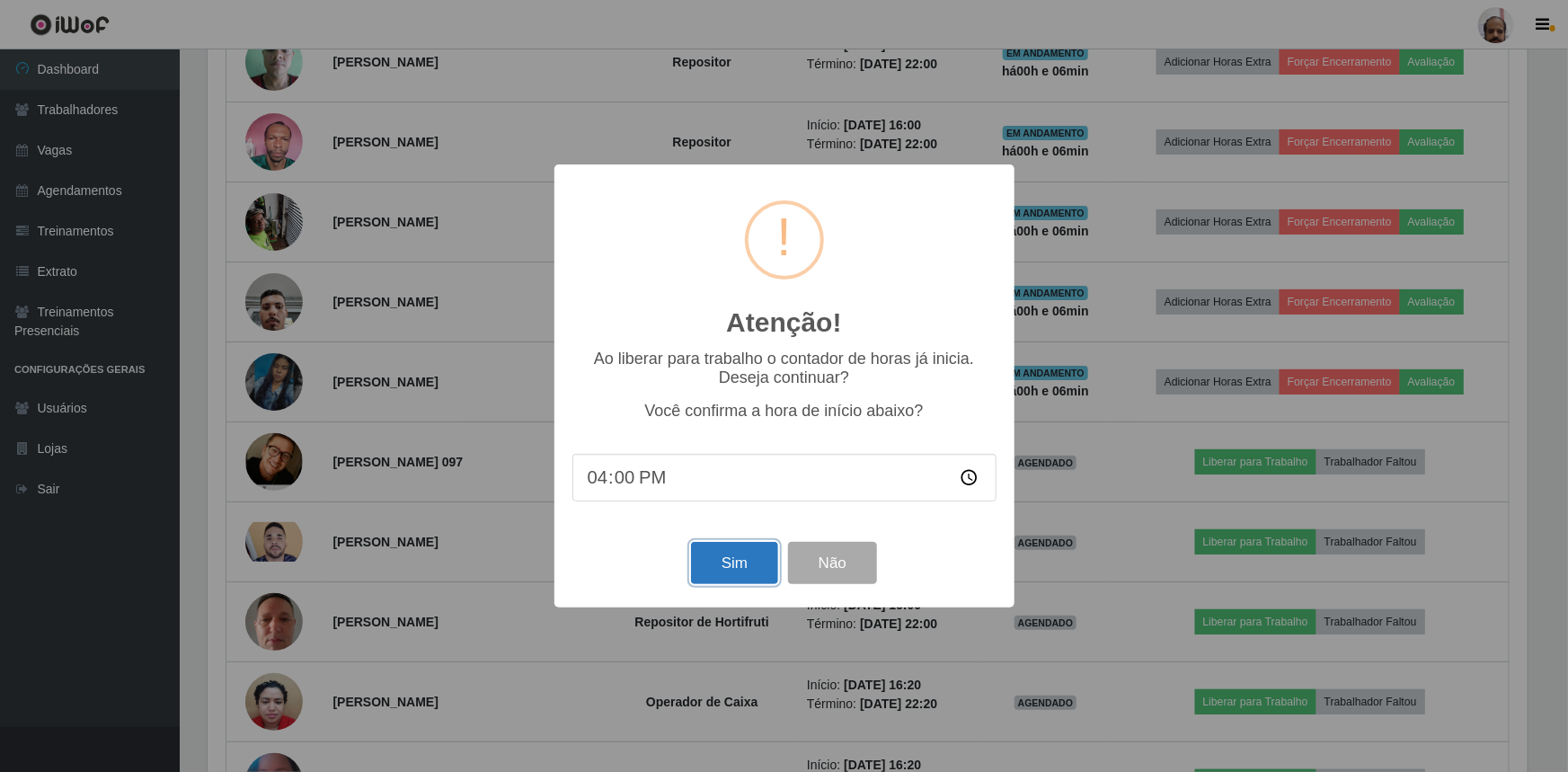
click at [733, 555] on button "Sim" at bounding box center [735, 564] width 87 height 42
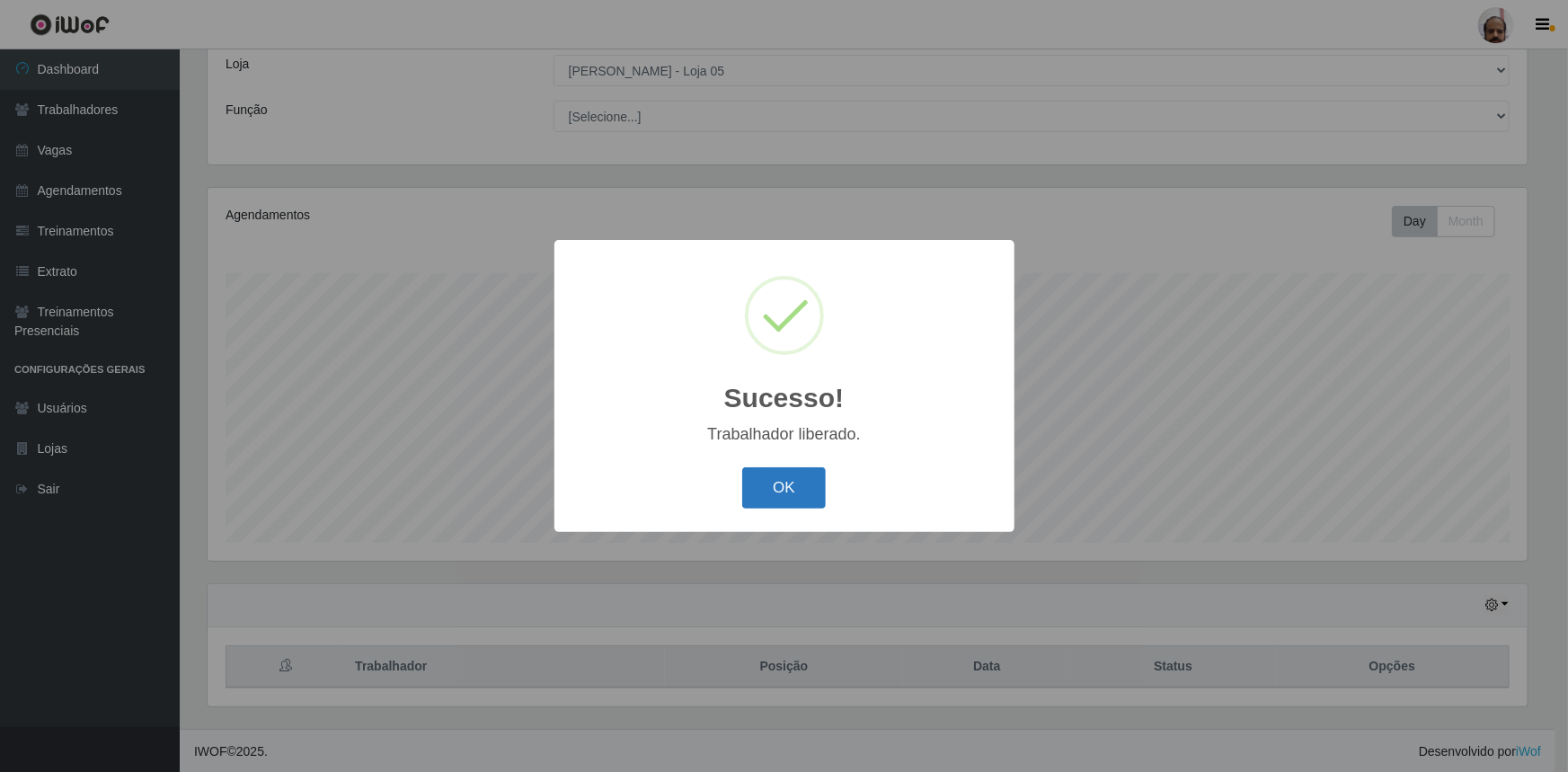
click at [781, 488] on button "OK" at bounding box center [784, 489] width 84 height 42
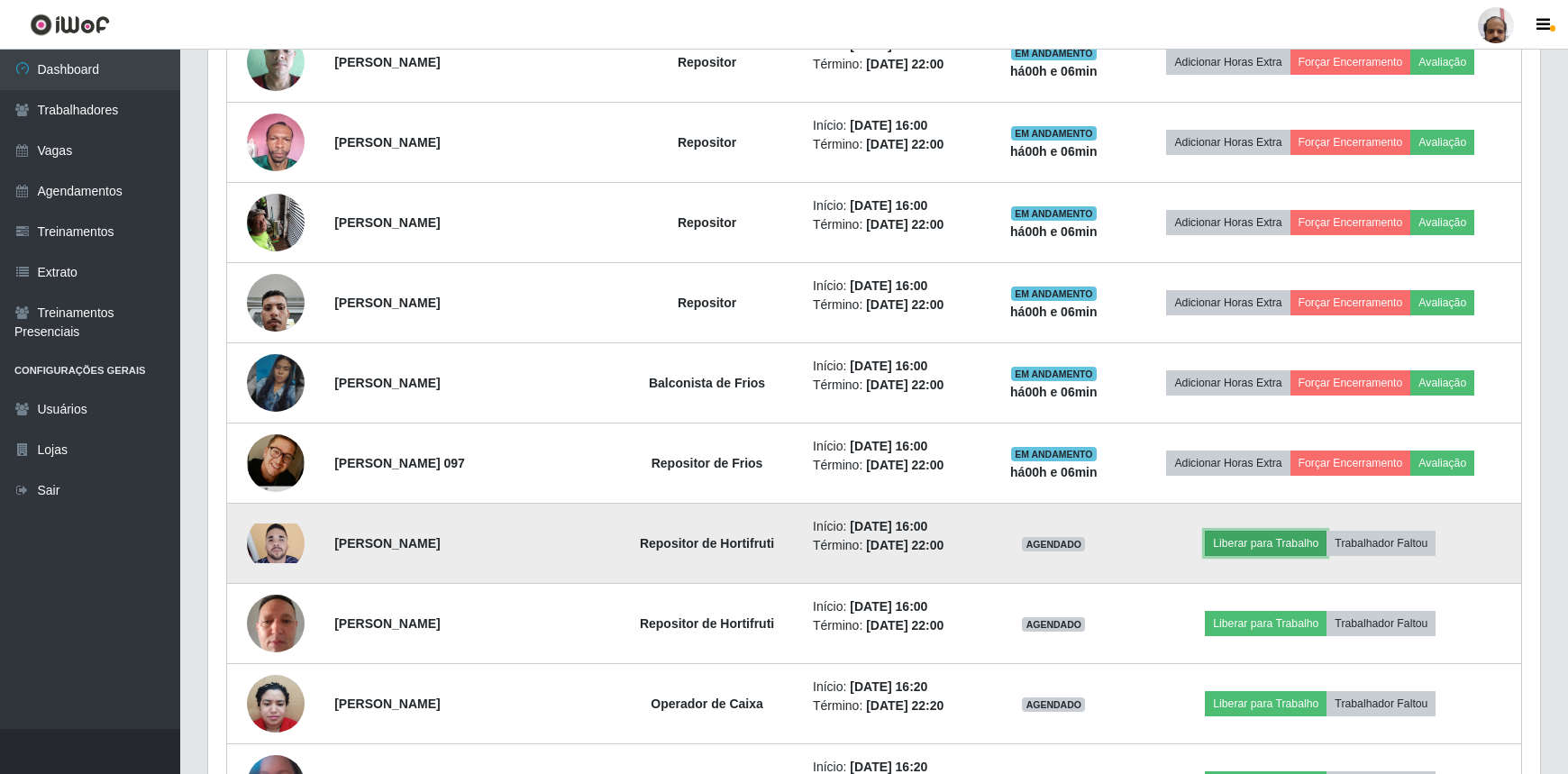
click at [1260, 545] on button "Liberar para Trabalho" at bounding box center [1265, 544] width 121 height 26
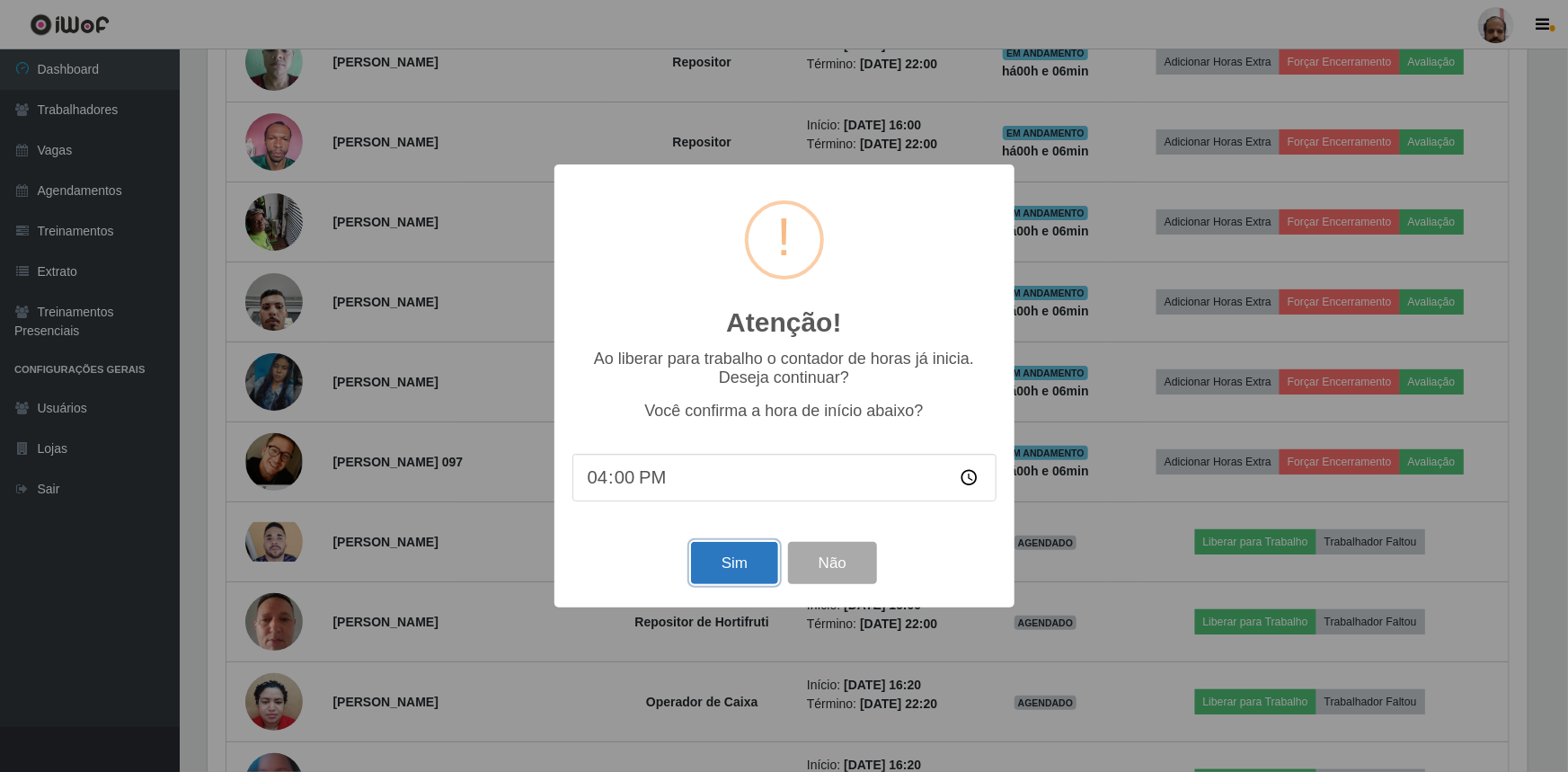
click at [748, 556] on button "Sim" at bounding box center [735, 564] width 87 height 42
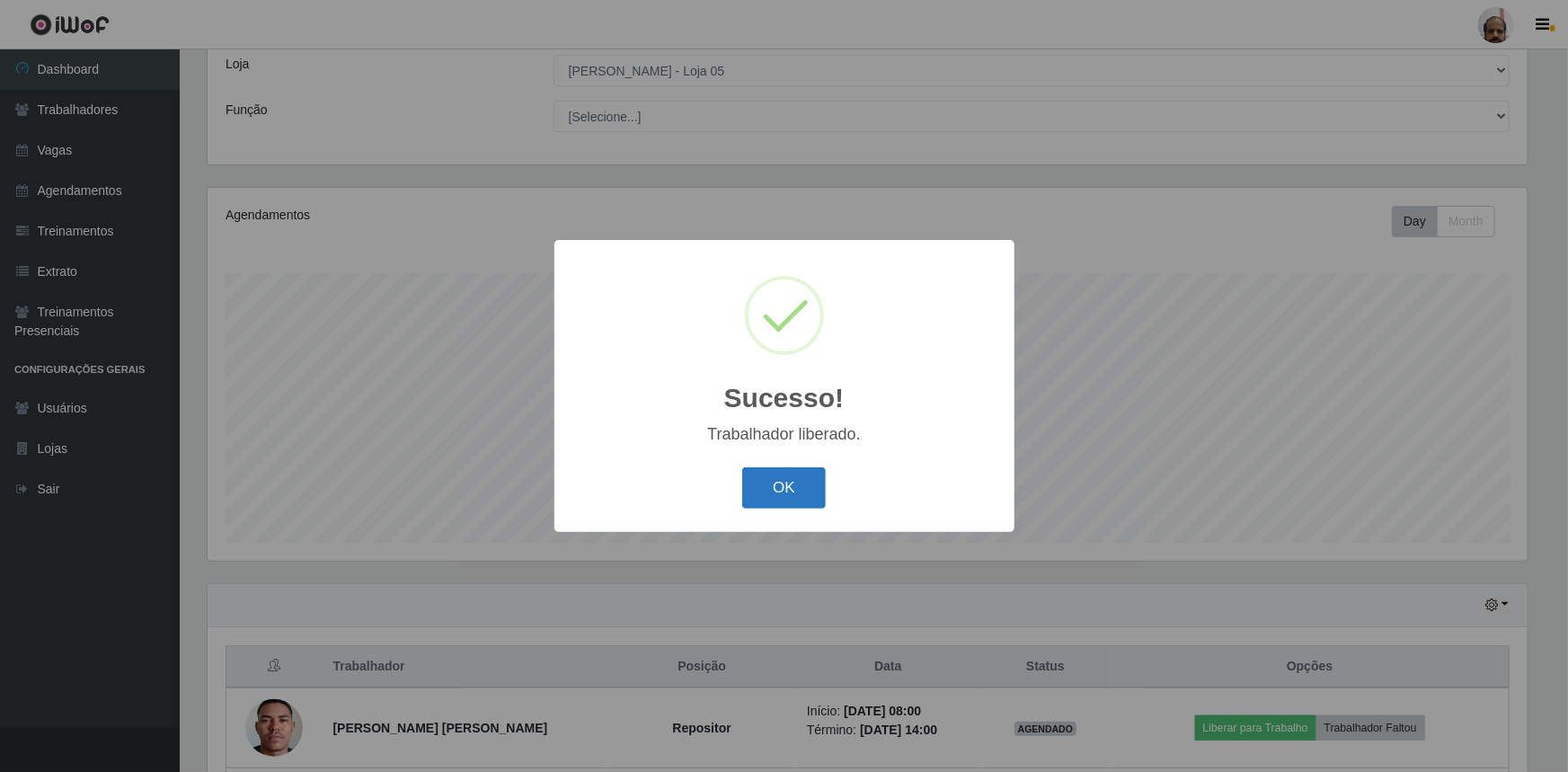
click at [794, 494] on button "OK" at bounding box center [784, 489] width 84 height 42
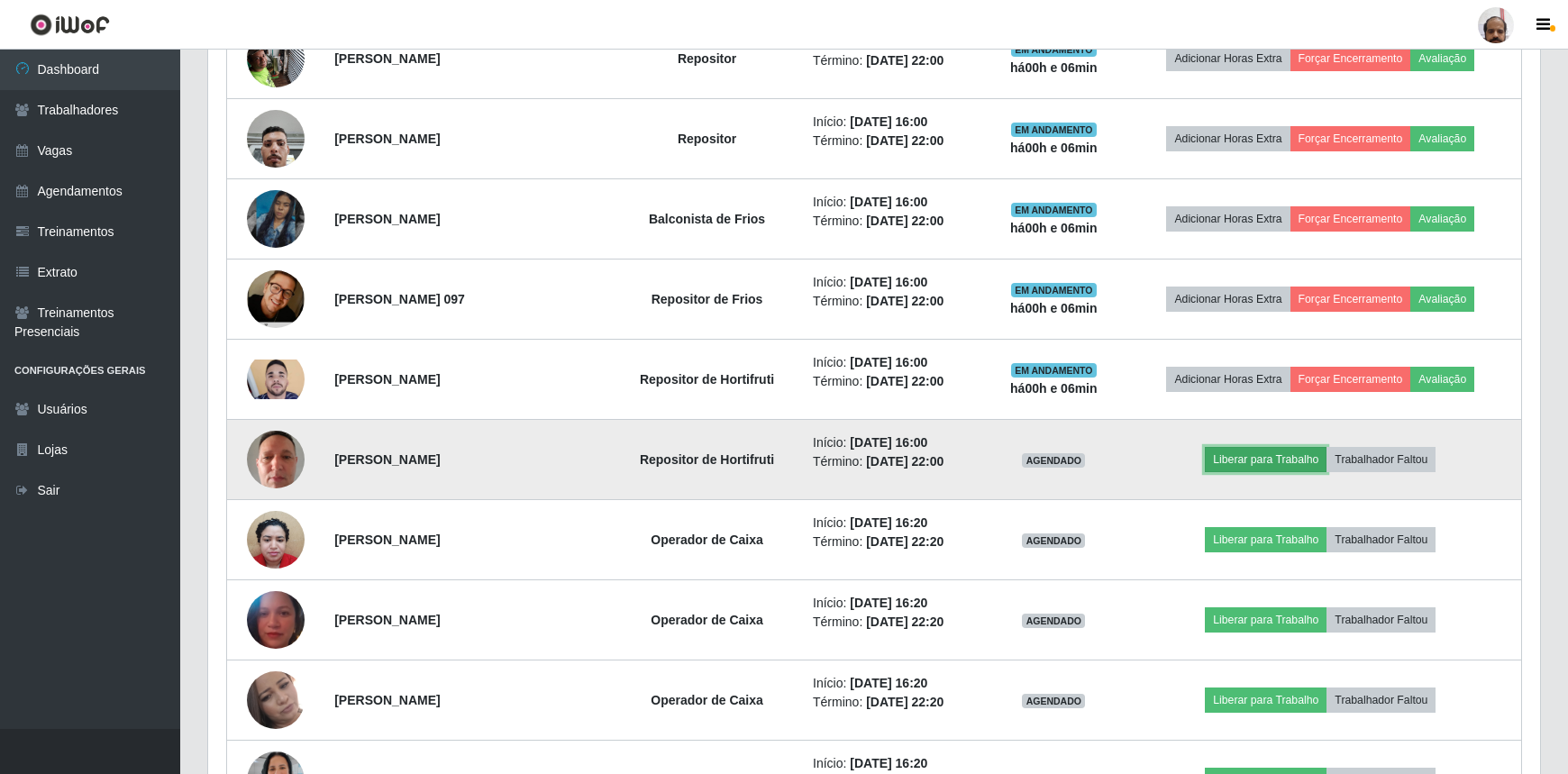
click at [1283, 450] on button "Liberar para Trabalho" at bounding box center [1265, 460] width 121 height 26
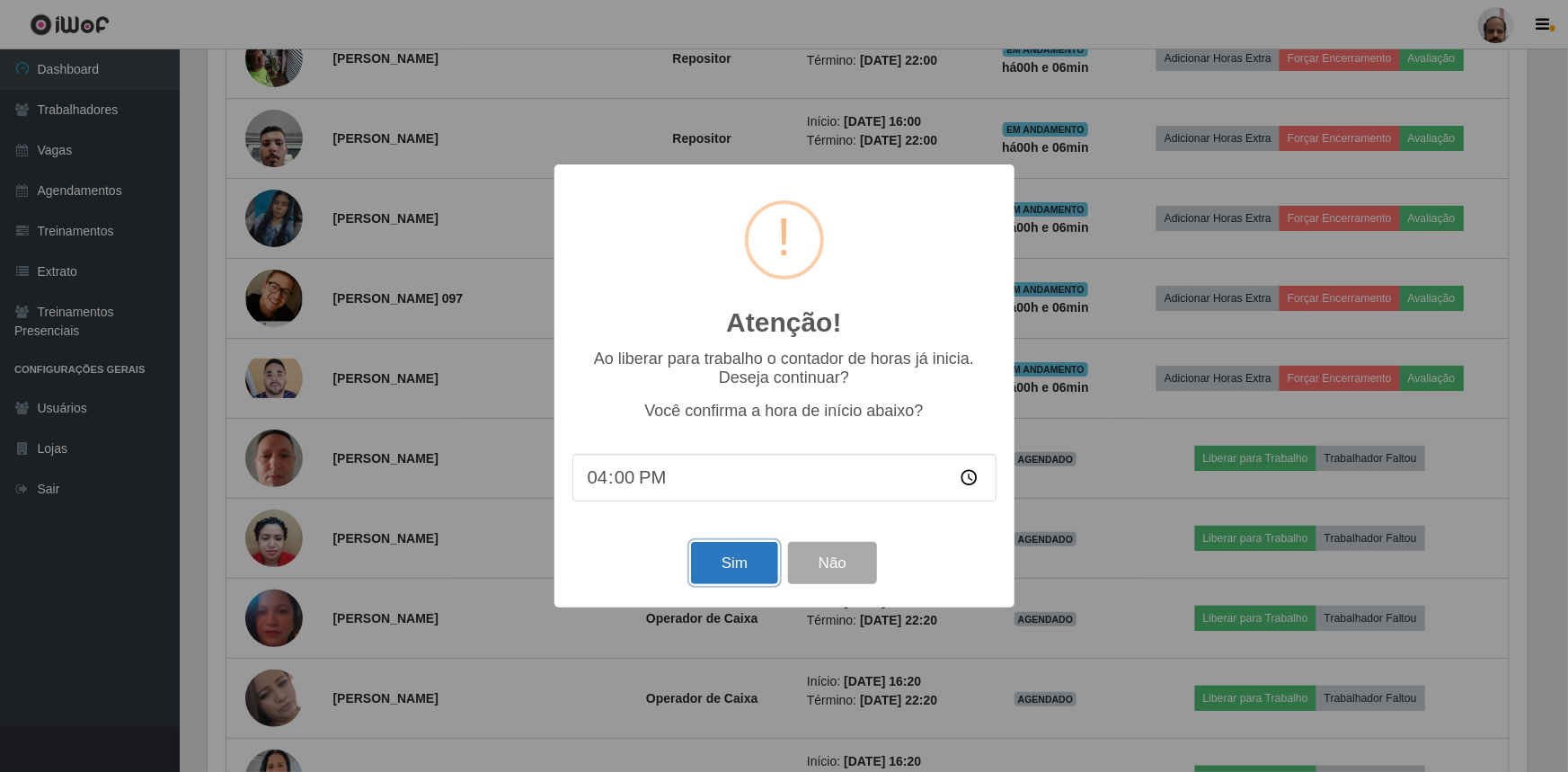
click at [719, 547] on button "Sim" at bounding box center [735, 564] width 87 height 42
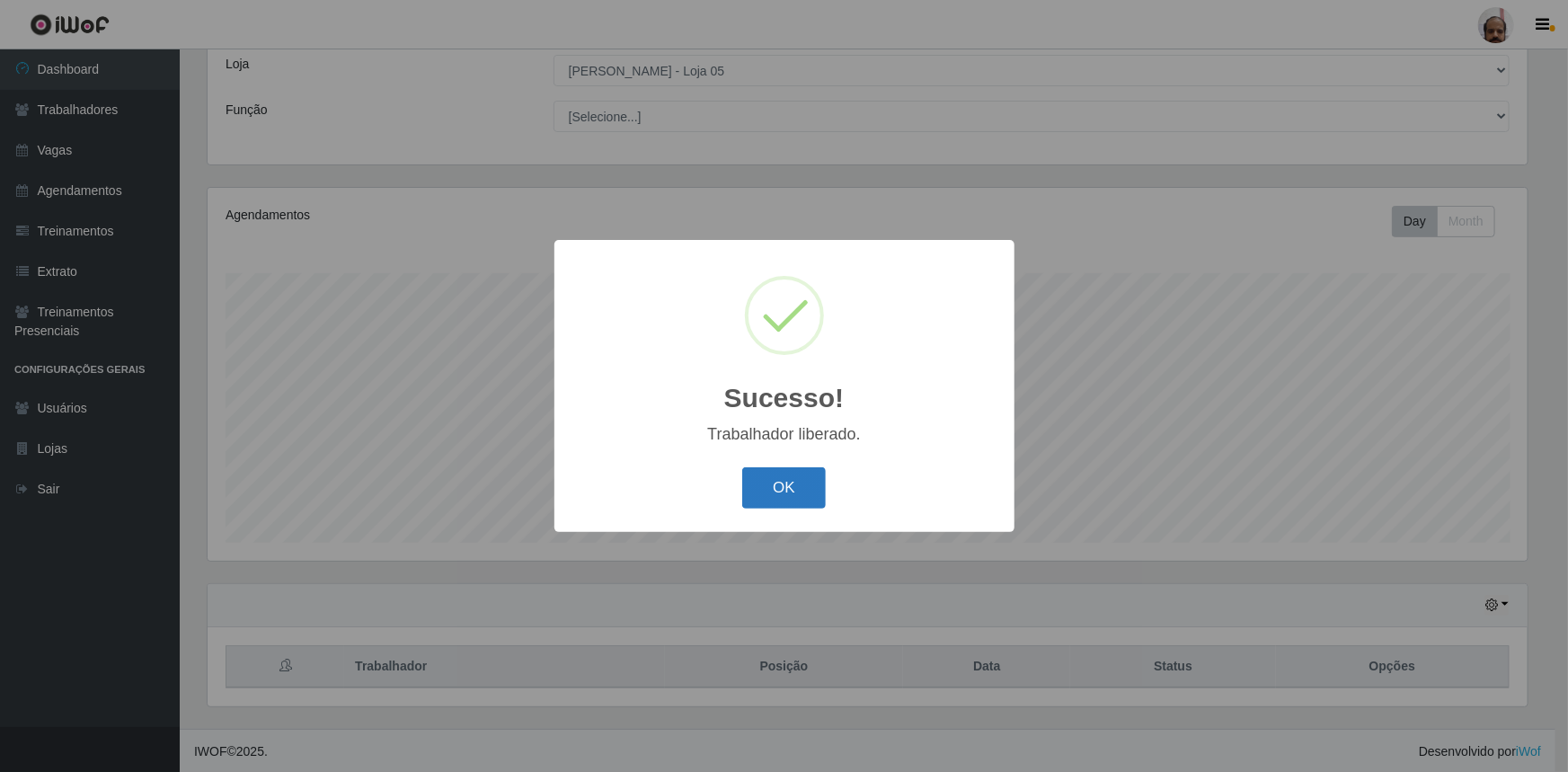
click at [791, 484] on button "OK" at bounding box center [784, 489] width 84 height 42
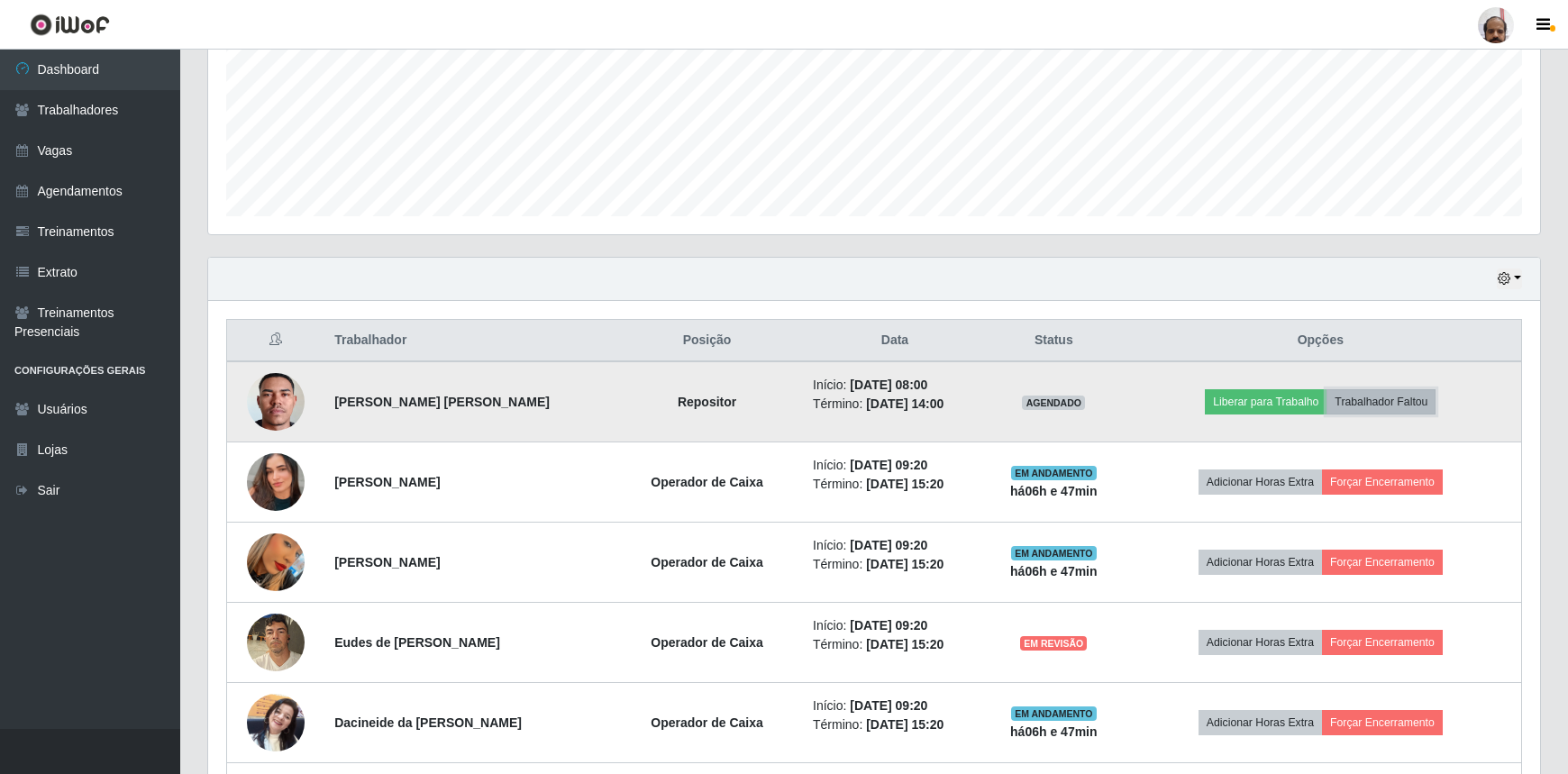
click at [1417, 400] on button "Trabalhador Faltou" at bounding box center [1381, 403] width 109 height 26
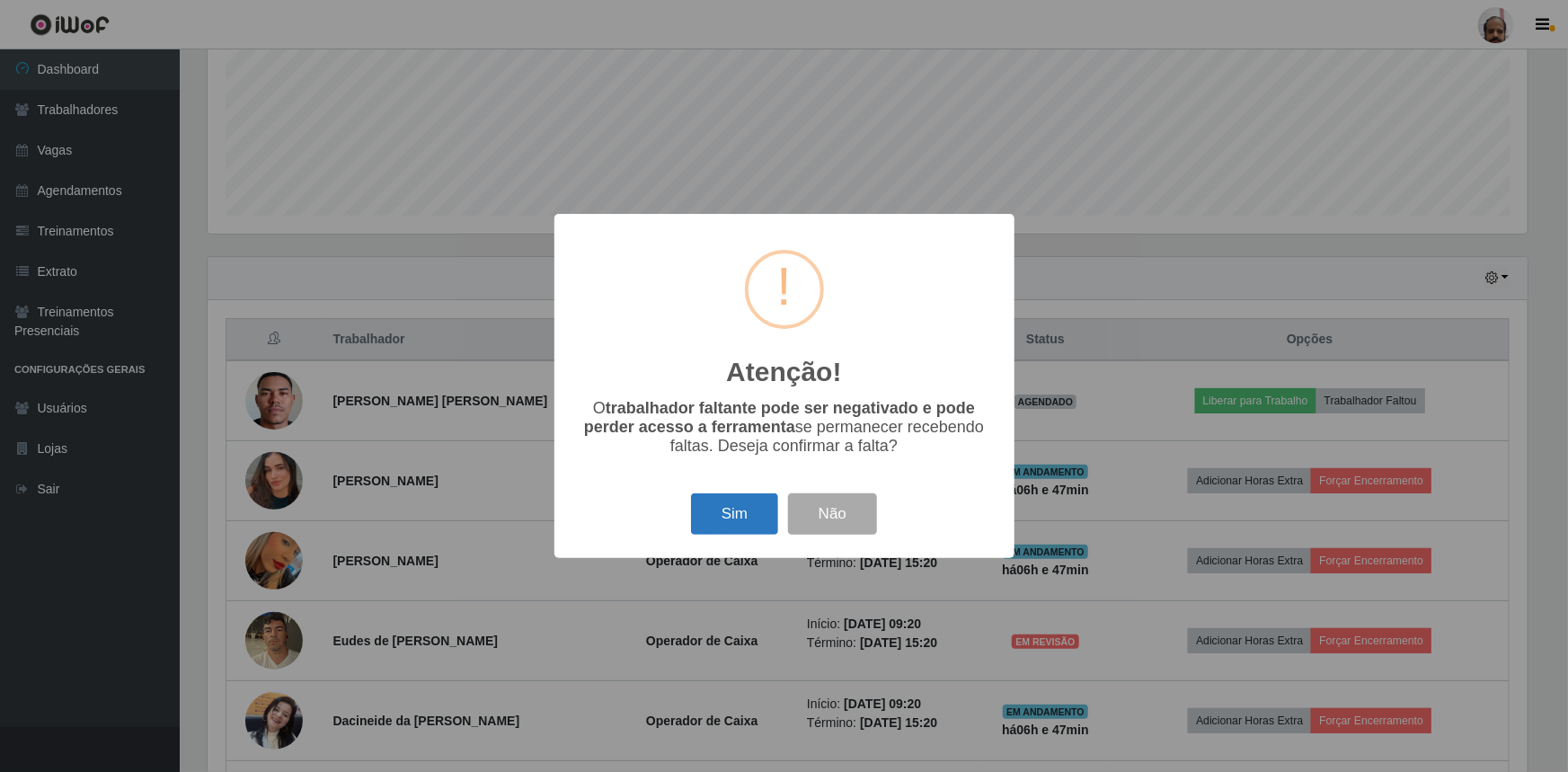
click at [742, 521] on button "Sim" at bounding box center [735, 514] width 87 height 42
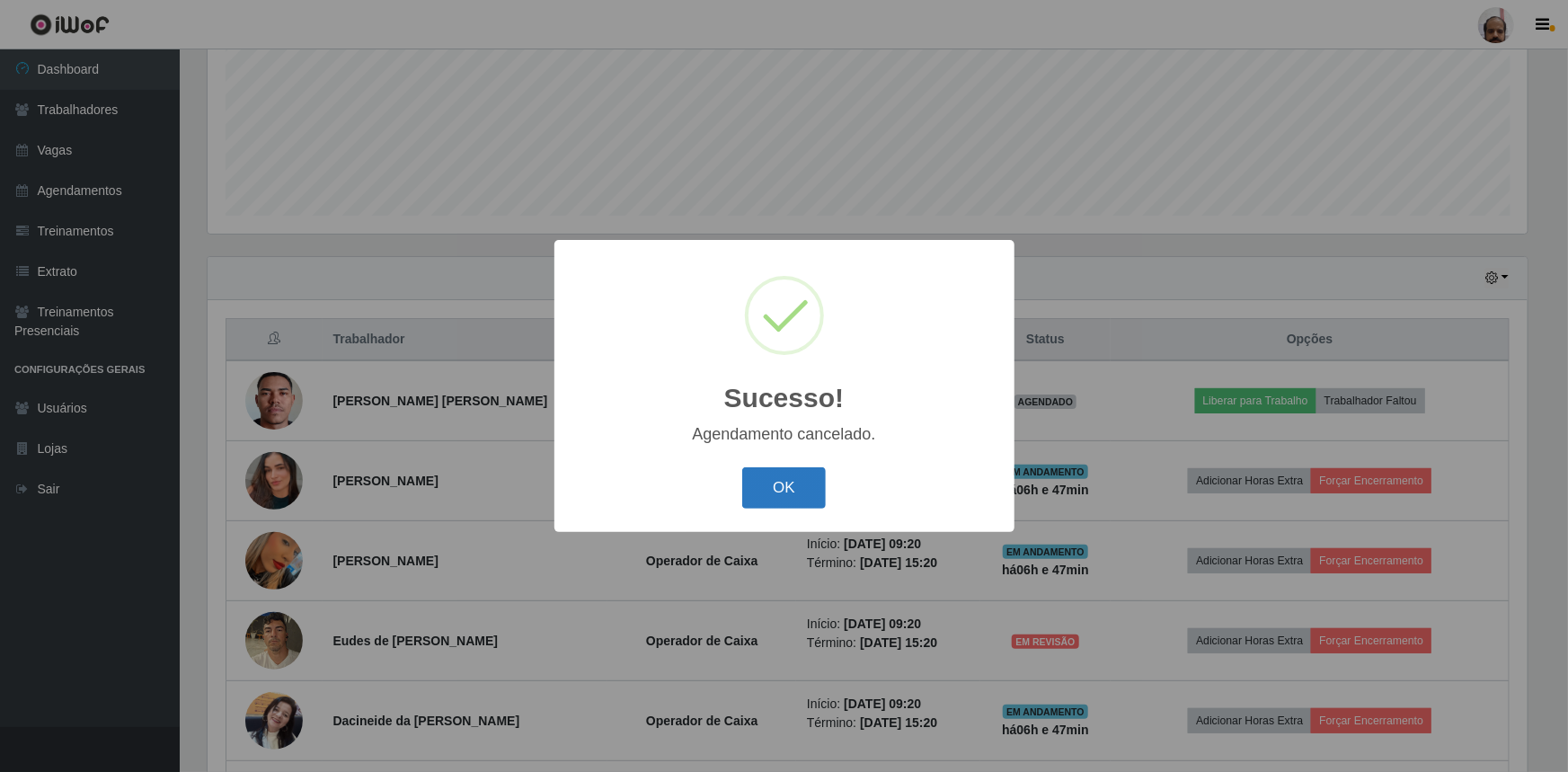
click at [792, 485] on button "OK" at bounding box center [784, 489] width 84 height 42
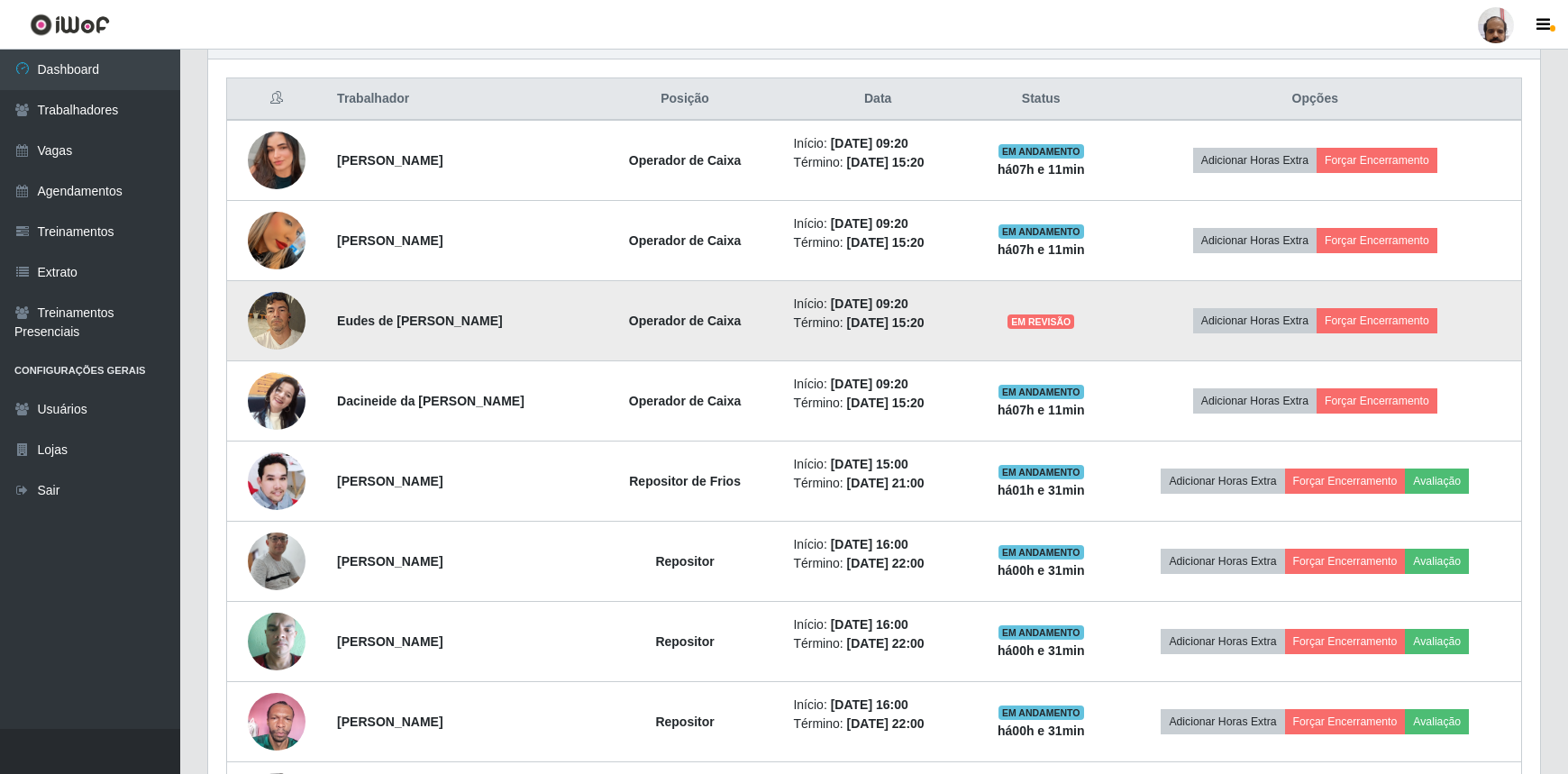
scroll to position [675, 0]
